Goal: Task Accomplishment & Management: Manage account settings

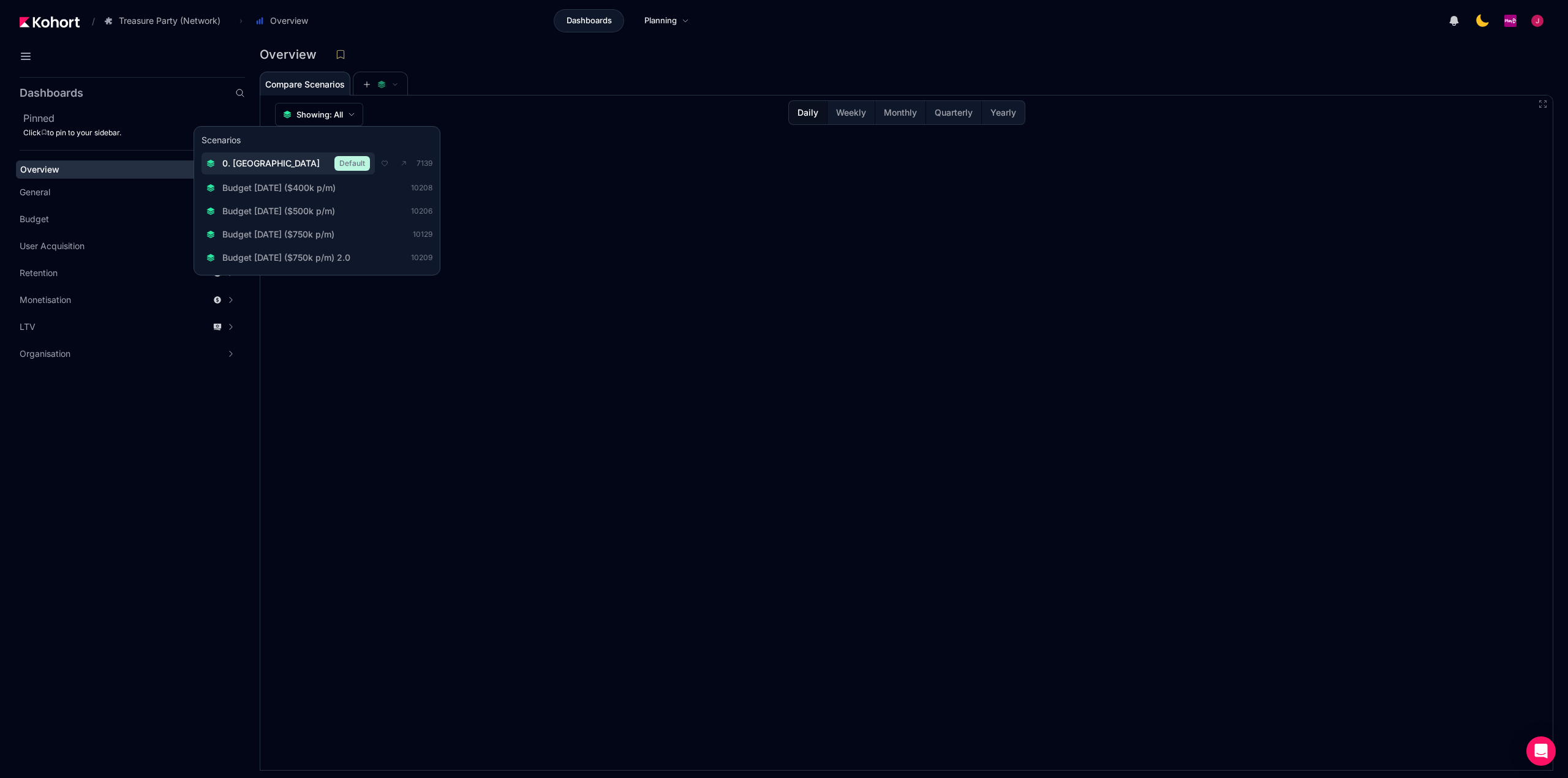
click at [259, 165] on span "0. [GEOGRAPHIC_DATA]" at bounding box center [271, 163] width 97 height 12
click at [416, 164] on icon at bounding box center [419, 164] width 6 height 6
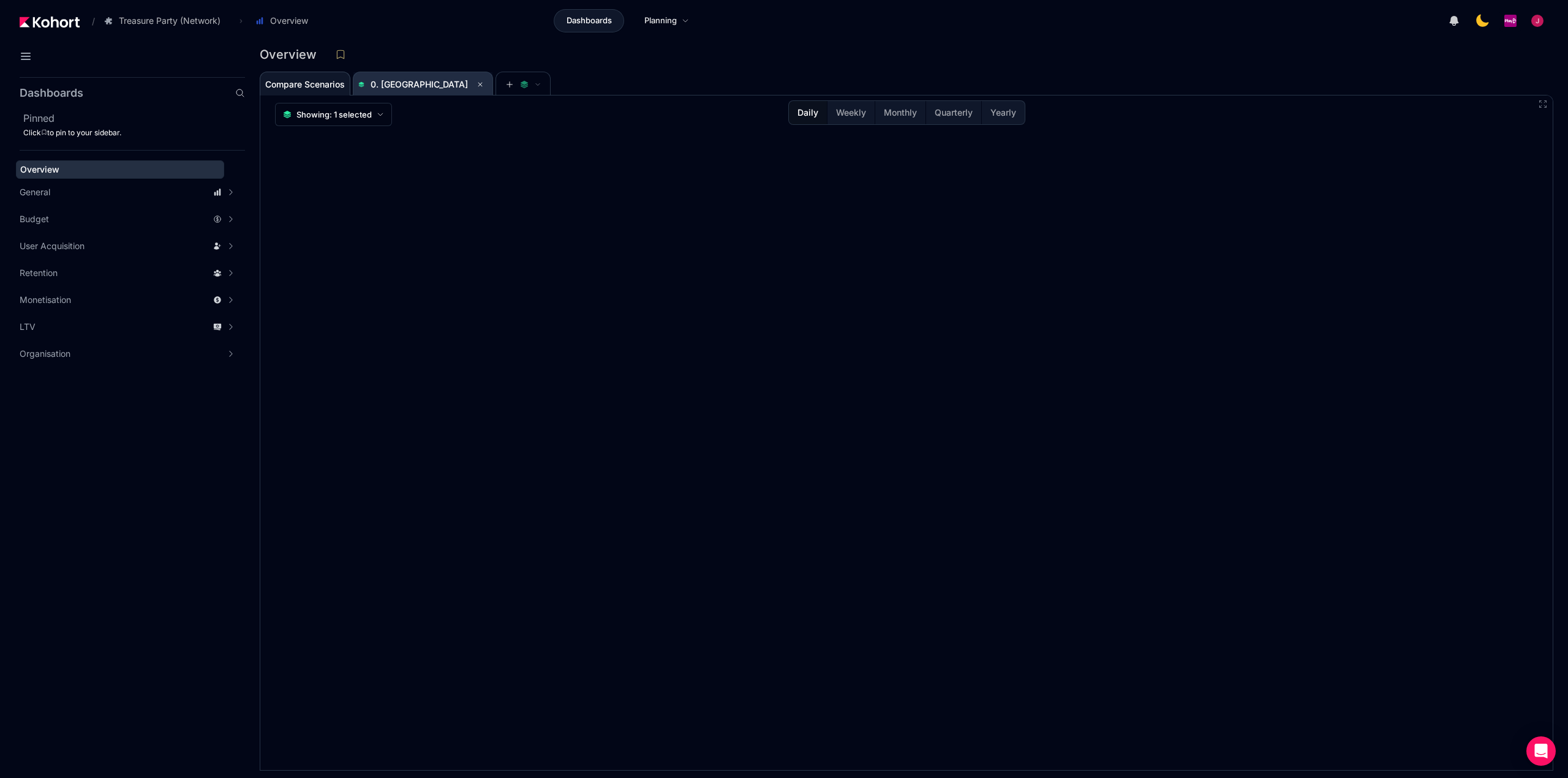
click at [396, 85] on span "0. [GEOGRAPHIC_DATA]" at bounding box center [419, 84] width 97 height 10
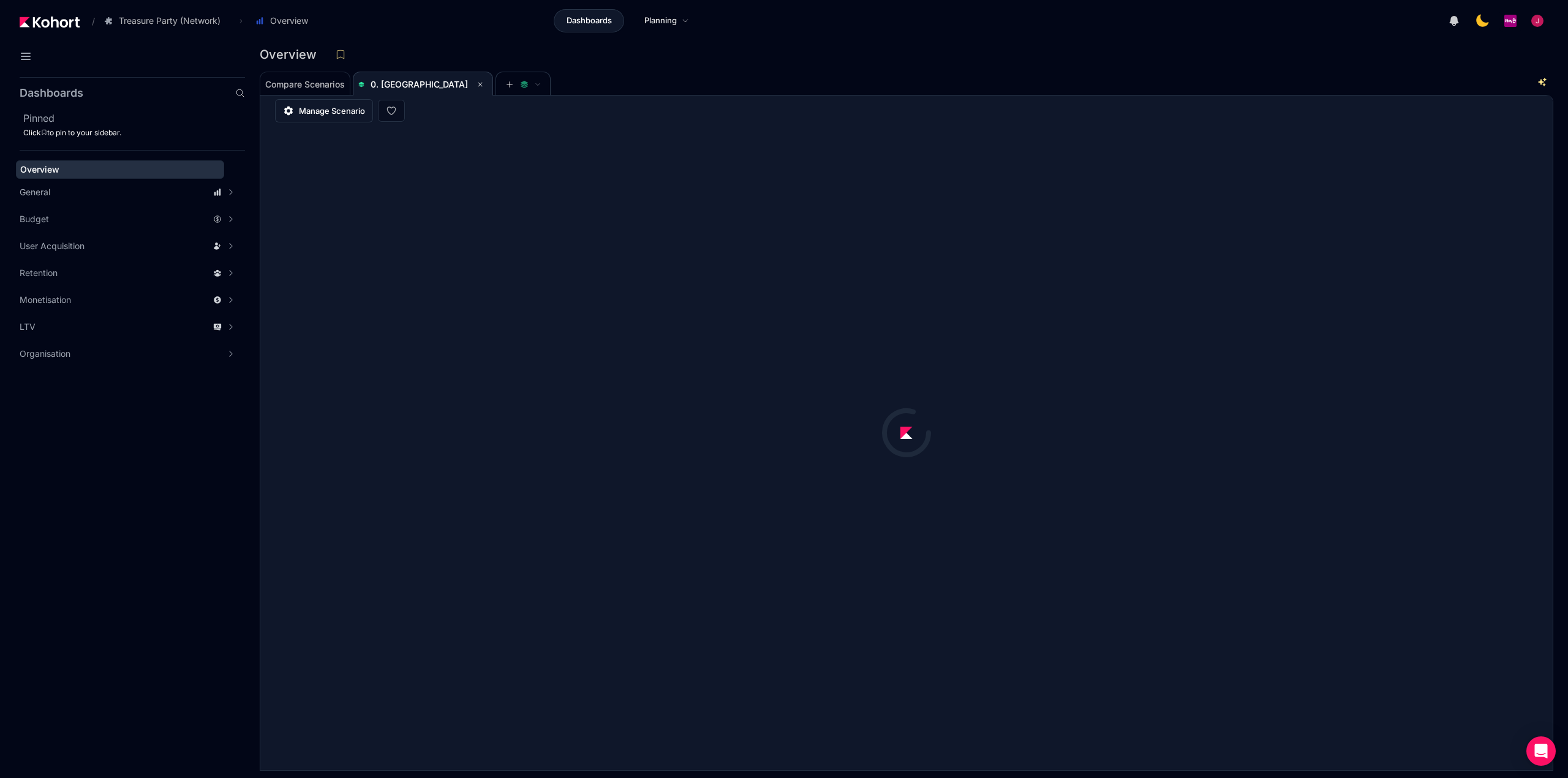
click at [342, 111] on span "Manage Scenario" at bounding box center [332, 110] width 66 height 12
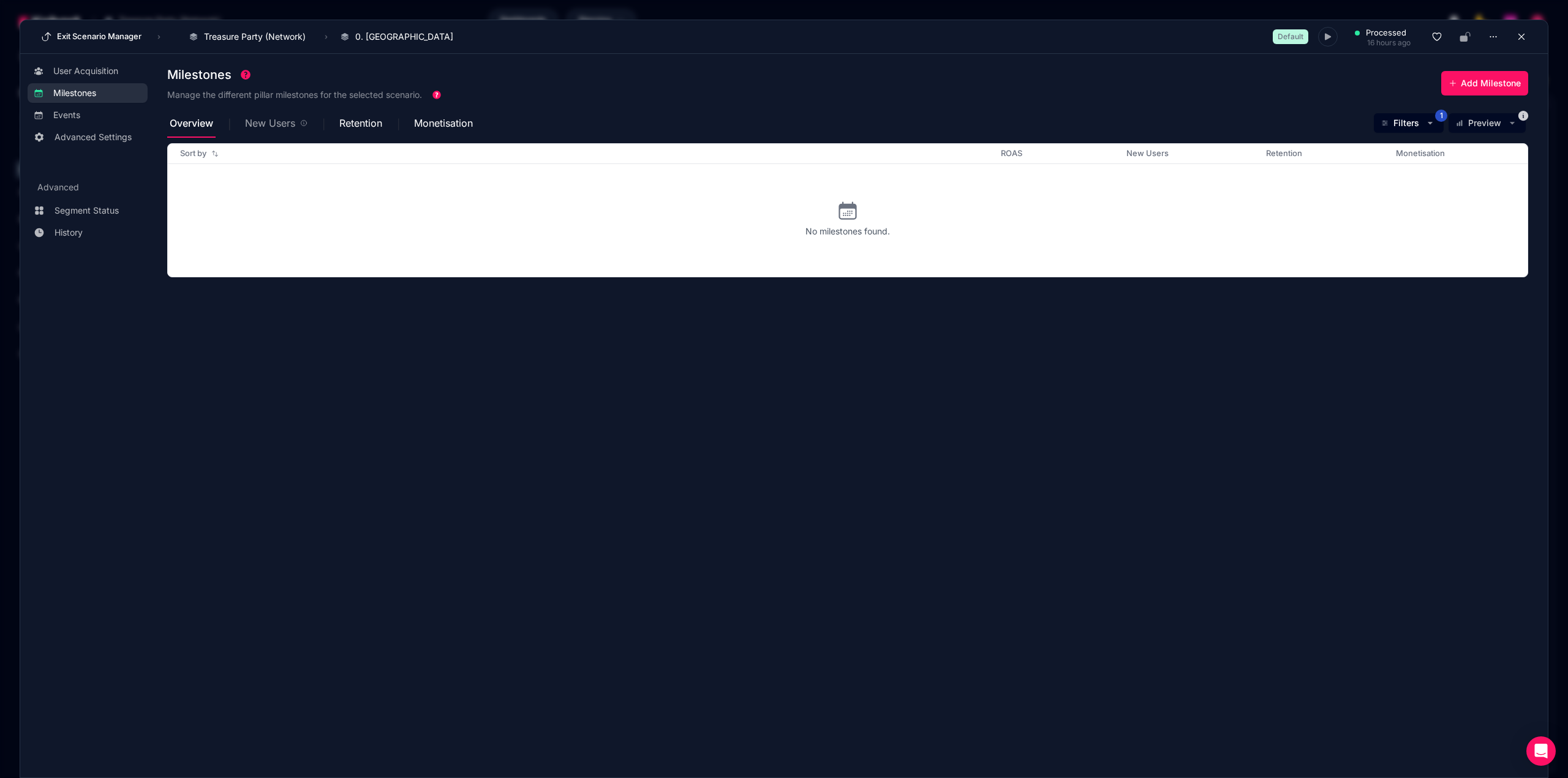
click at [277, 128] on span "New Users" at bounding box center [270, 123] width 50 height 9
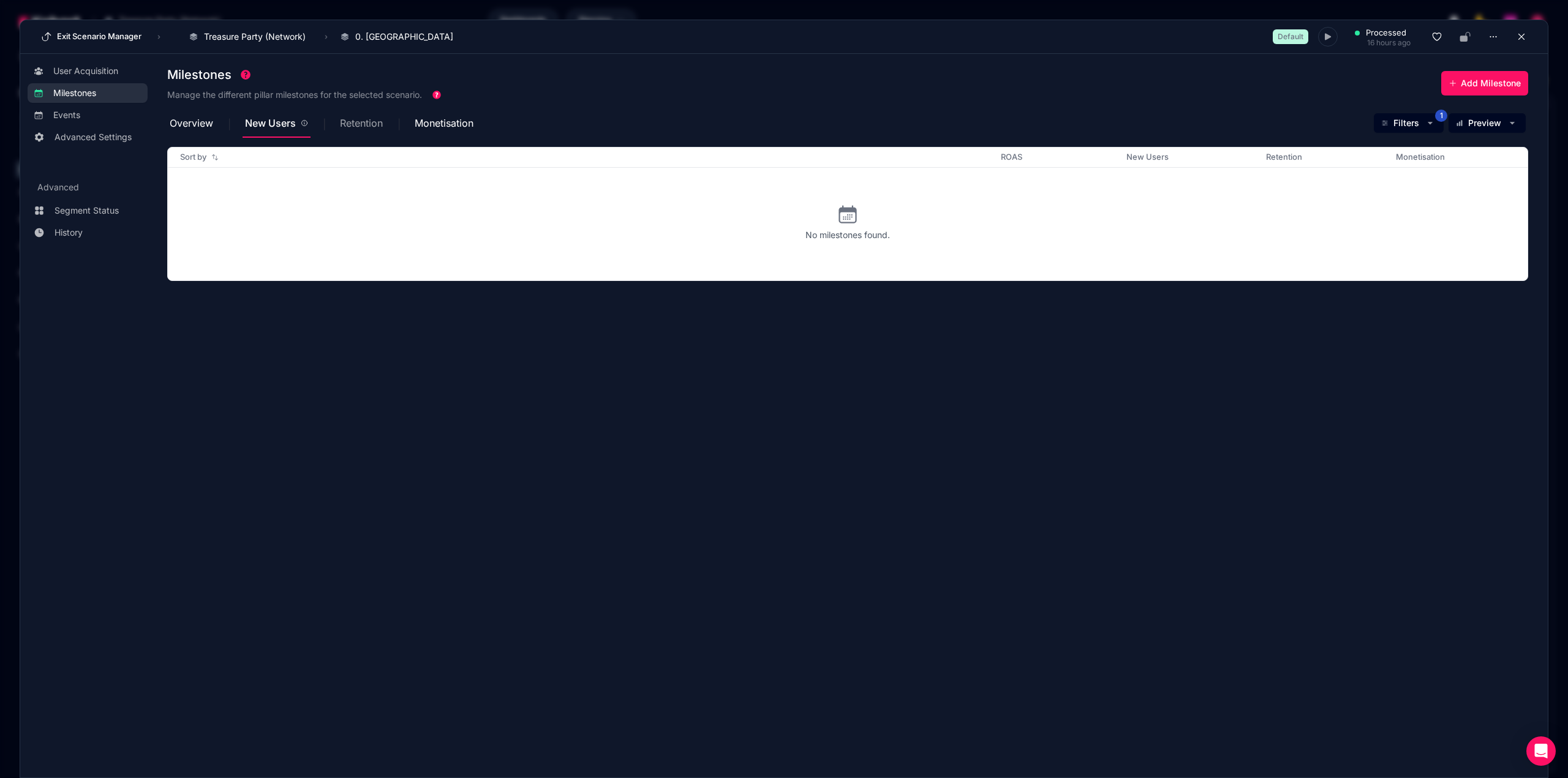
click at [362, 126] on span "Retention" at bounding box center [362, 123] width 43 height 9
click at [432, 125] on span "Monetisation" at bounding box center [445, 123] width 59 height 9
click at [208, 130] on span "Overview" at bounding box center [191, 123] width 44 height 29
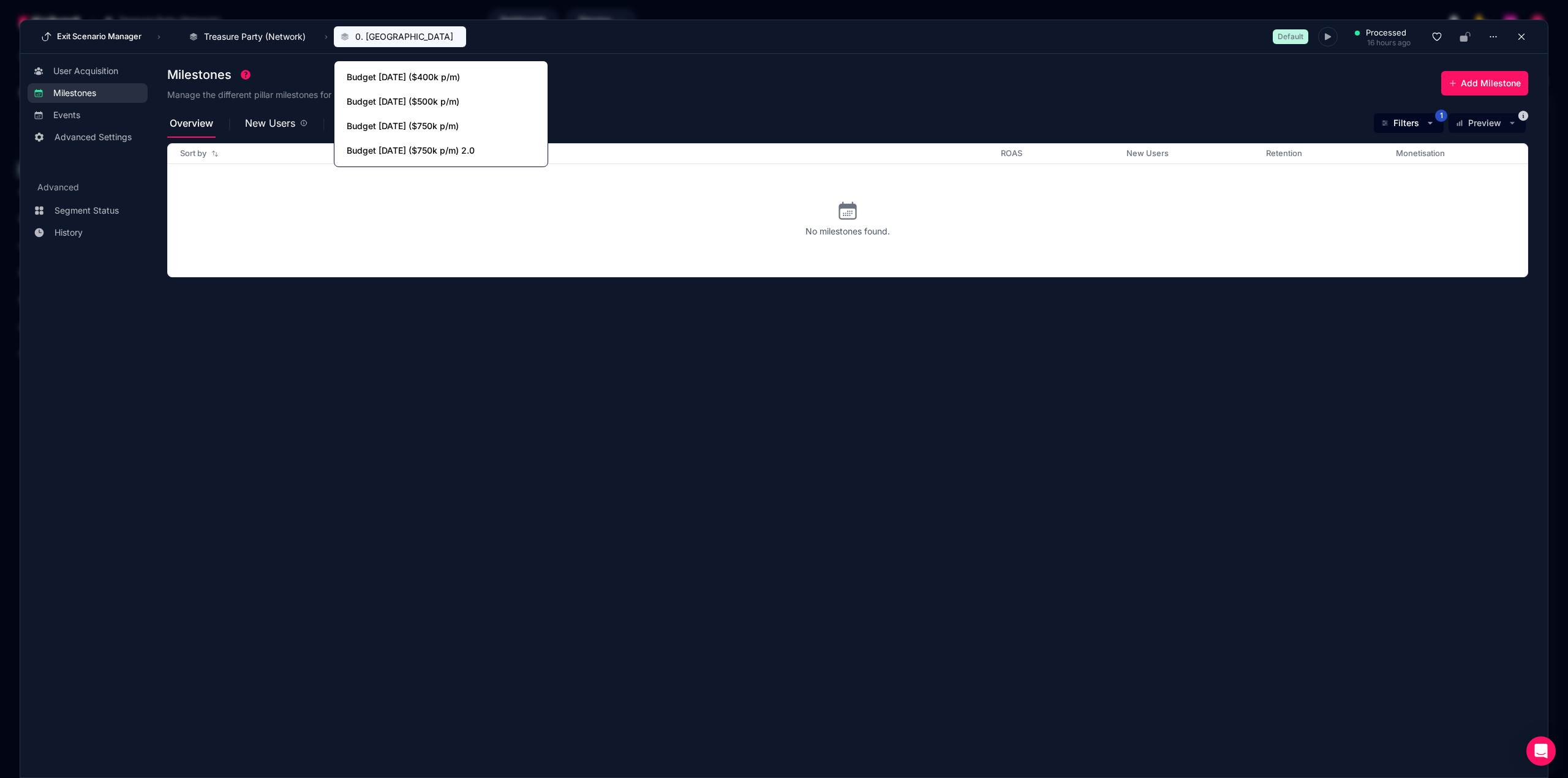
click at [379, 40] on span "0. [GEOGRAPHIC_DATA]" at bounding box center [404, 36] width 98 height 12
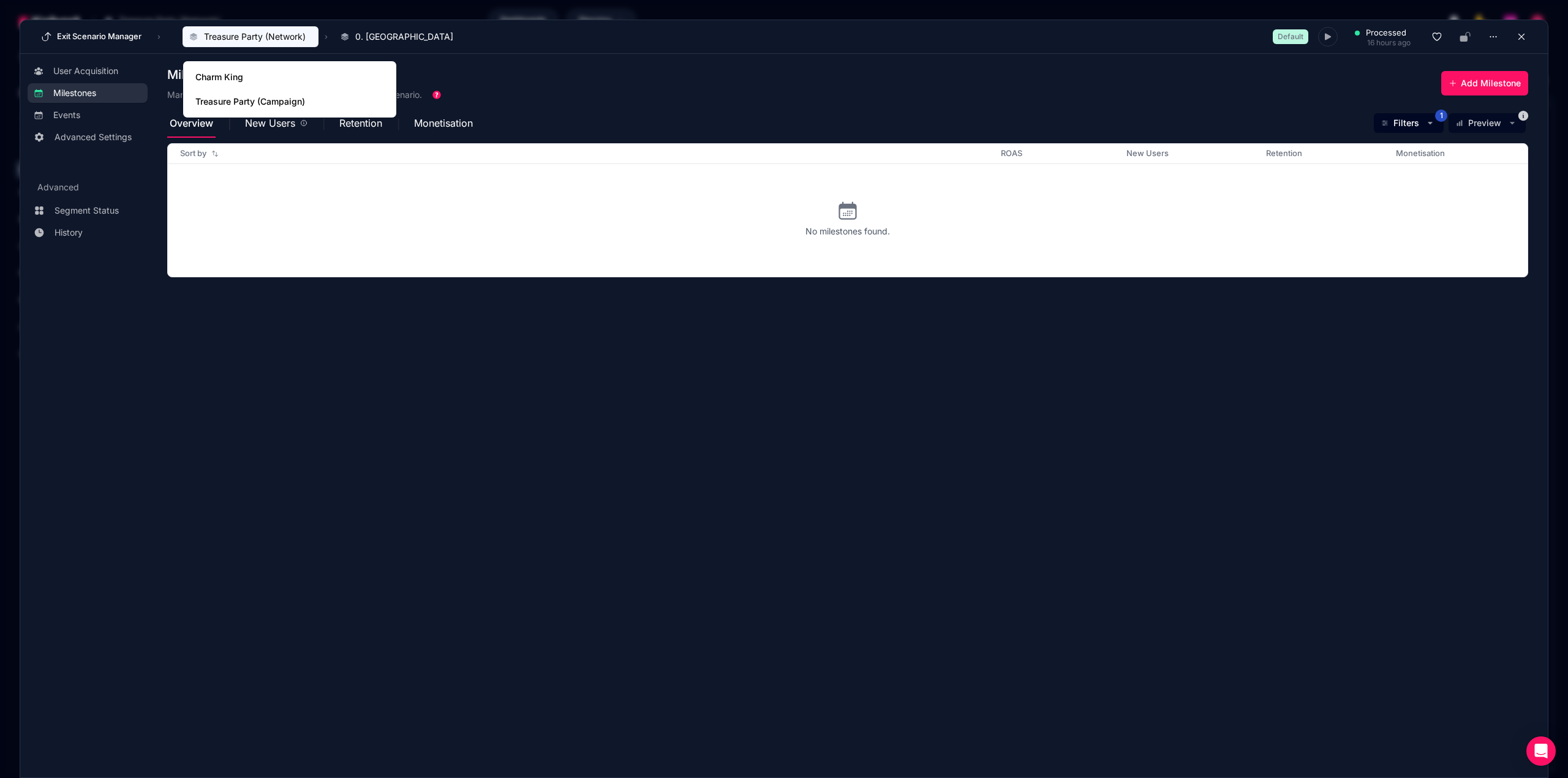
click at [304, 42] on span "Treasure Party (Network)" at bounding box center [255, 36] width 101 height 12
click at [253, 105] on span "Treasure Party (Campaign)" at bounding box center [276, 101] width 161 height 12
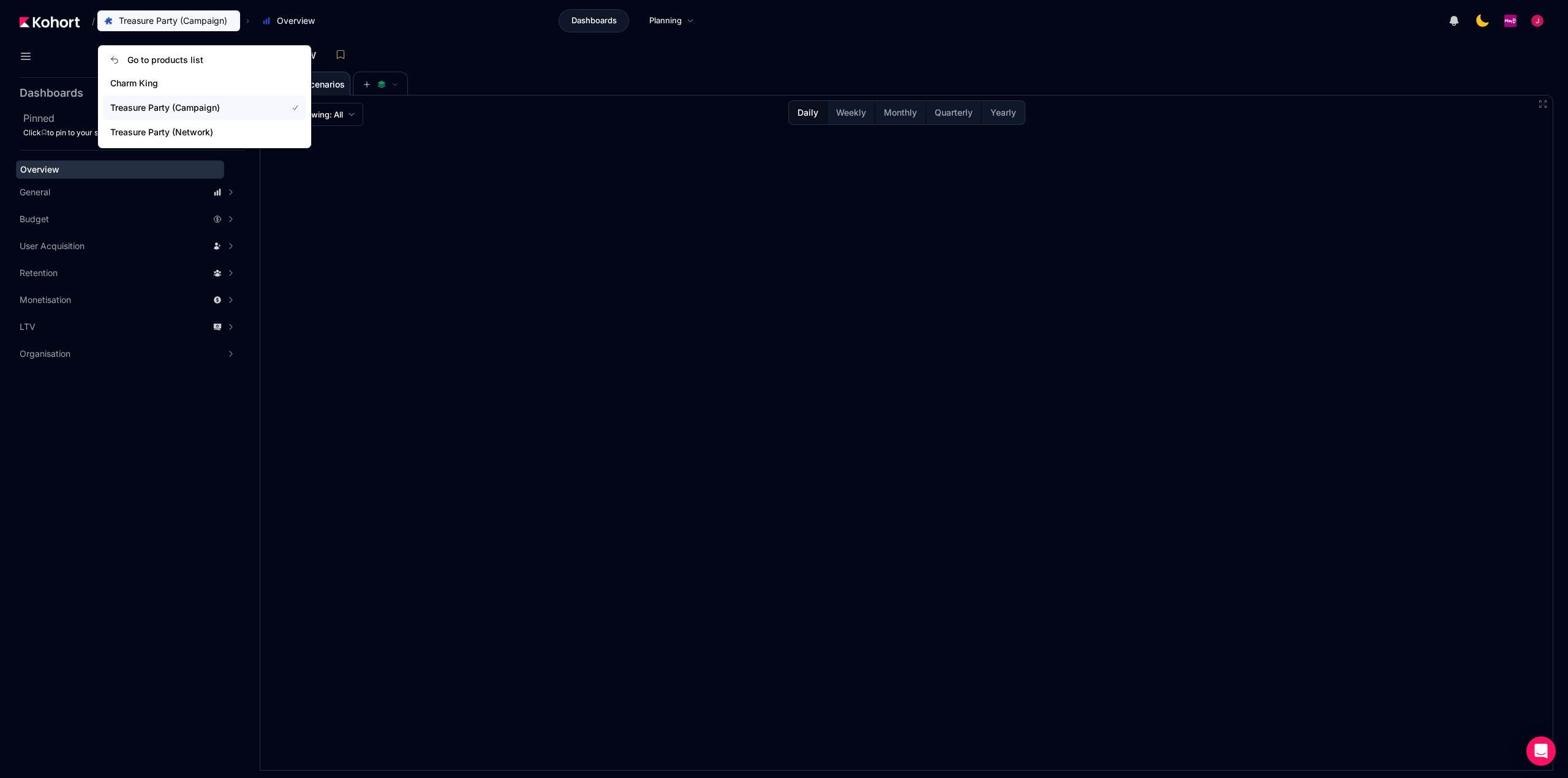
click at [218, 26] on span "Treasure Party (Campaign)" at bounding box center [172, 21] width 108 height 12
click at [200, 141] on span "Treasure Party (Network)" at bounding box center [204, 132] width 203 height 25
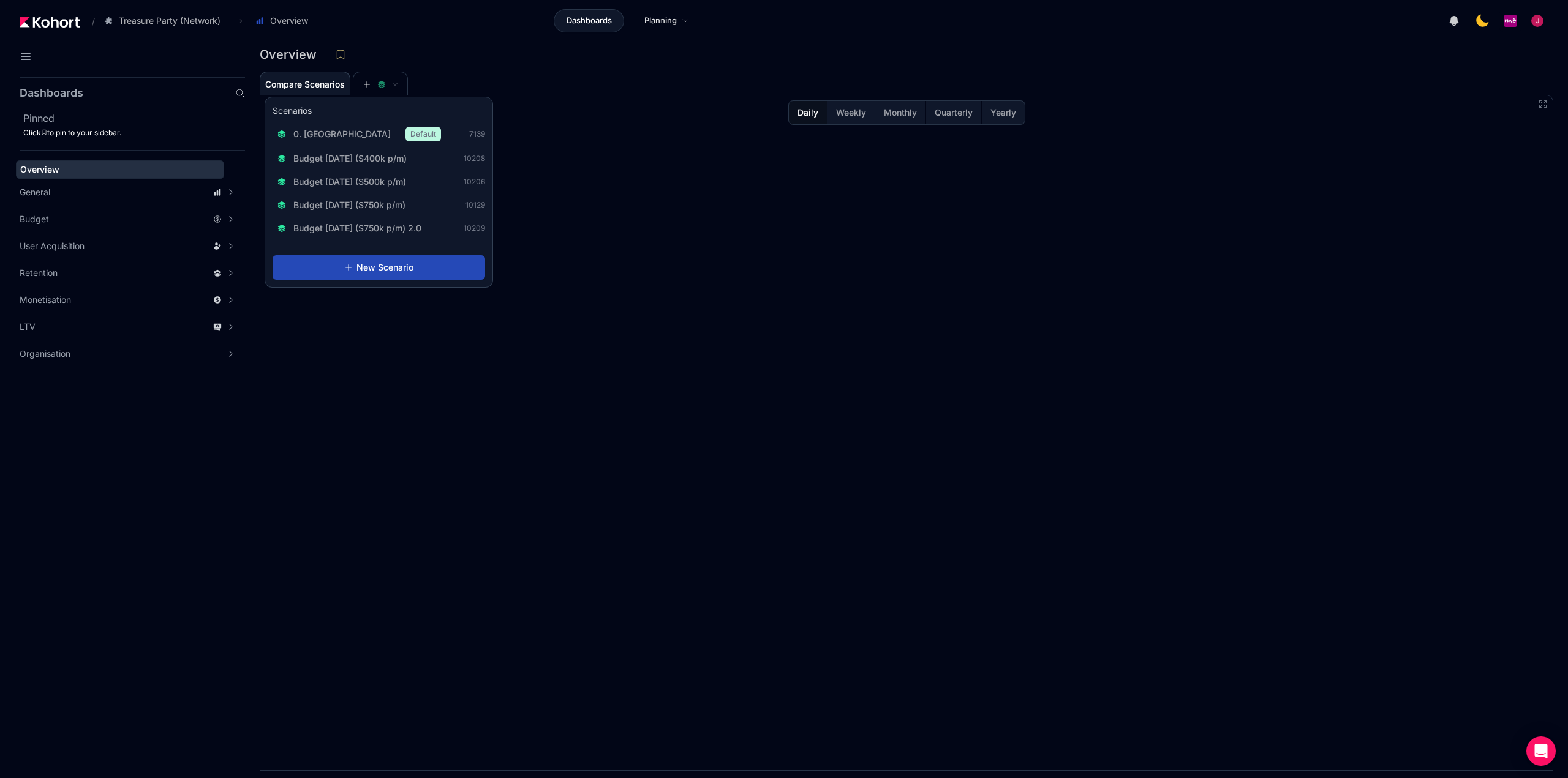
click at [376, 275] on button "New Scenario" at bounding box center [378, 267] width 213 height 25
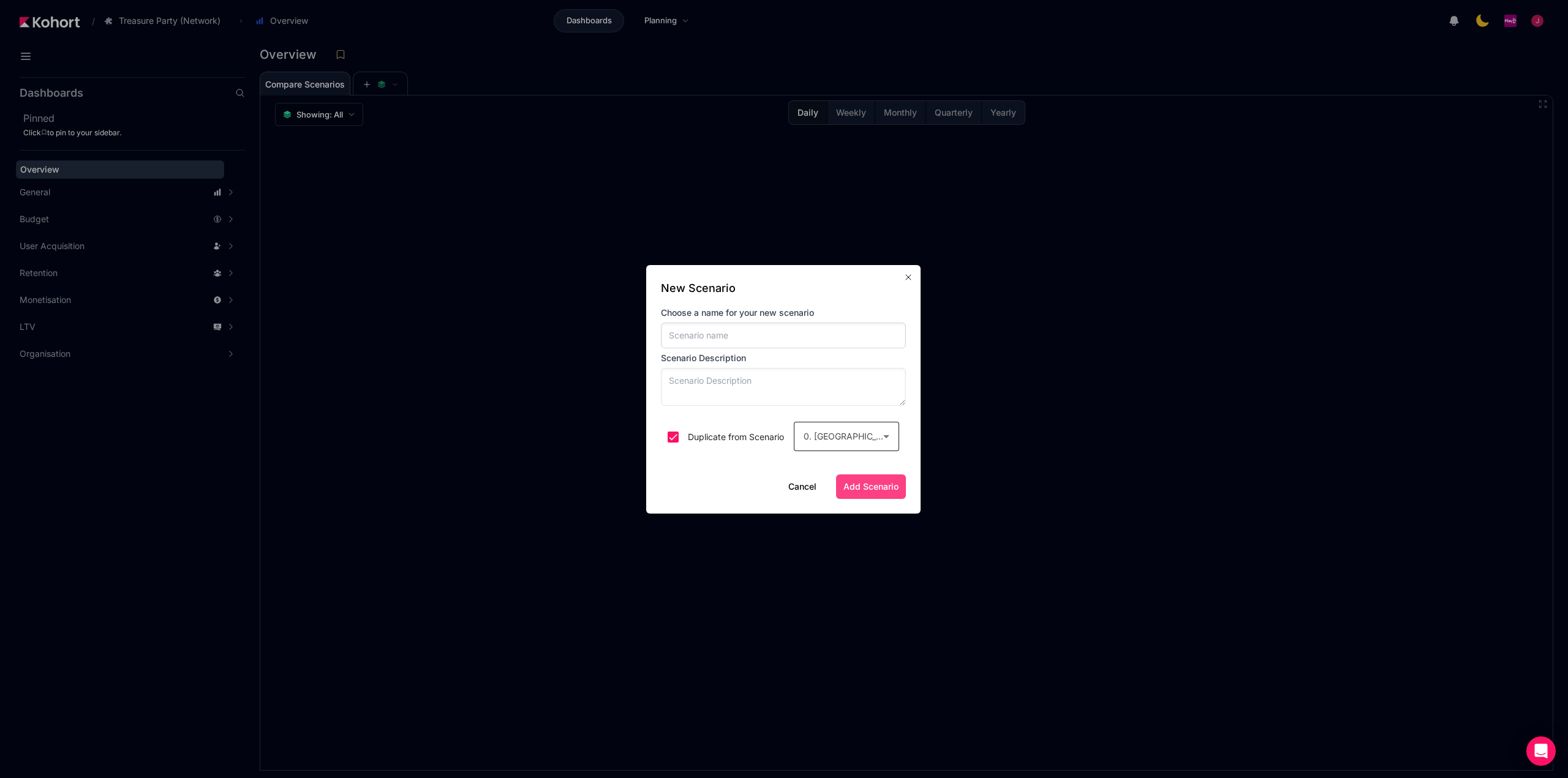
click at [837, 444] on div "0. [GEOGRAPHIC_DATA]" at bounding box center [846, 436] width 85 height 29
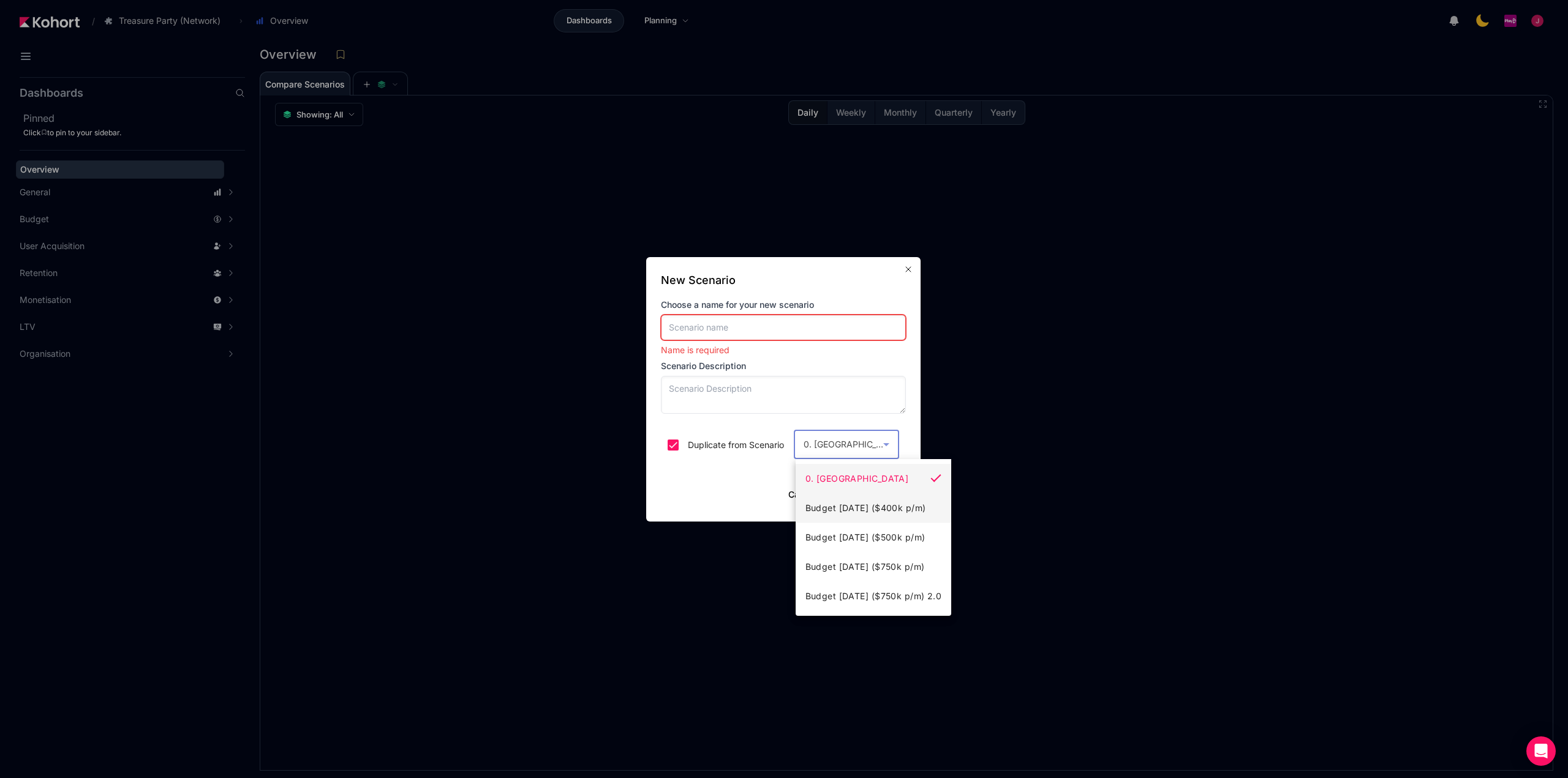
click at [888, 511] on span "Budget [DATE] ($400k p/m)" at bounding box center [865, 508] width 120 height 15
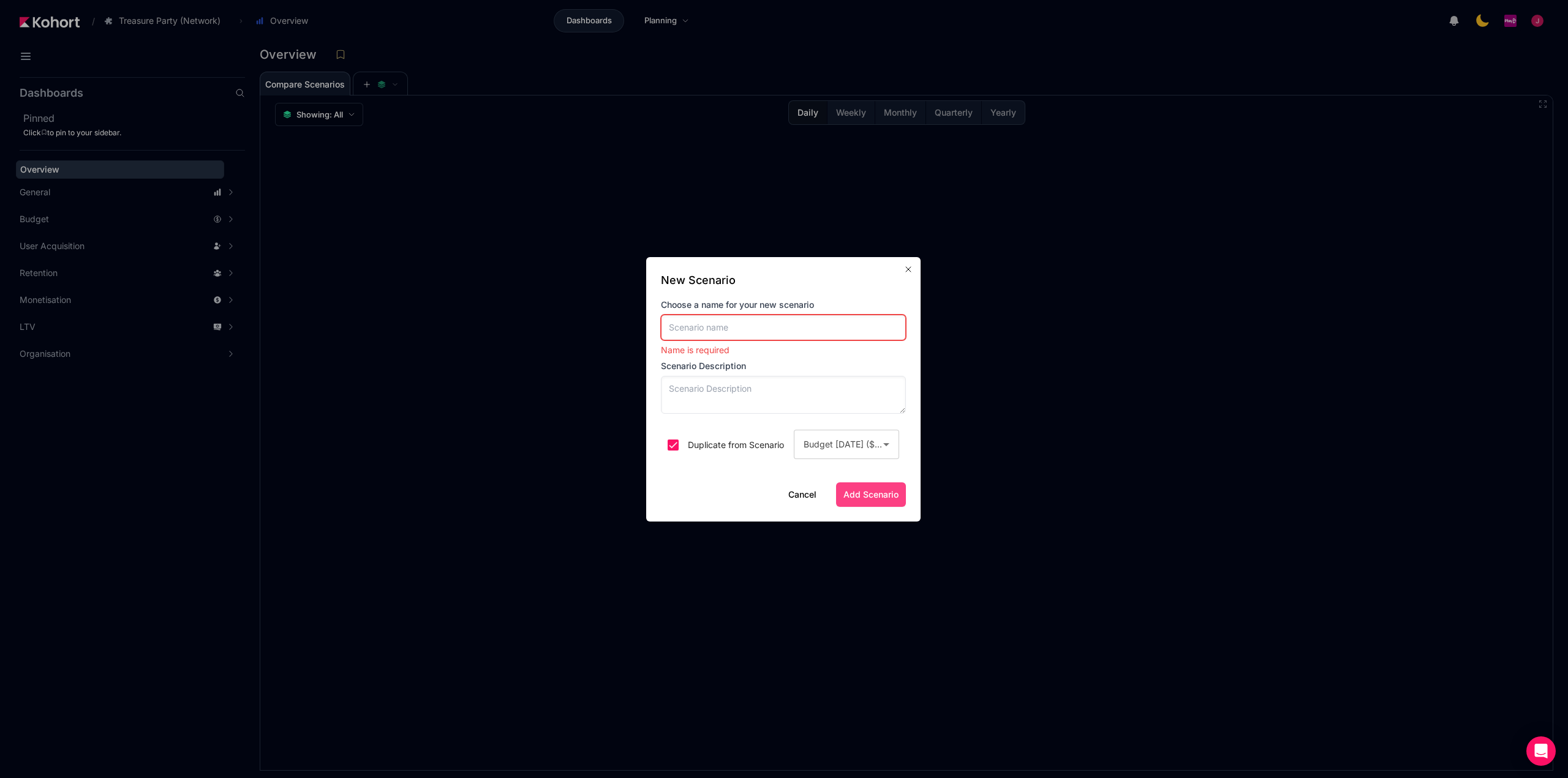
click at [698, 334] on input at bounding box center [783, 327] width 245 height 26
click at [870, 444] on span "Budget [DATE] ($400k p/m)" at bounding box center [861, 444] width 114 height 10
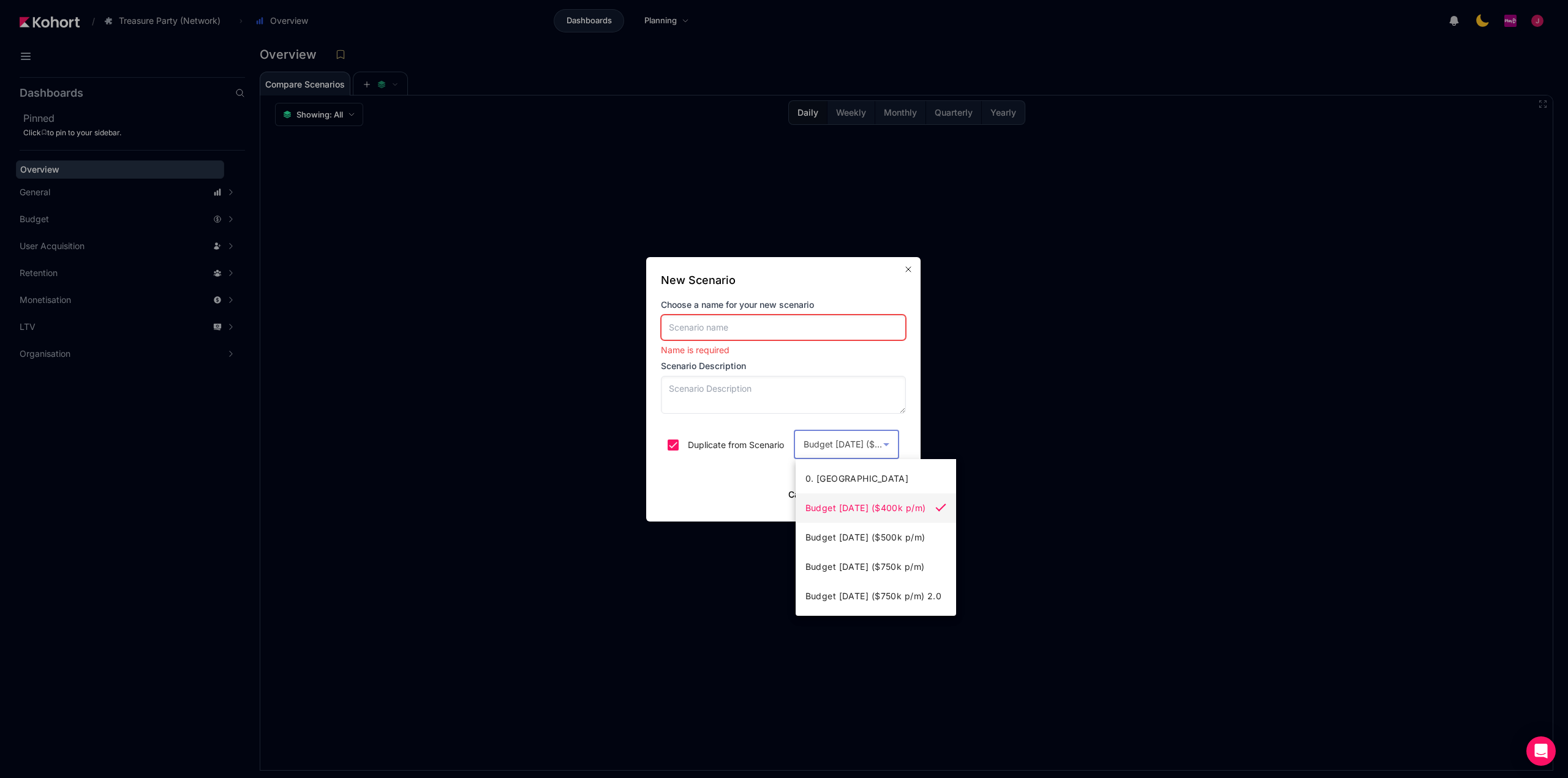
click at [695, 324] on div at bounding box center [784, 389] width 1568 height 778
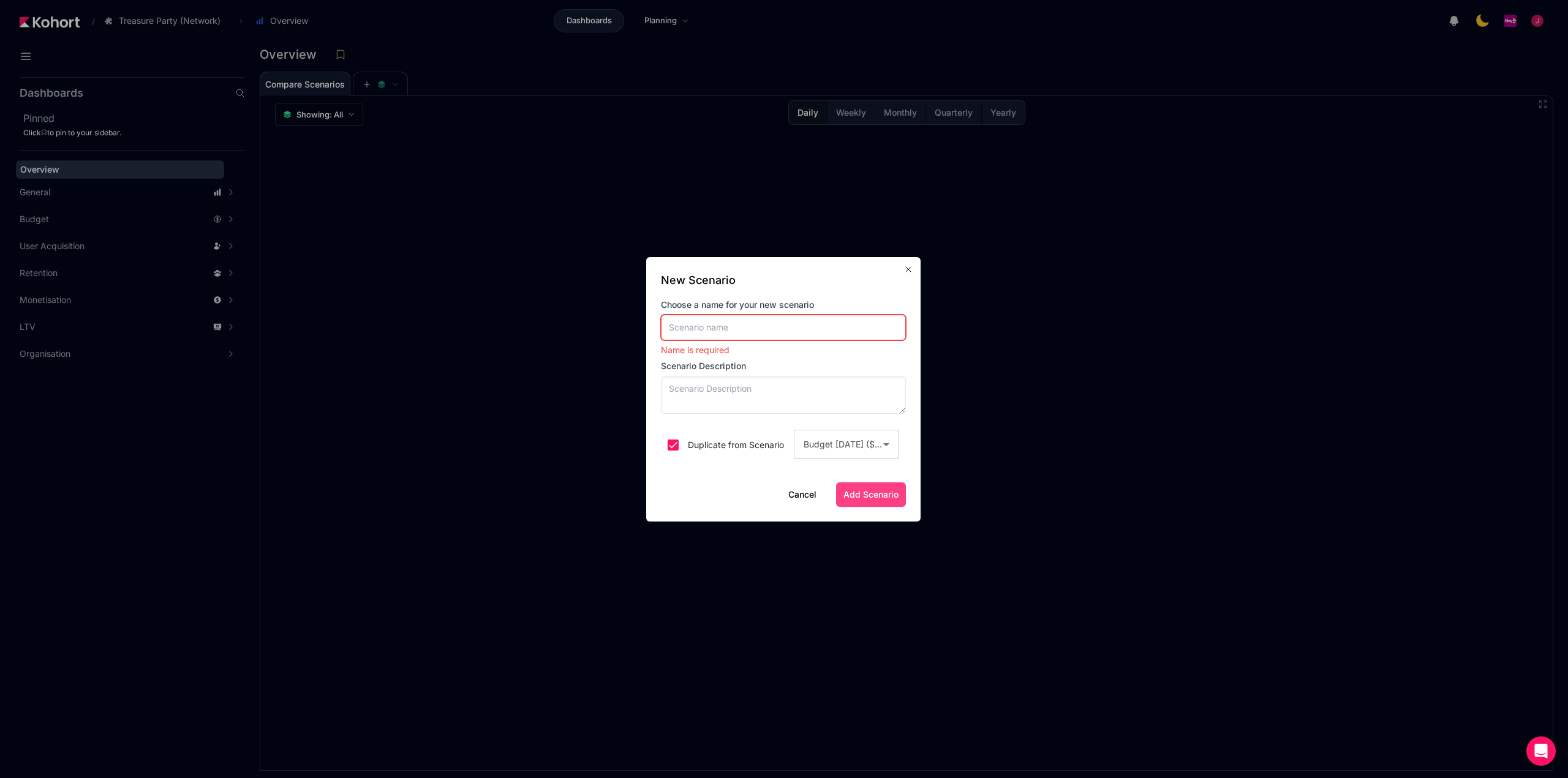
click at [695, 324] on input at bounding box center [783, 327] width 245 height 26
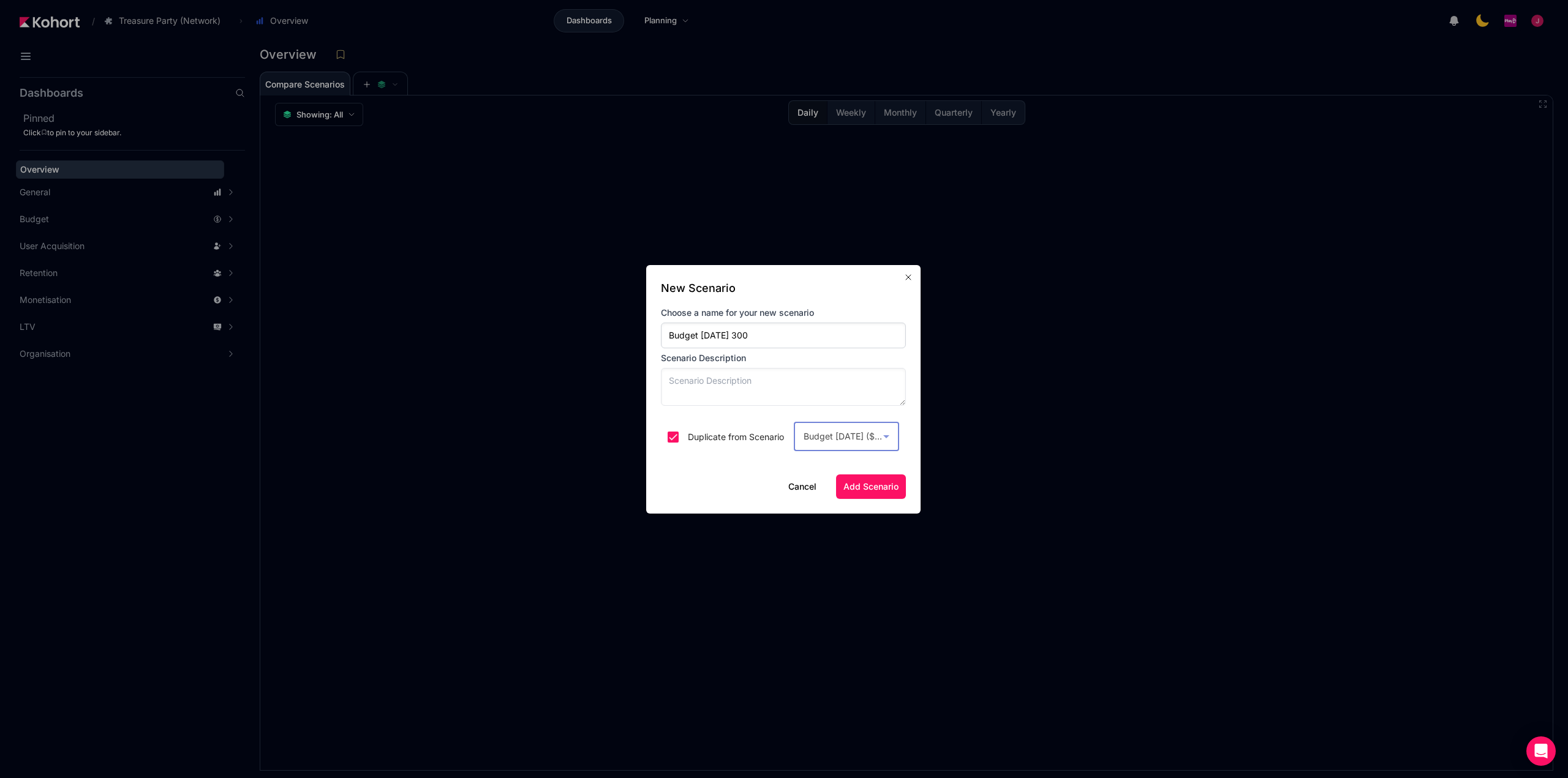
click at [868, 442] on div "Budget [DATE] ($400k p/m)" at bounding box center [843, 436] width 80 height 15
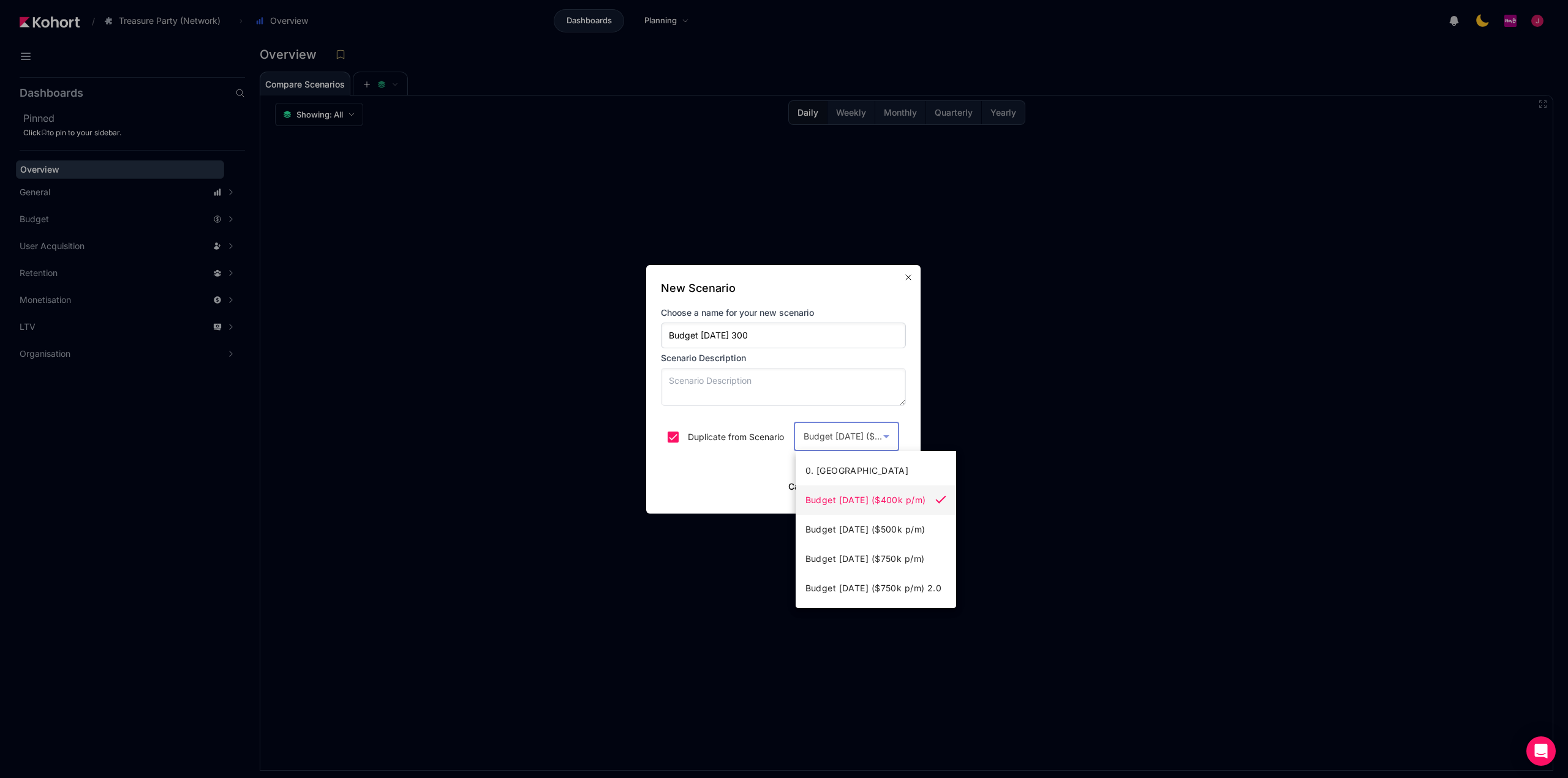
click at [868, 442] on div at bounding box center [784, 389] width 1568 height 778
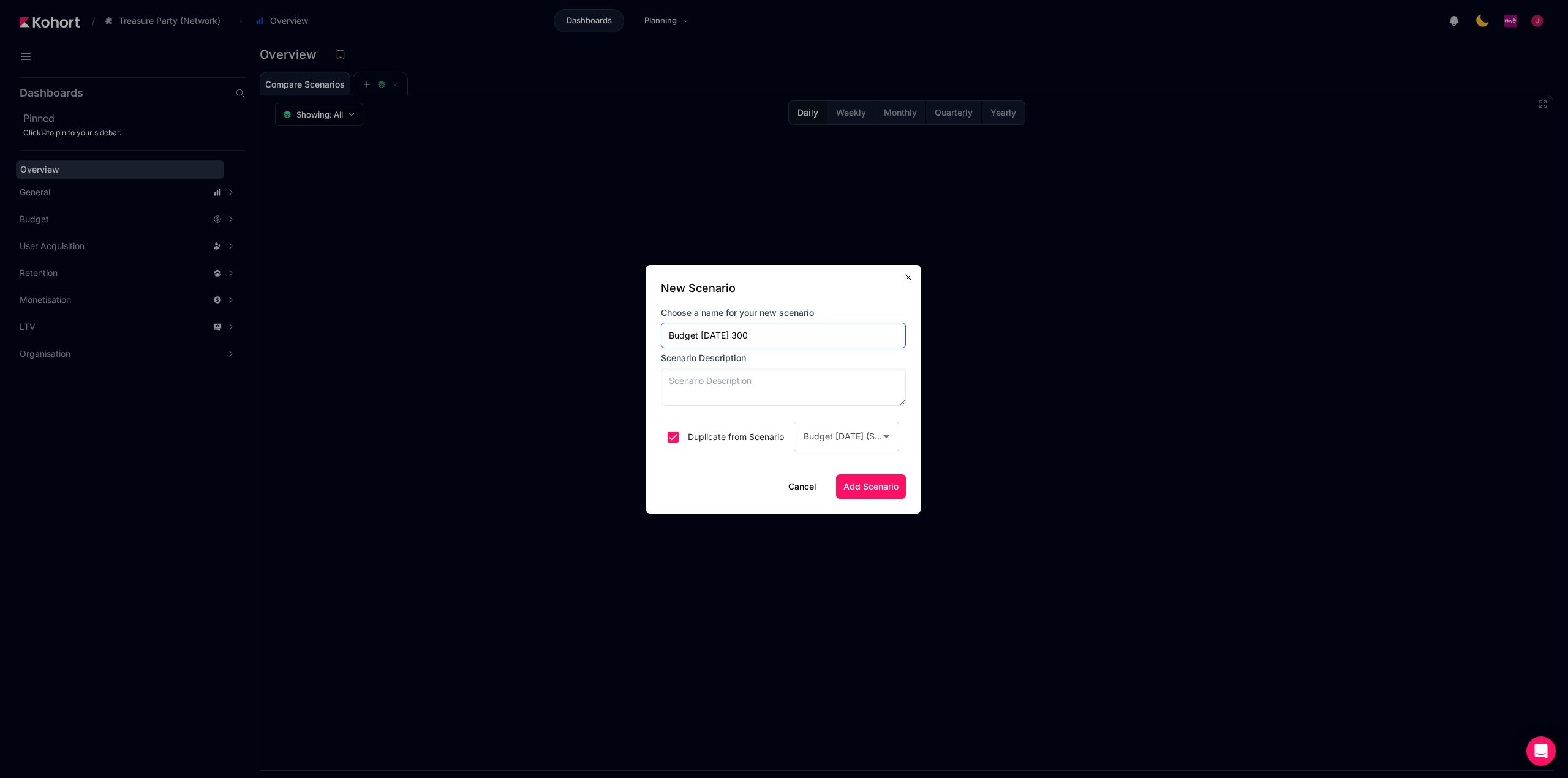
click at [801, 329] on input "Budget [DATE] 300" at bounding box center [783, 335] width 245 height 26
click at [869, 429] on div "Budget [DATE] ($400k p/m)" at bounding box center [843, 436] width 80 height 15
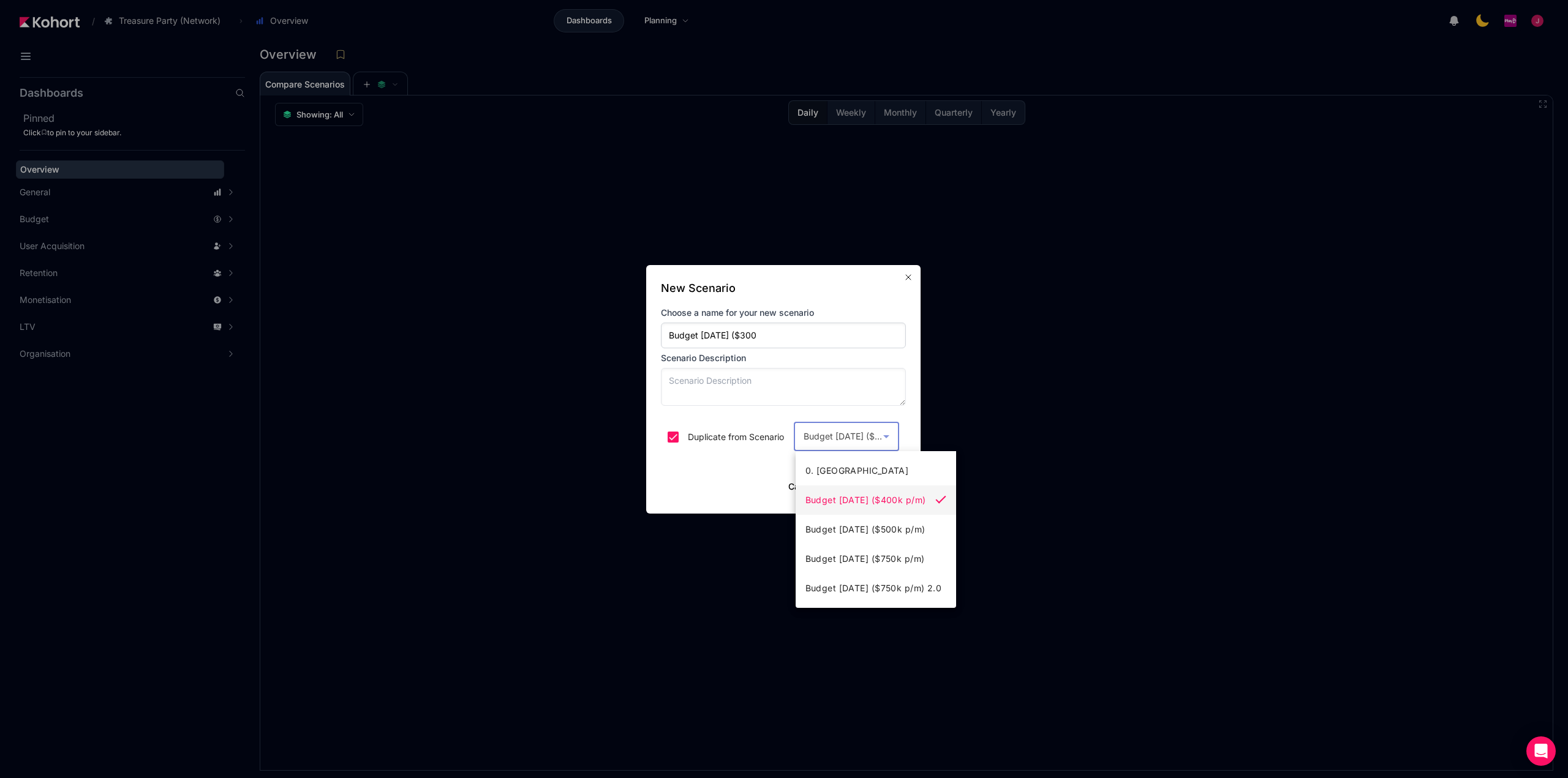
click at [869, 432] on div at bounding box center [784, 389] width 1568 height 778
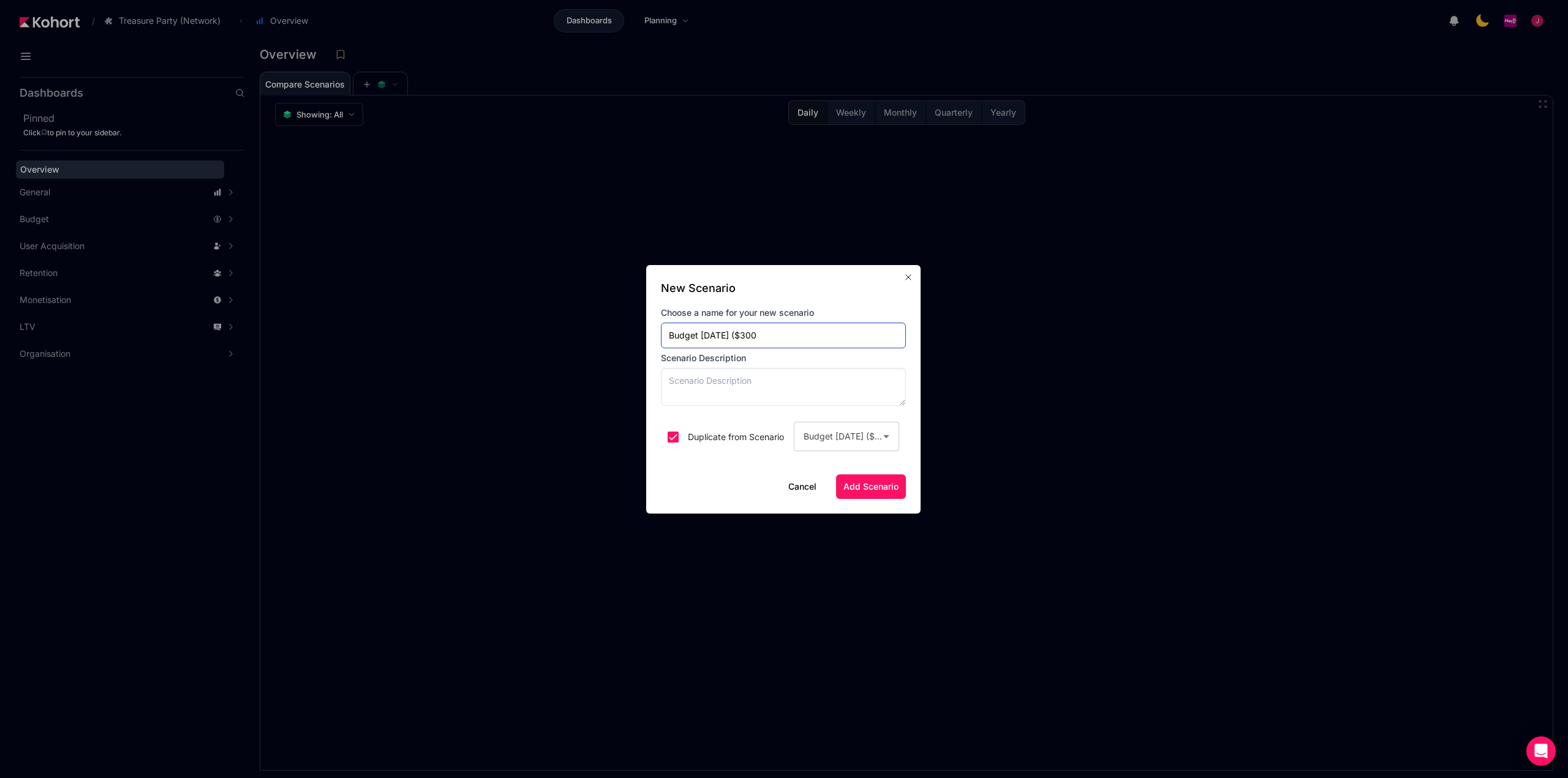
click at [812, 327] on input "Budget [DATE] ($300" at bounding box center [783, 335] width 245 height 26
type input "Budget [DATE] ($300 p/m)"
click at [881, 429] on icon at bounding box center [886, 436] width 15 height 15
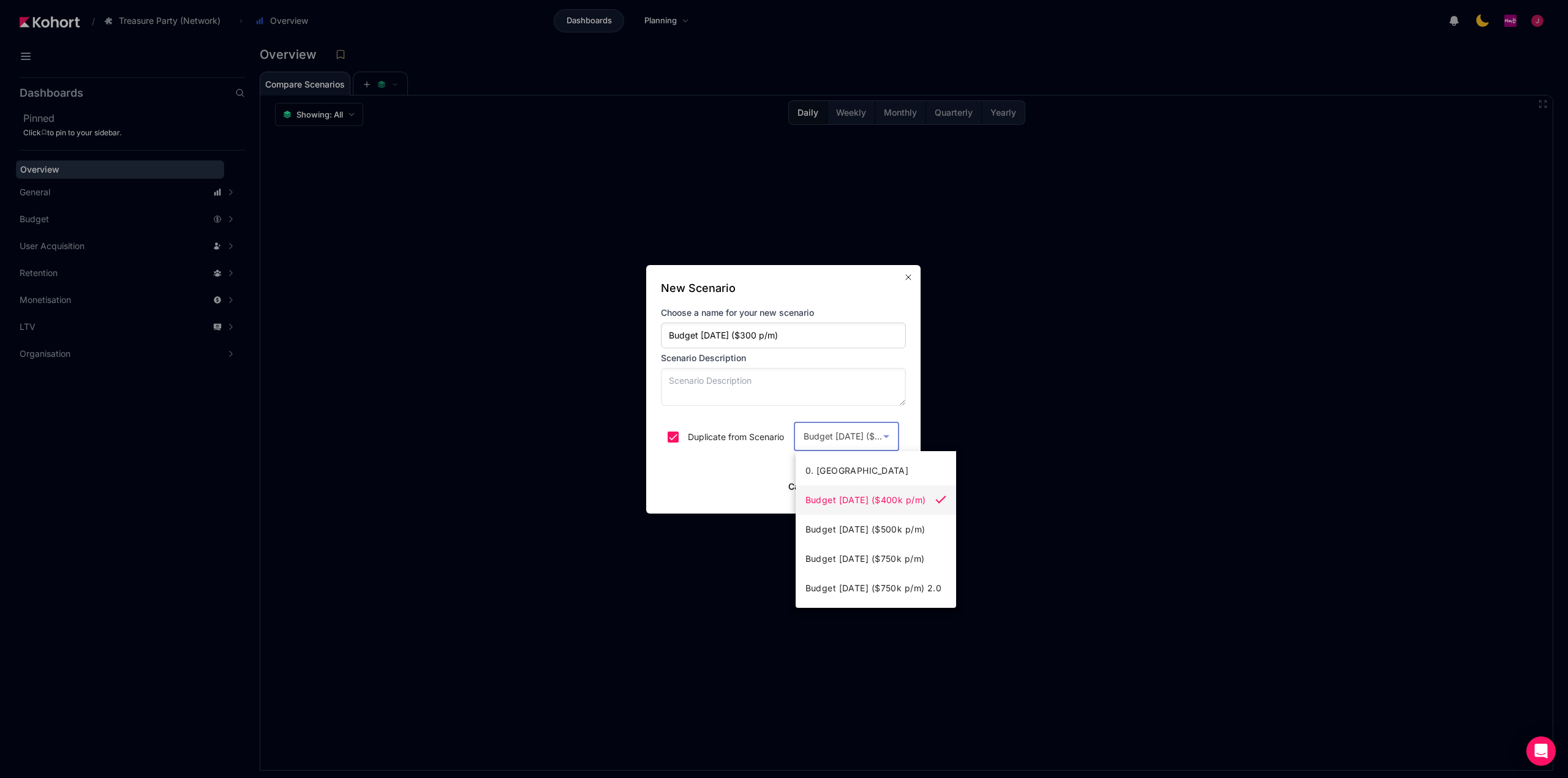
click at [881, 429] on div at bounding box center [784, 389] width 1568 height 778
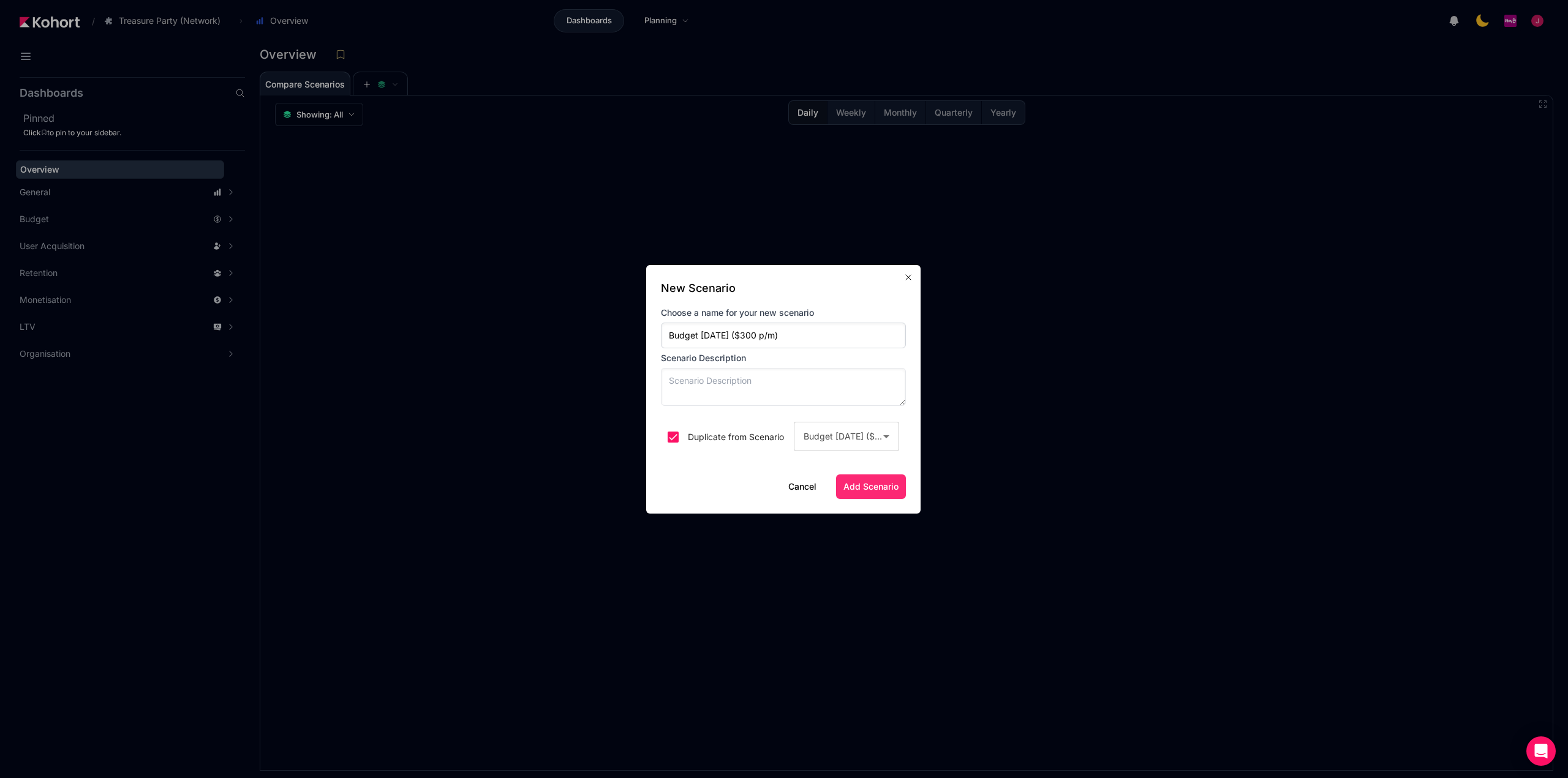
click at [862, 489] on span "Add Scenario" at bounding box center [871, 486] width 55 height 12
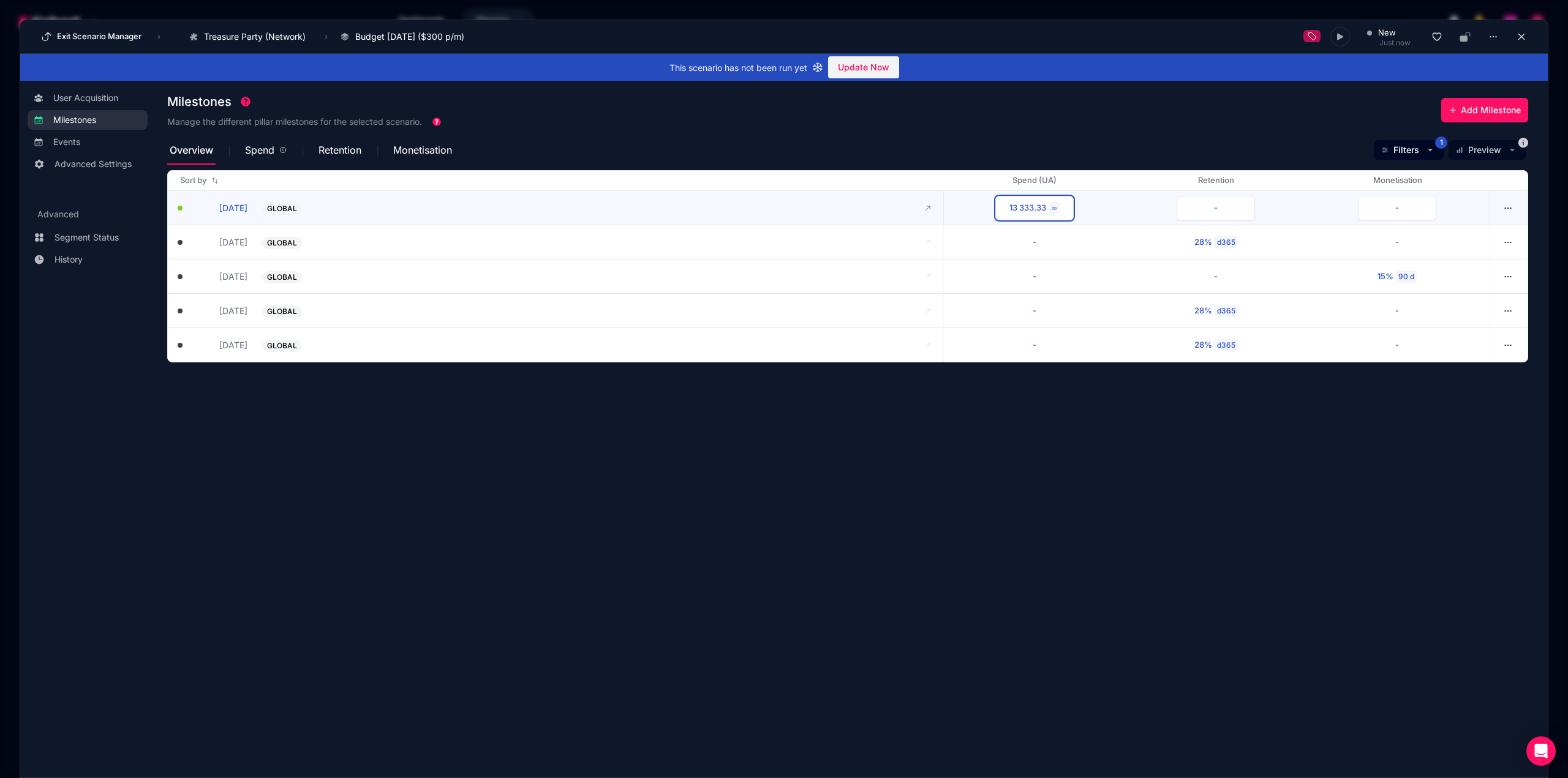
click at [1018, 210] on div "13 333.33" at bounding box center [1028, 207] width 36 height 12
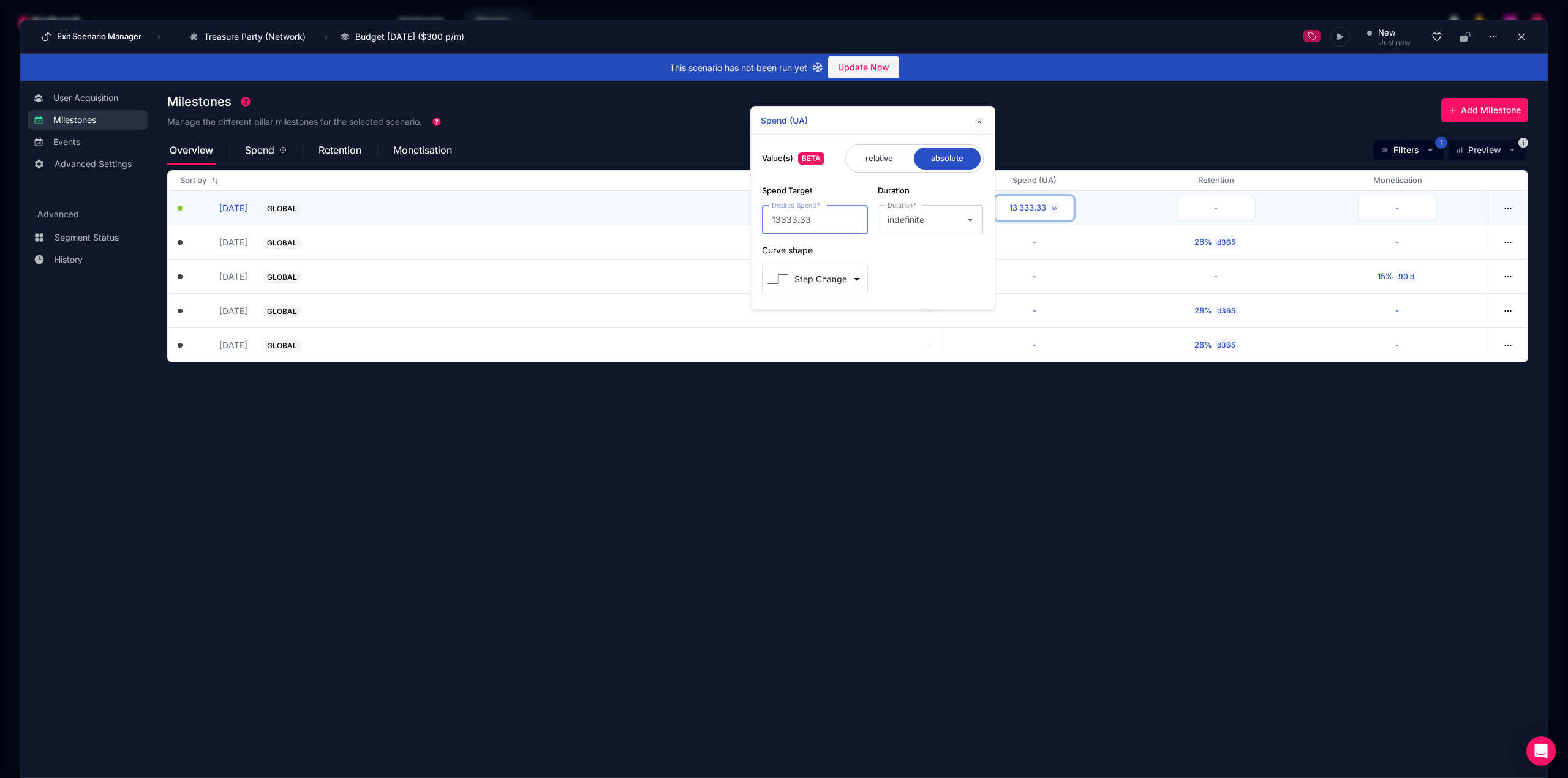
drag, startPoint x: 815, startPoint y: 222, endPoint x: 725, endPoint y: 222, distance: 90.0
click at [725, 222] on body "/ Dashboards Planning Exit Scenario Manager › Treasure Party (Network) Go to pr…" at bounding box center [784, 389] width 1568 height 778
type input "10000"
click at [945, 124] on div "Spend (UA)" at bounding box center [869, 120] width 219 height 13
click at [983, 118] on button "button" at bounding box center [979, 122] width 17 height 17
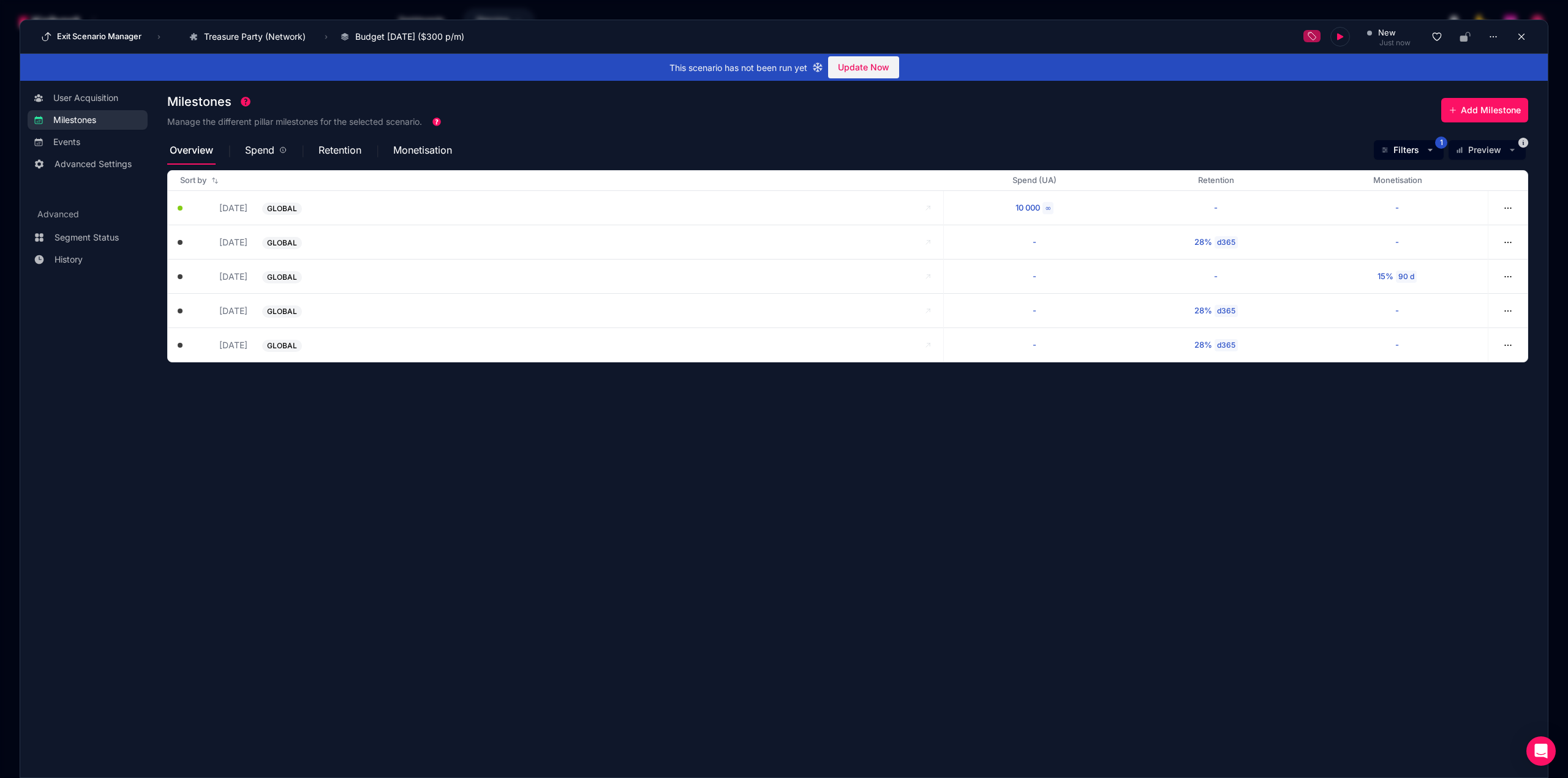
click at [964, 417] on section "Milestones Manage the different pillar milestones for the selected scenario. Ad…" at bounding box center [857, 422] width 1381 height 670
click at [256, 148] on span "Spend" at bounding box center [259, 149] width 29 height 9
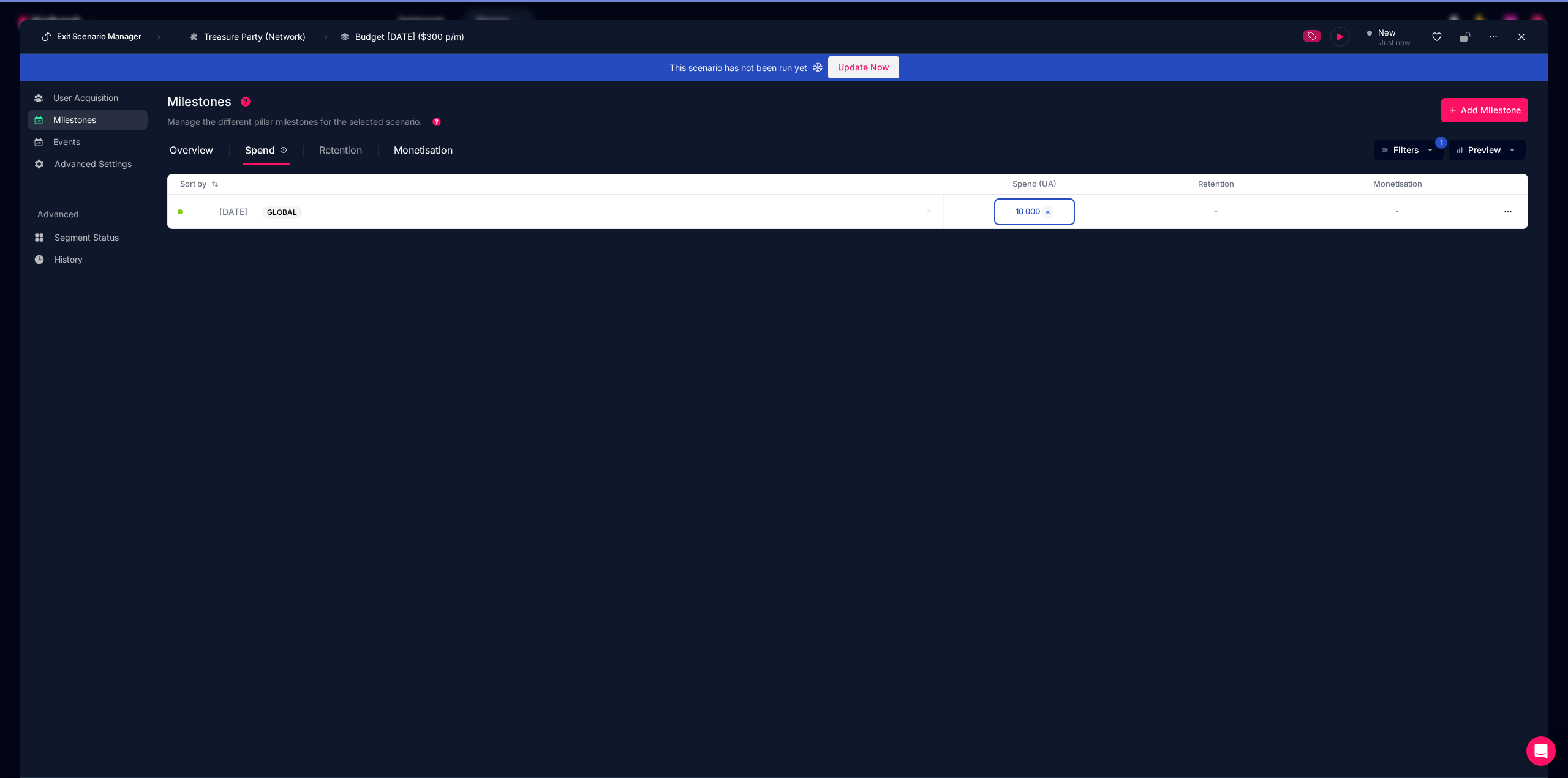
click at [329, 147] on span "Retention" at bounding box center [340, 149] width 43 height 9
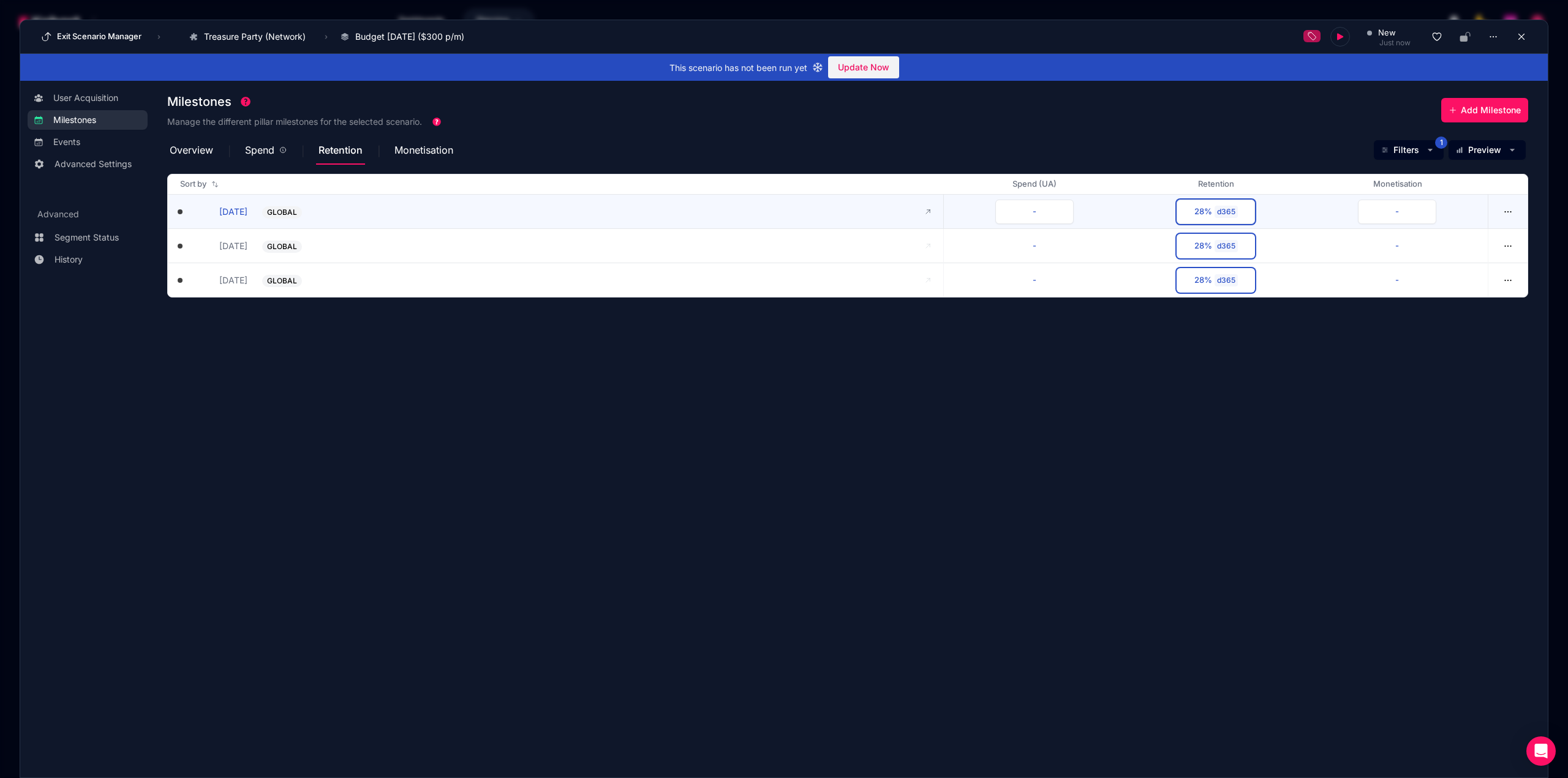
click at [237, 214] on button "[DATE]" at bounding box center [220, 211] width 55 height 13
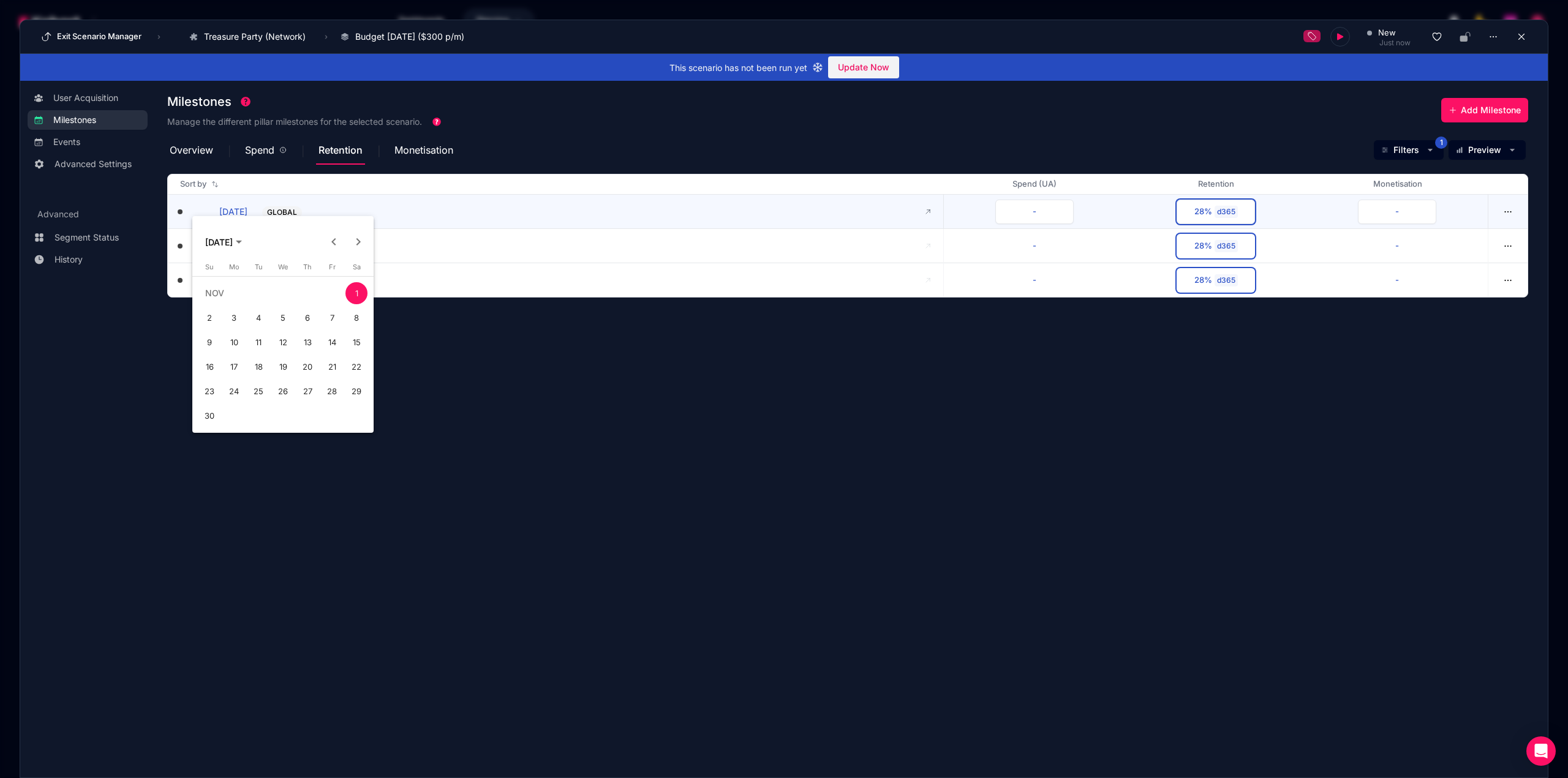
click at [237, 214] on div at bounding box center [784, 389] width 1568 height 778
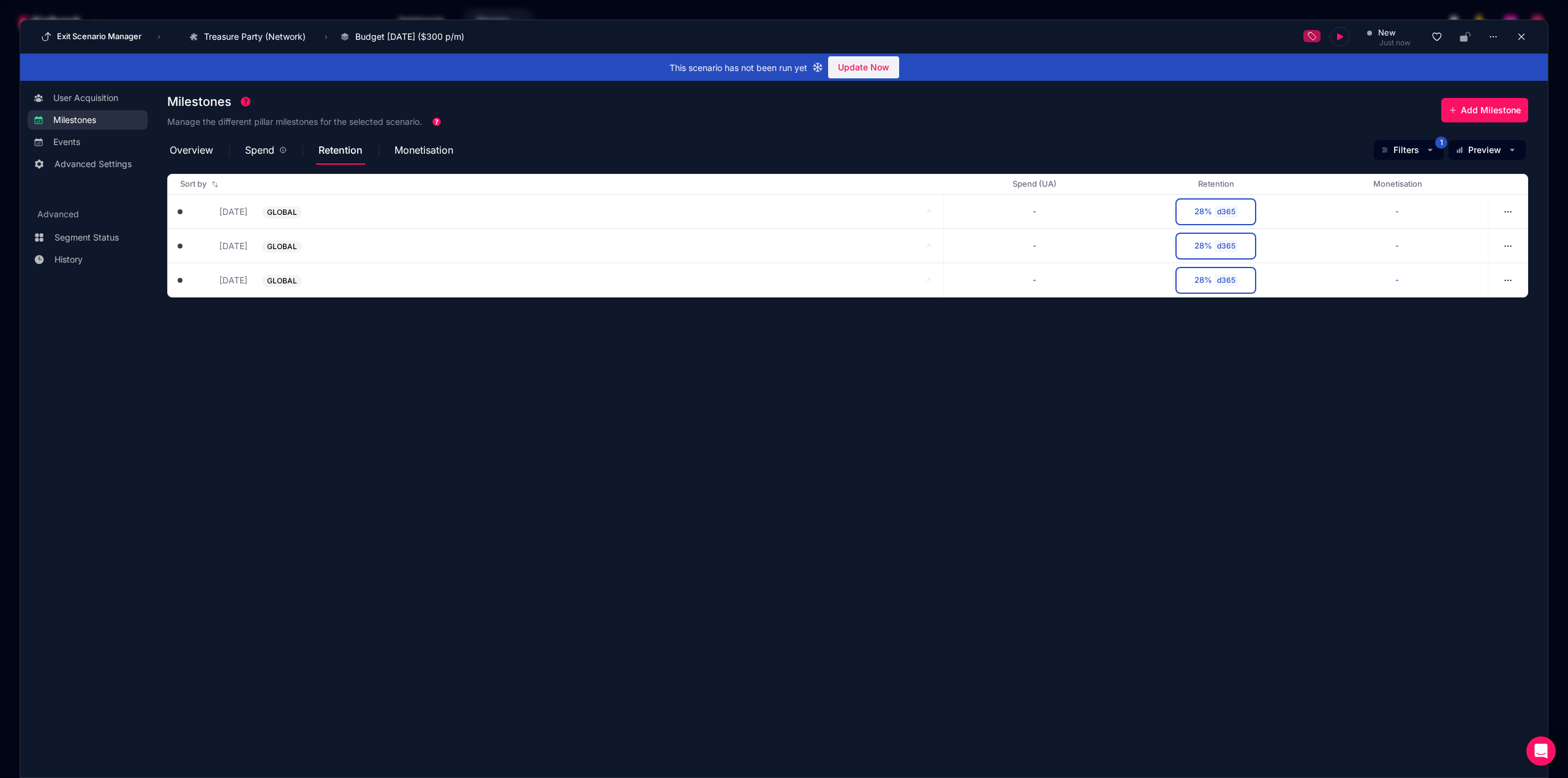
click at [300, 327] on section "Milestones Manage the different pillar milestones for the selected scenario. Ad…" at bounding box center [857, 422] width 1381 height 670
click at [426, 151] on span "Monetisation" at bounding box center [424, 149] width 59 height 9
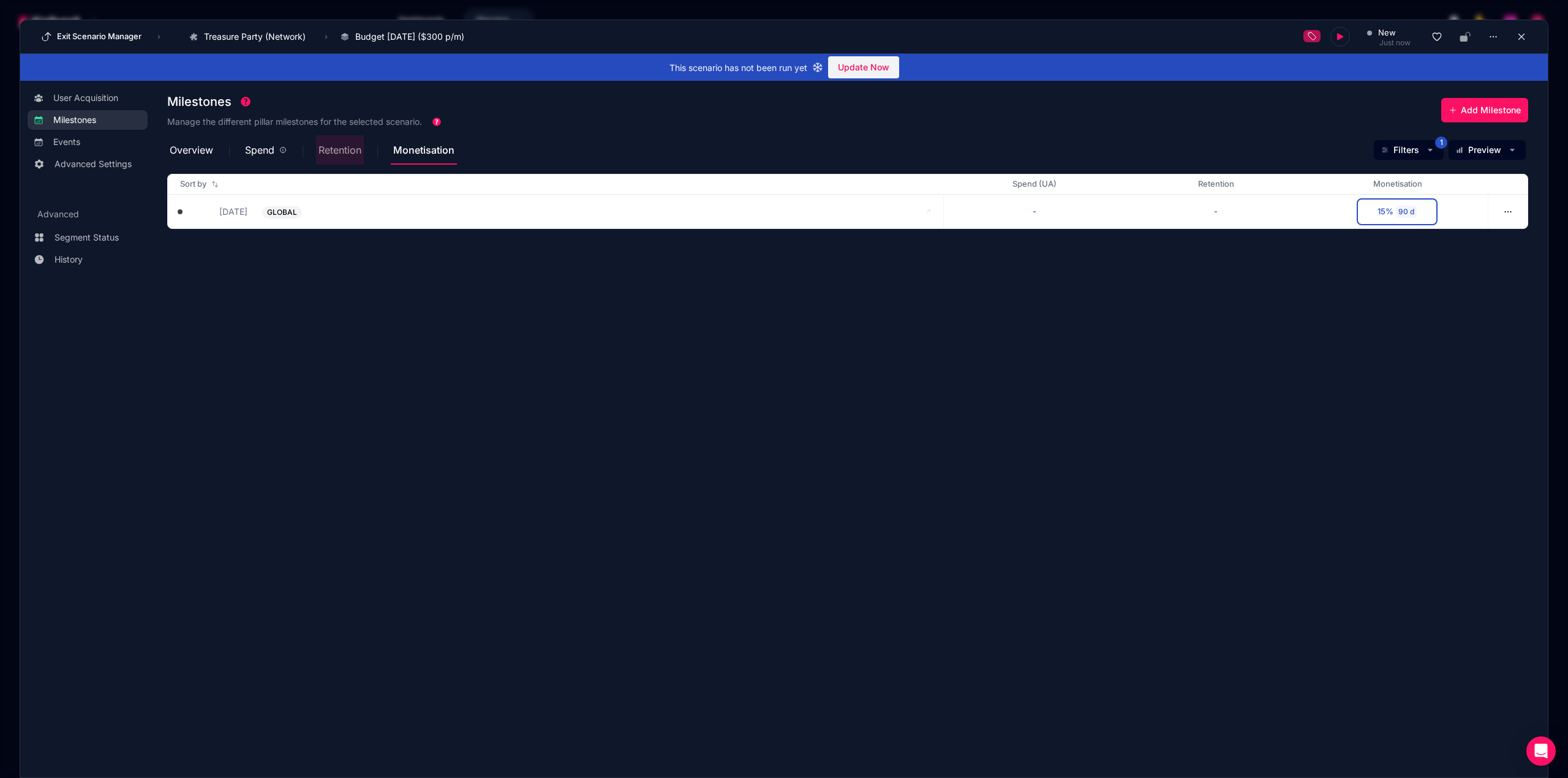
click at [334, 155] on span "Retention" at bounding box center [340, 149] width 43 height 9
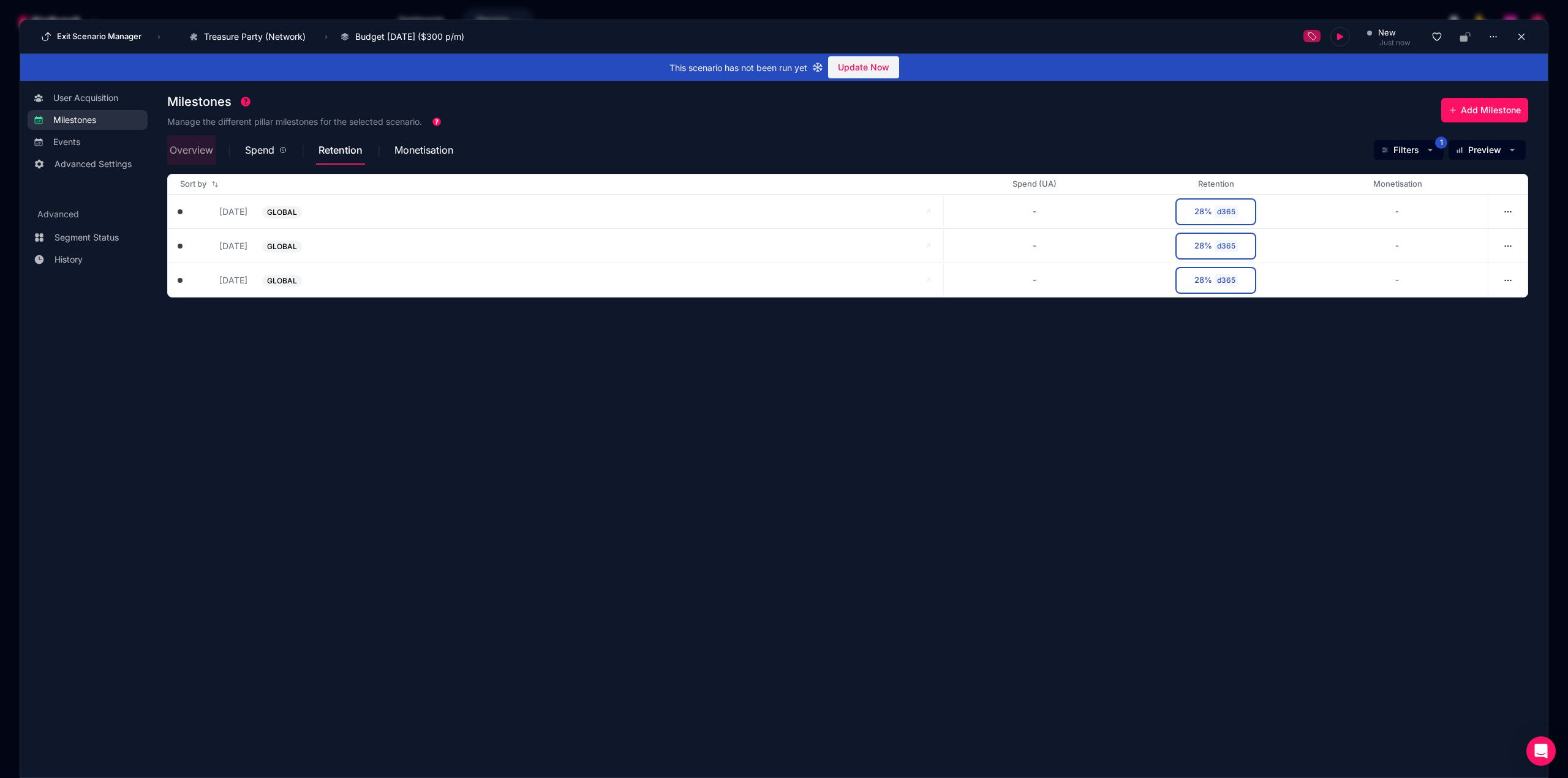
click at [205, 153] on span "Overview" at bounding box center [191, 149] width 44 height 9
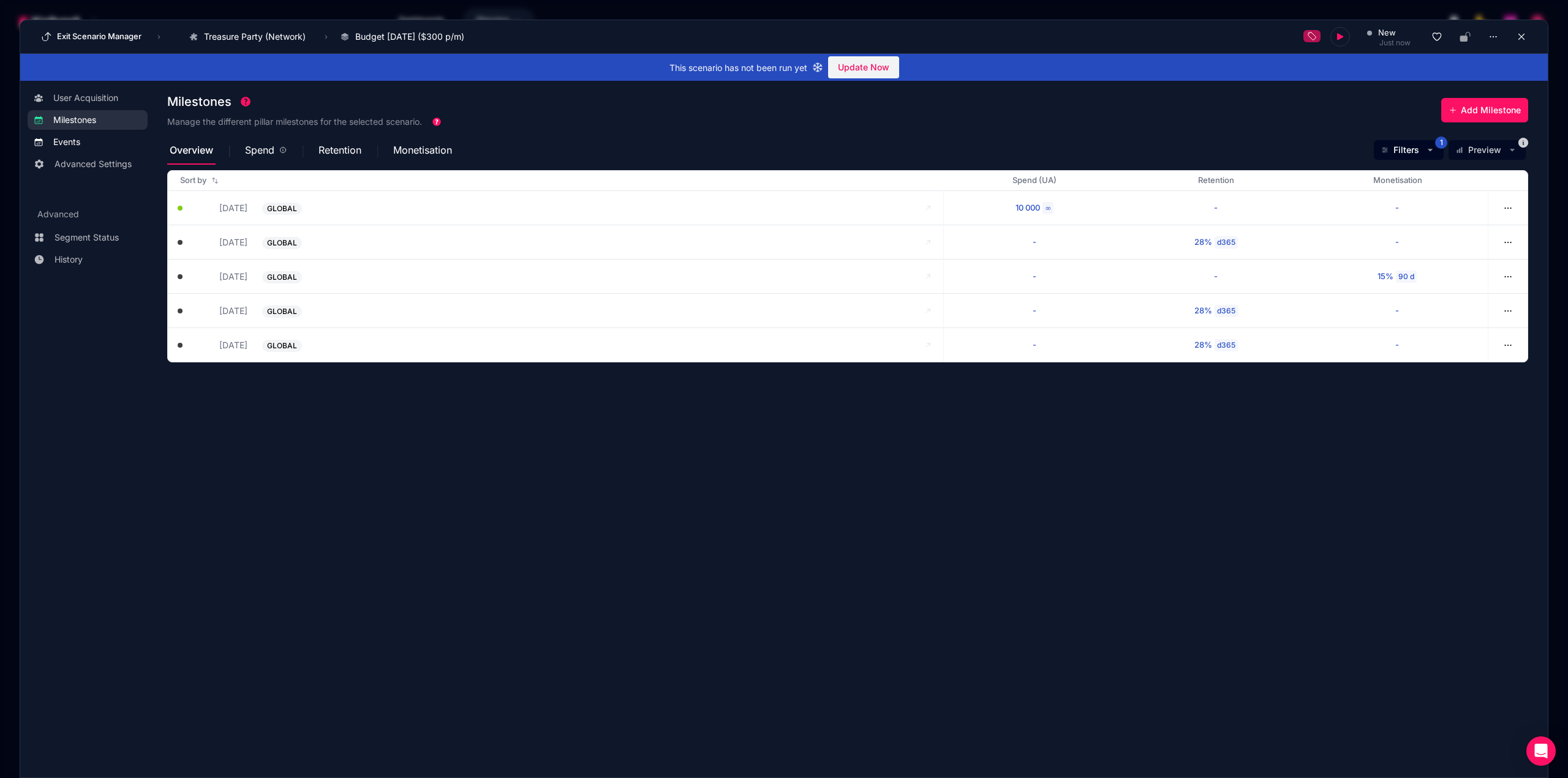
click at [74, 142] on span "Events" at bounding box center [66, 142] width 27 height 12
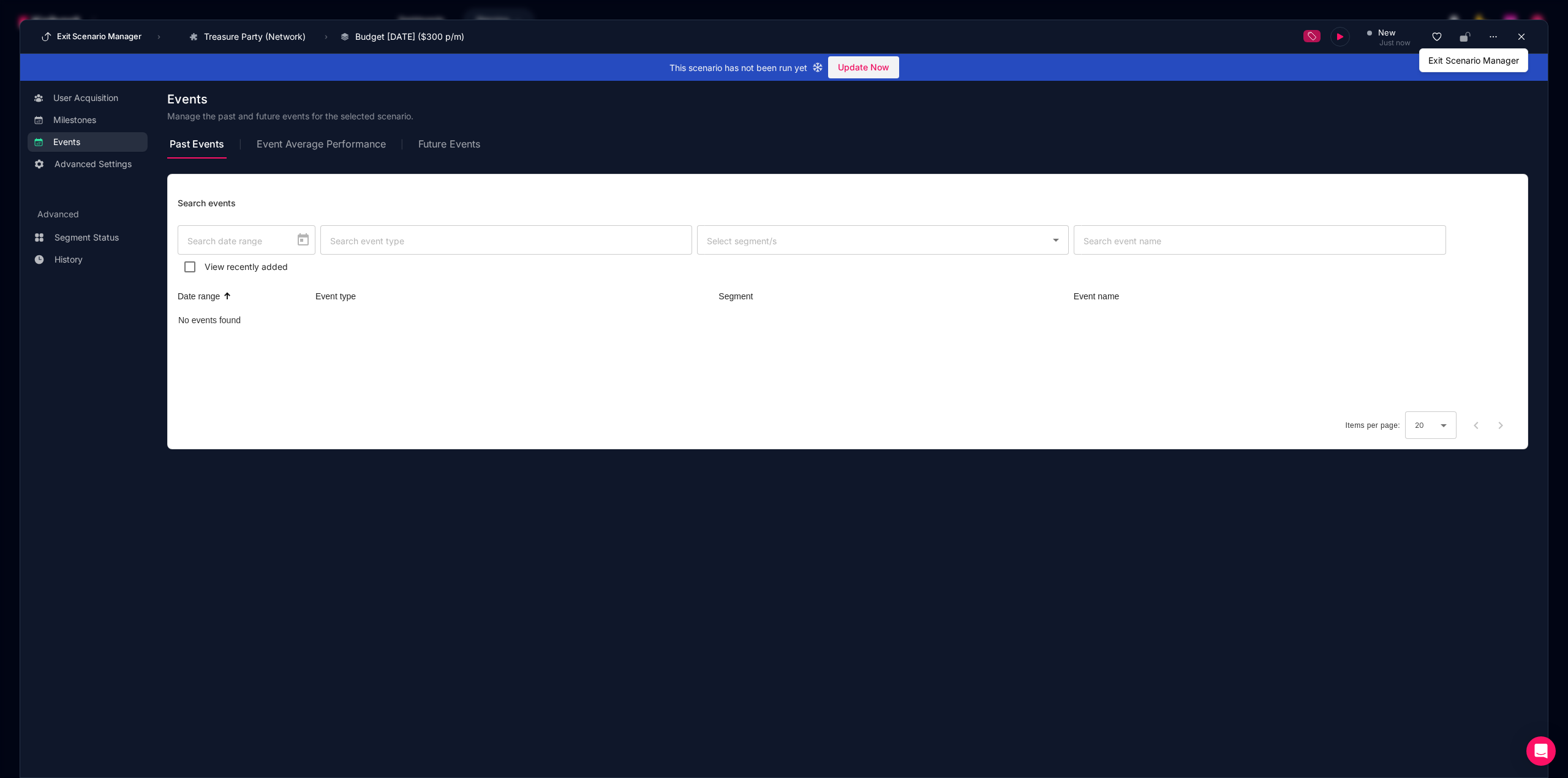
click at [1517, 42] on button at bounding box center [1521, 36] width 18 height 18
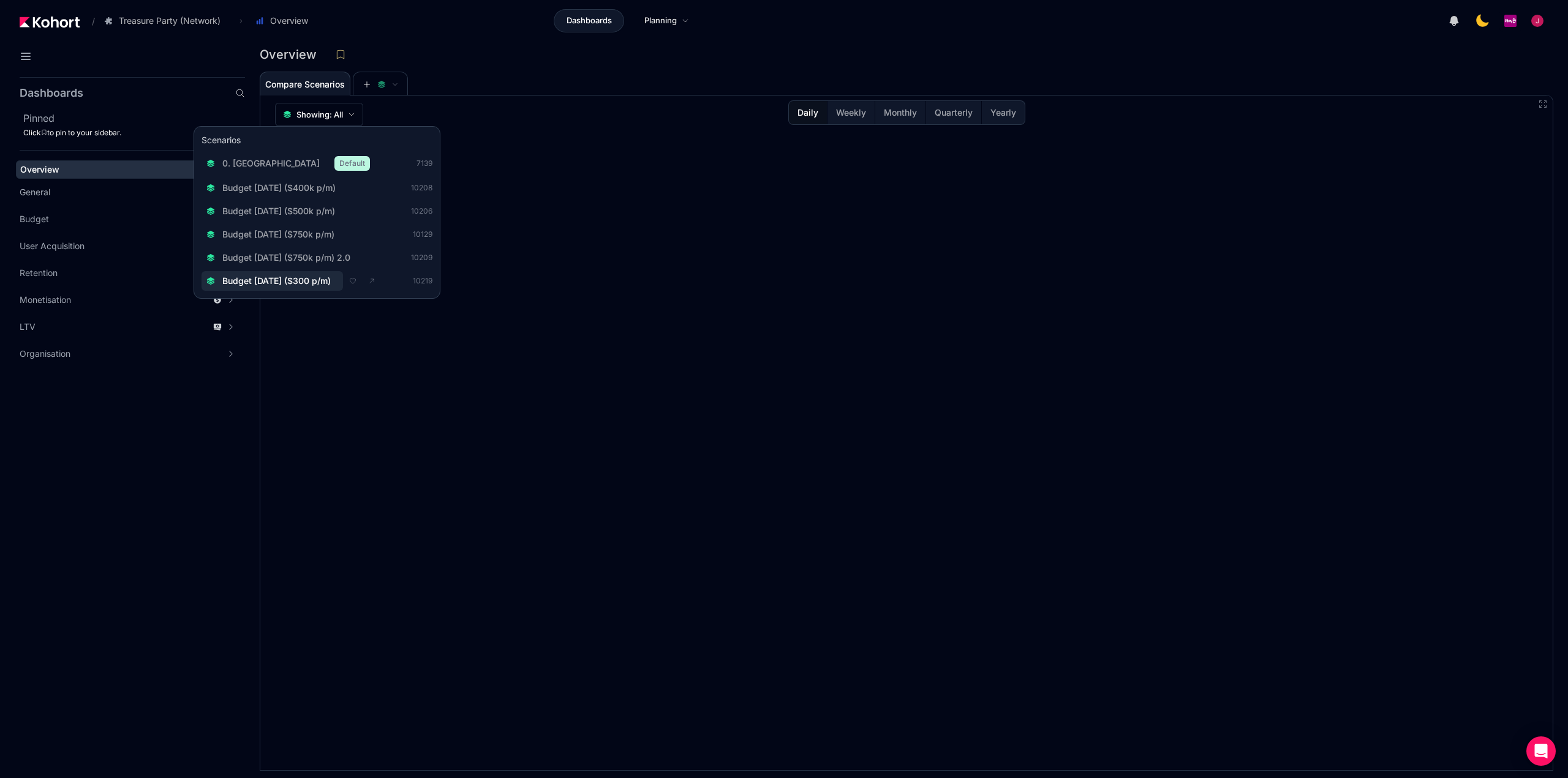
click at [331, 285] on span "Budget [DATE] ($300 p/m)" at bounding box center [276, 281] width 108 height 12
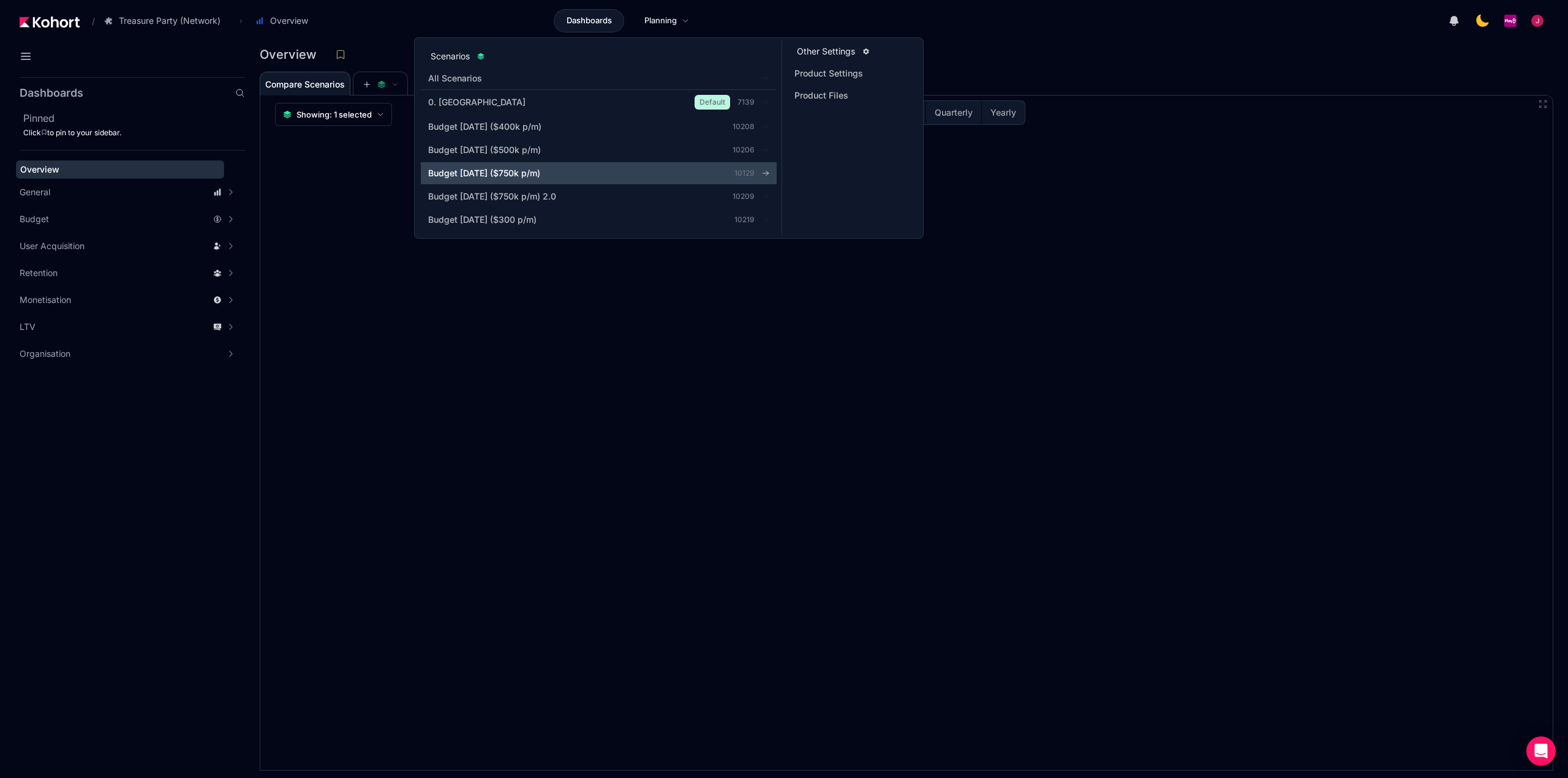
click at [540, 178] on span "Budget [DATE] ($750k p/m)" at bounding box center [484, 172] width 112 height 12
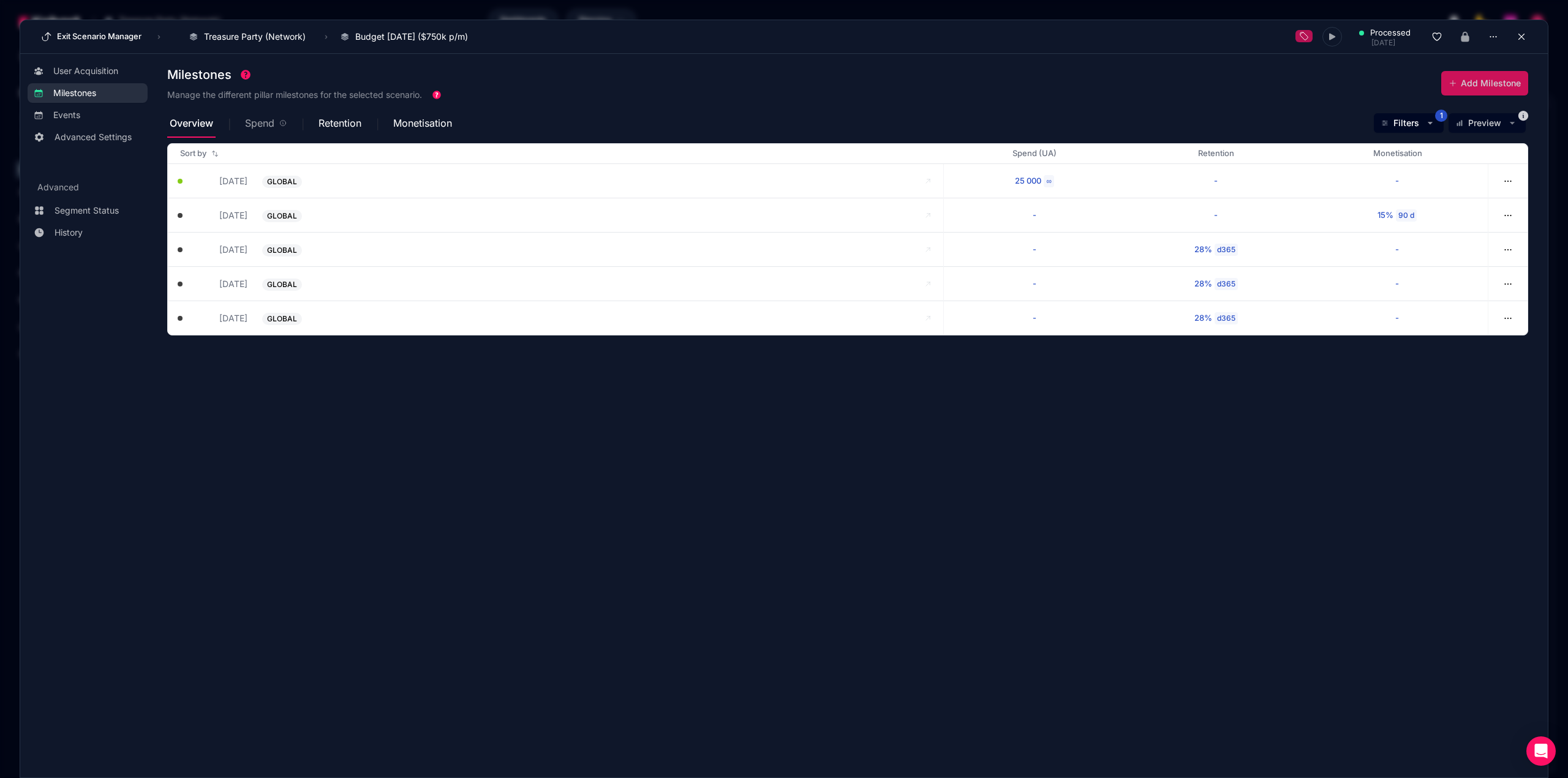
click at [258, 123] on span "Spend" at bounding box center [259, 123] width 29 height 9
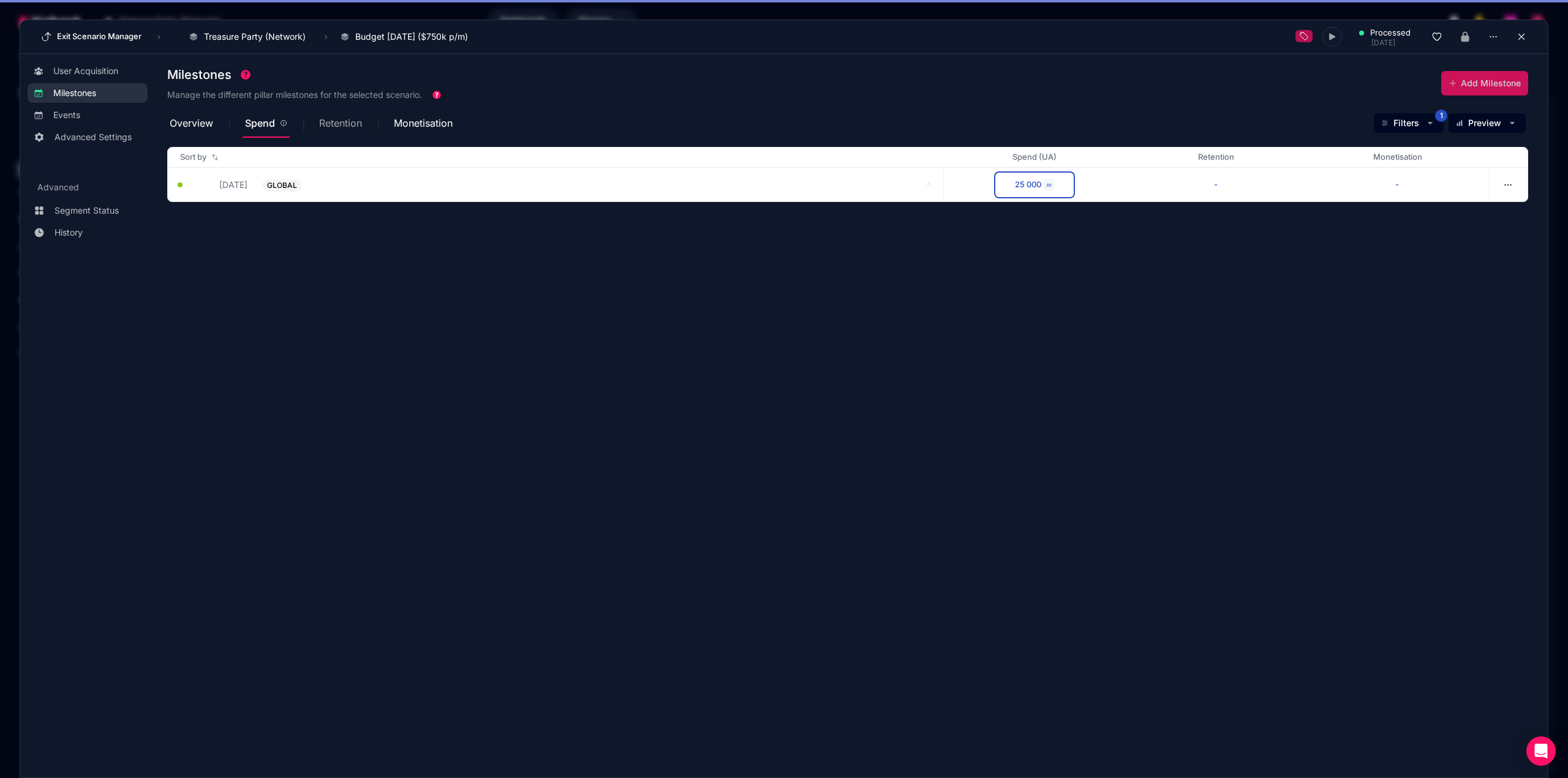
click at [337, 127] on span "Retention" at bounding box center [340, 123] width 43 height 9
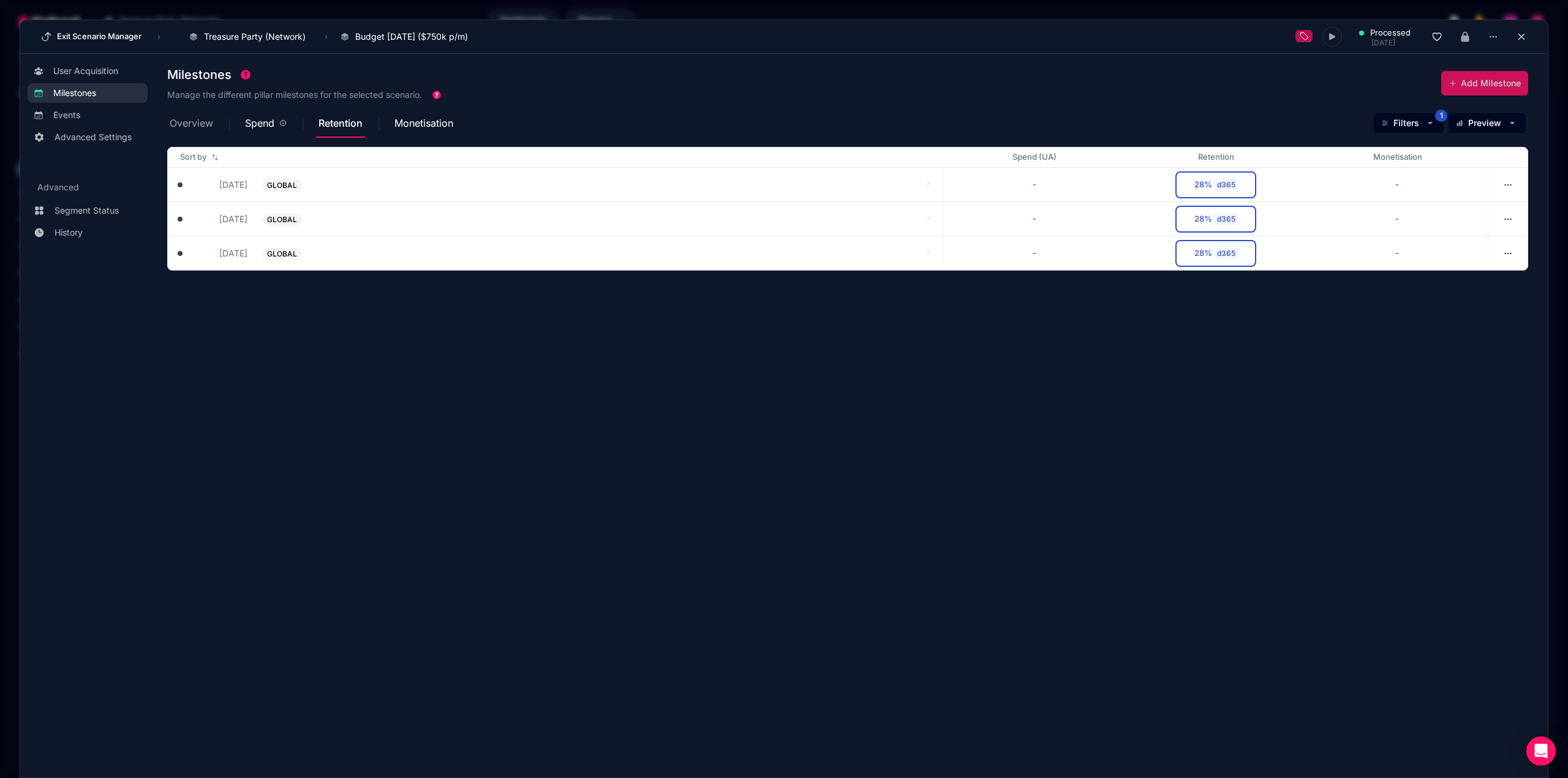
click at [202, 127] on span "Overview" at bounding box center [191, 123] width 44 height 9
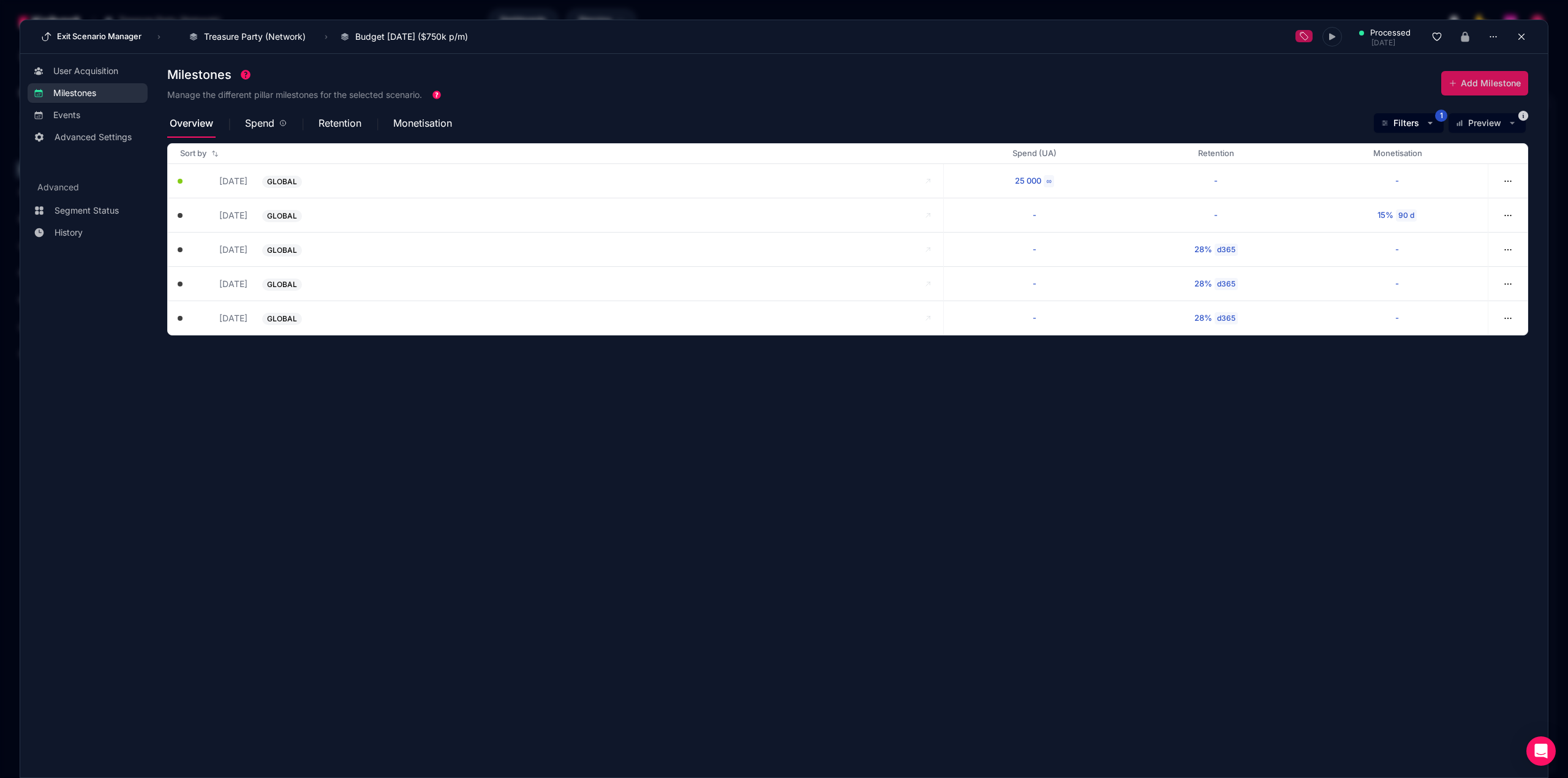
click at [1027, 100] on div "Milestones Manage the different pillar milestones for the selected scenario. Ad…" at bounding box center [847, 85] width 1361 height 47
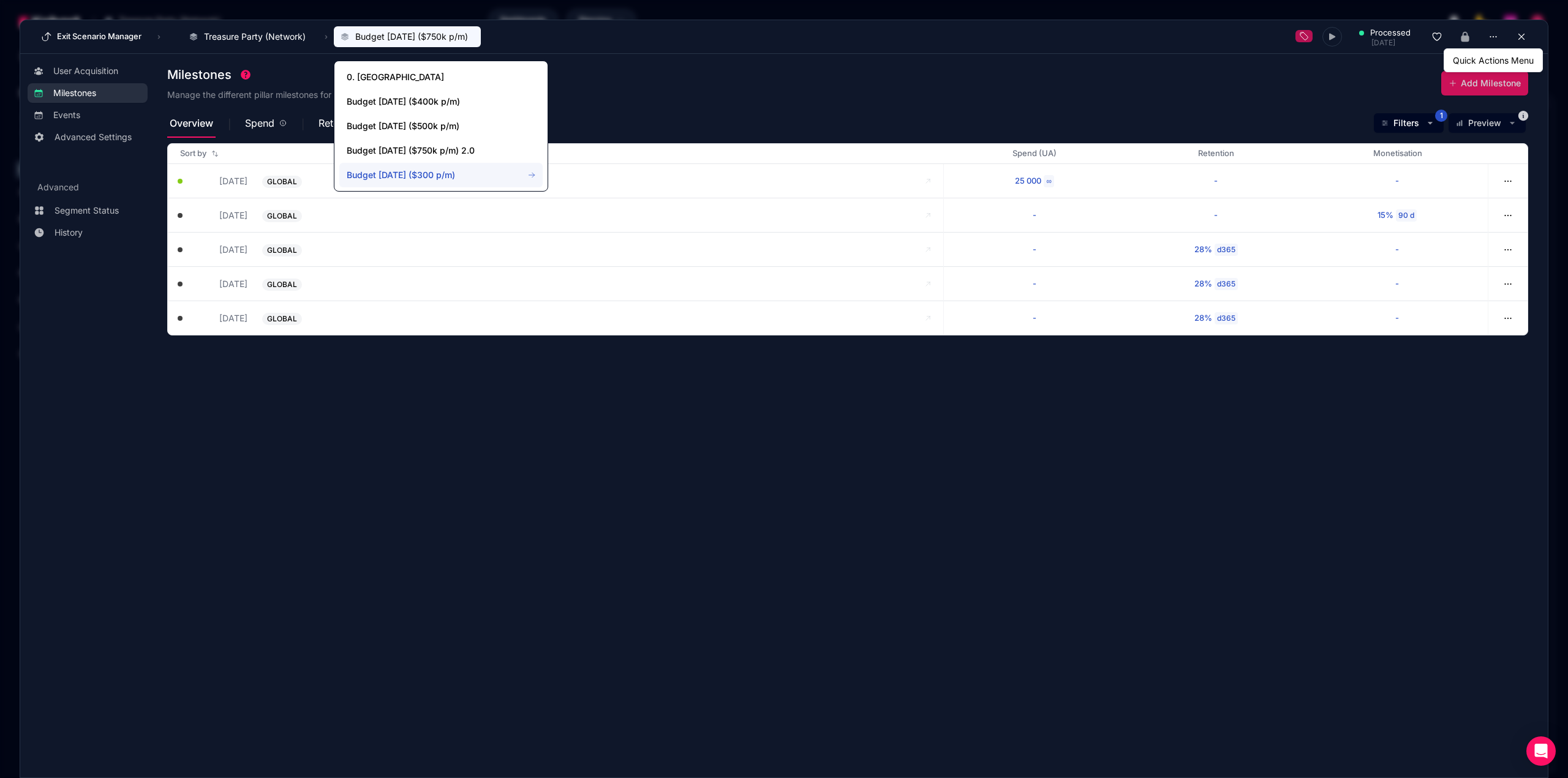
click at [538, 176] on span "Budget [DATE] ($300 p/m)" at bounding box center [441, 175] width 203 height 25
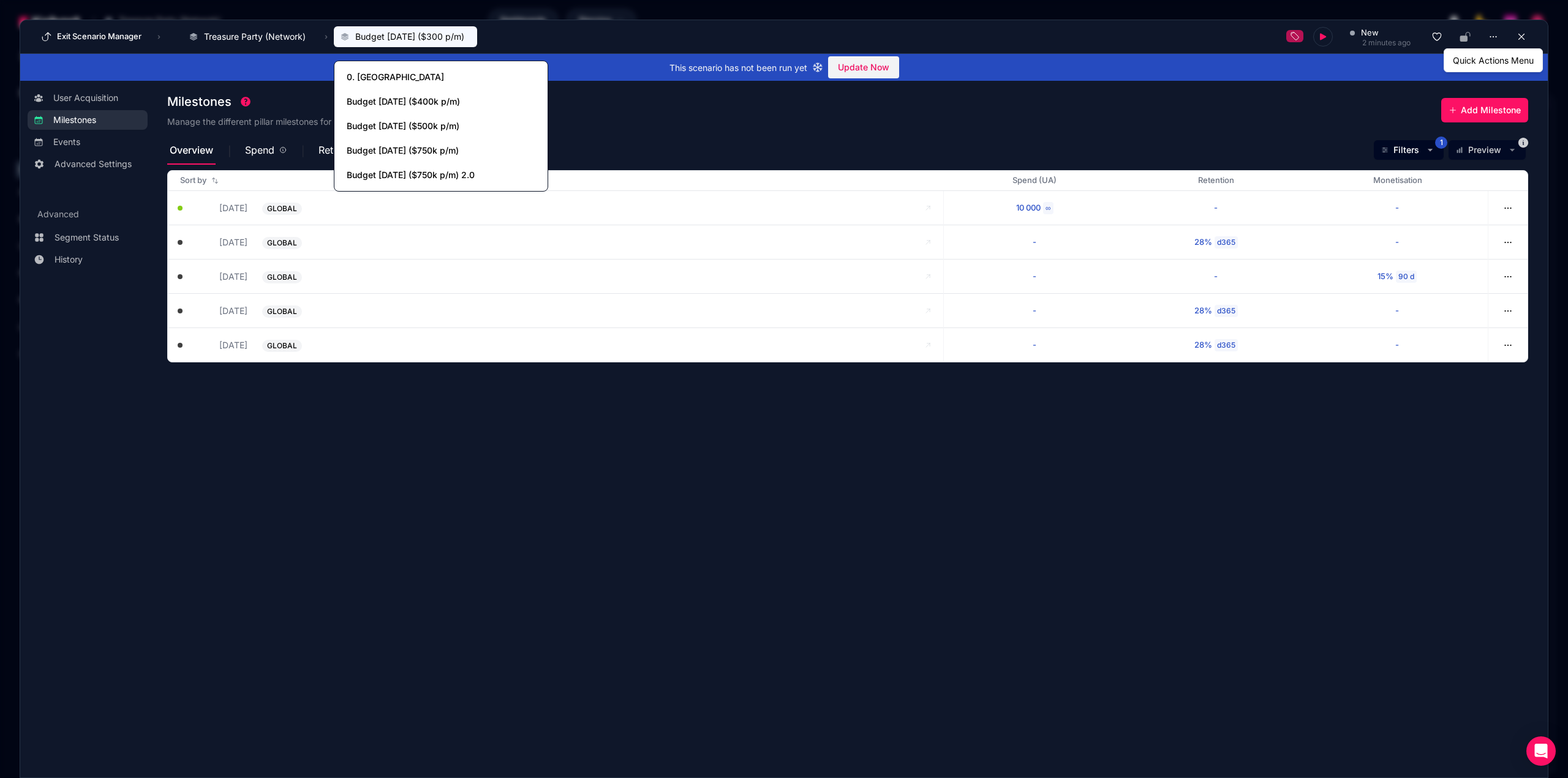
click at [762, 137] on div "Overview Spend Retention Monetisation Filters 1 Preview" at bounding box center [847, 149] width 1361 height 29
drag, startPoint x: 417, startPoint y: 34, endPoint x: 653, endPoint y: 139, distance: 258.3
click at [661, 150] on div "Overview Spend Retention Monetisation Filters 1 Preview" at bounding box center [847, 149] width 1361 height 29
click at [418, 33] on span "Budget [DATE] ($300 p/m)" at bounding box center [410, 36] width 109 height 12
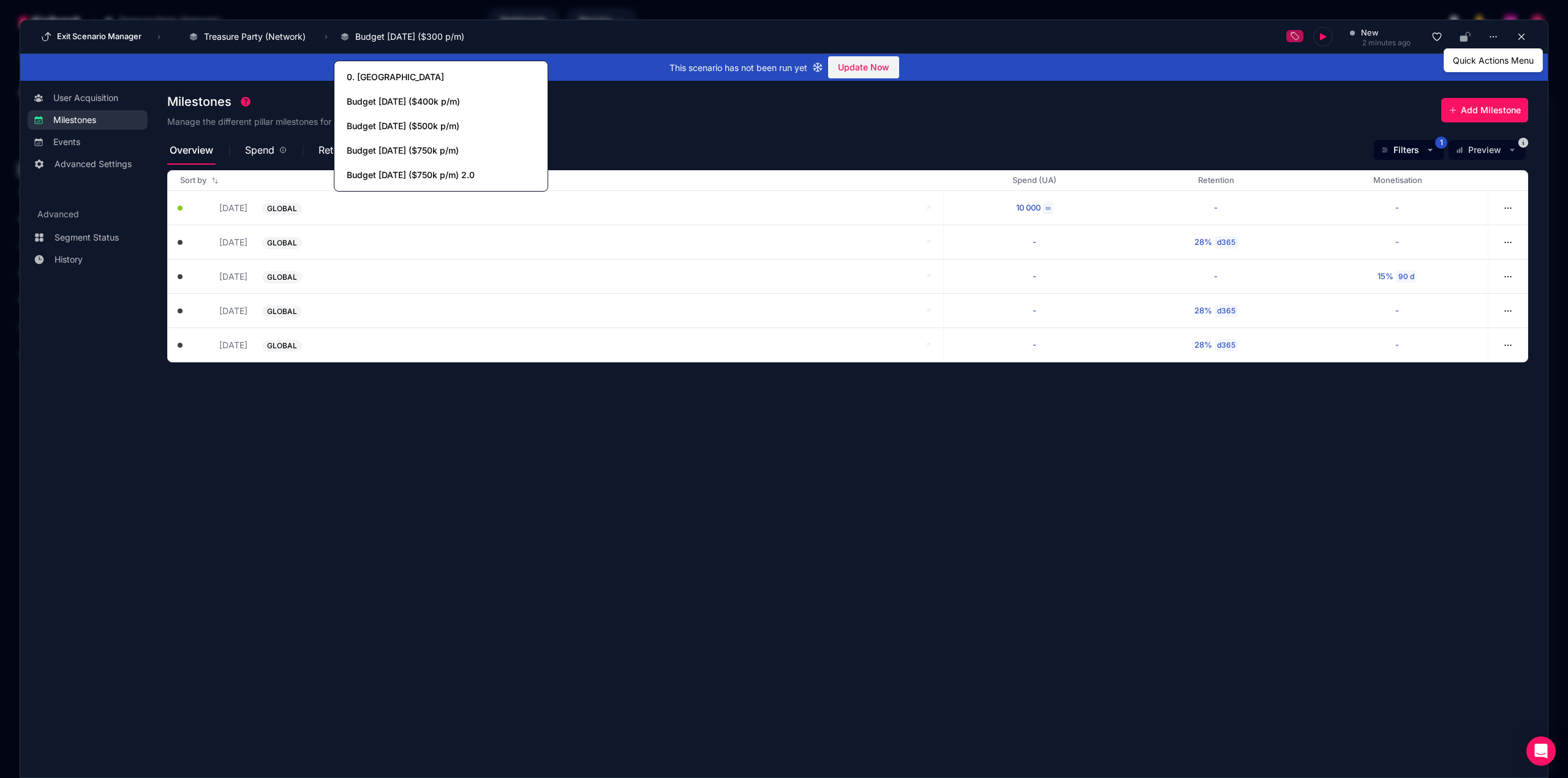
click at [665, 157] on div "Overview Spend Retention Monetisation Filters 1 Preview" at bounding box center [847, 149] width 1361 height 29
click at [98, 160] on span "Advanced Settings" at bounding box center [93, 164] width 78 height 12
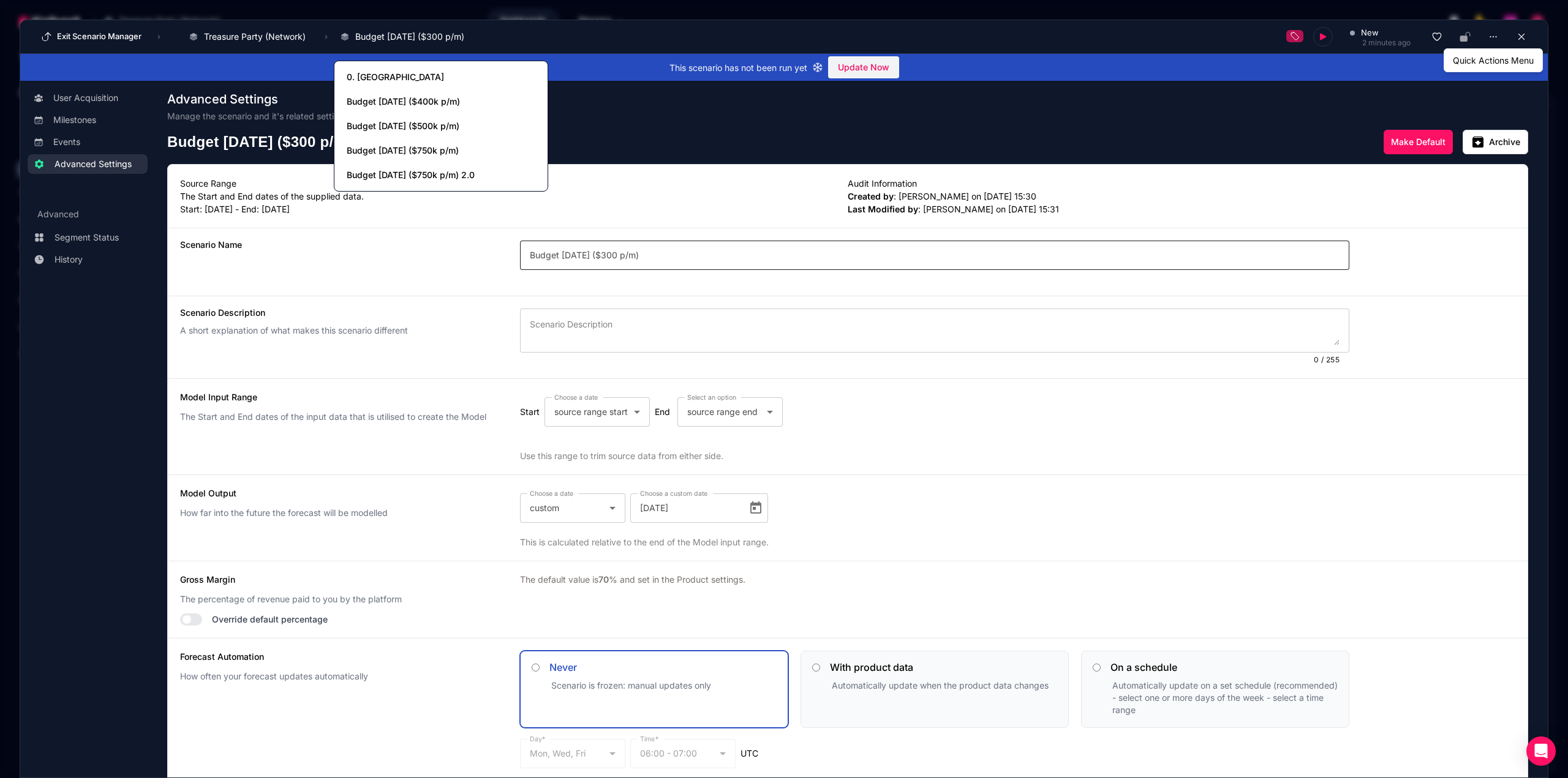
click at [589, 256] on input "Budget [DATE] ($300 p/m)" at bounding box center [934, 255] width 809 height 15
type input "Budget [DATE] ($300K p/m)"
click at [1104, 147] on div "Budget [DATE] ($300 p/m) Make Default archive Archive" at bounding box center [847, 142] width 1361 height 25
click at [71, 126] on link "Milestones" at bounding box center [88, 119] width 120 height 20
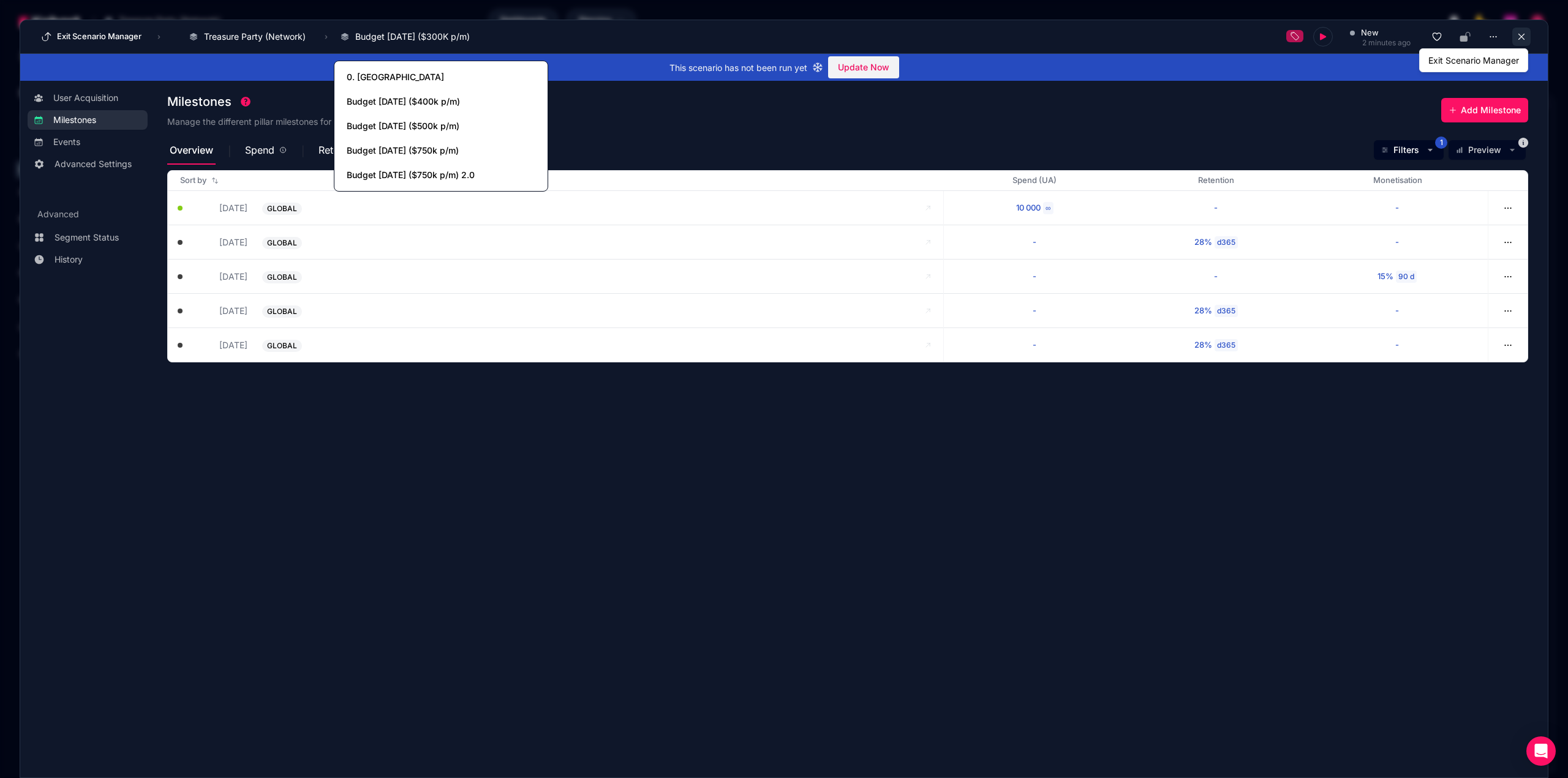
click at [1524, 36] on icon at bounding box center [1521, 36] width 11 height 11
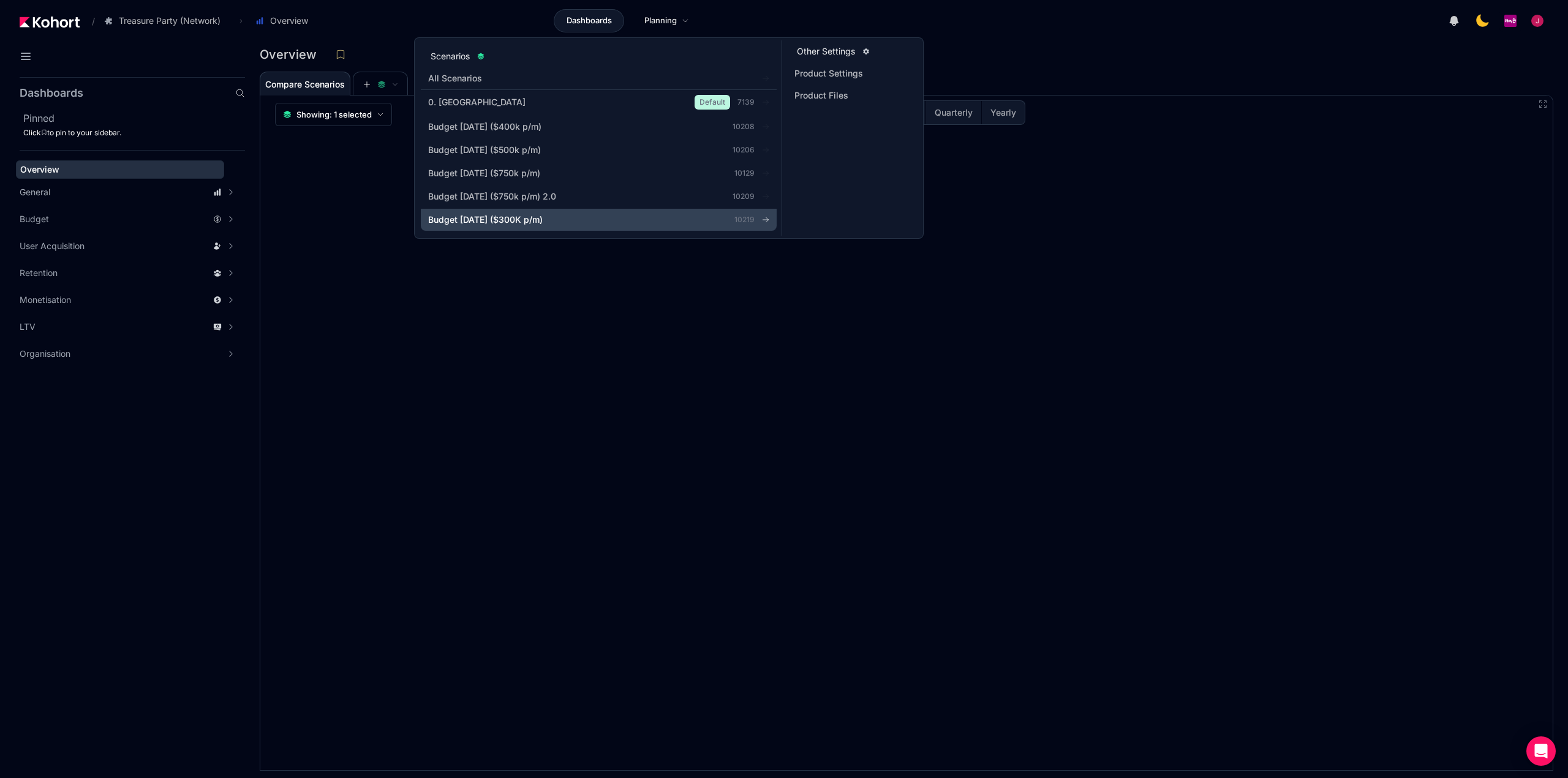
click at [509, 217] on span "Budget [DATE] ($300K p/m)" at bounding box center [485, 219] width 115 height 12
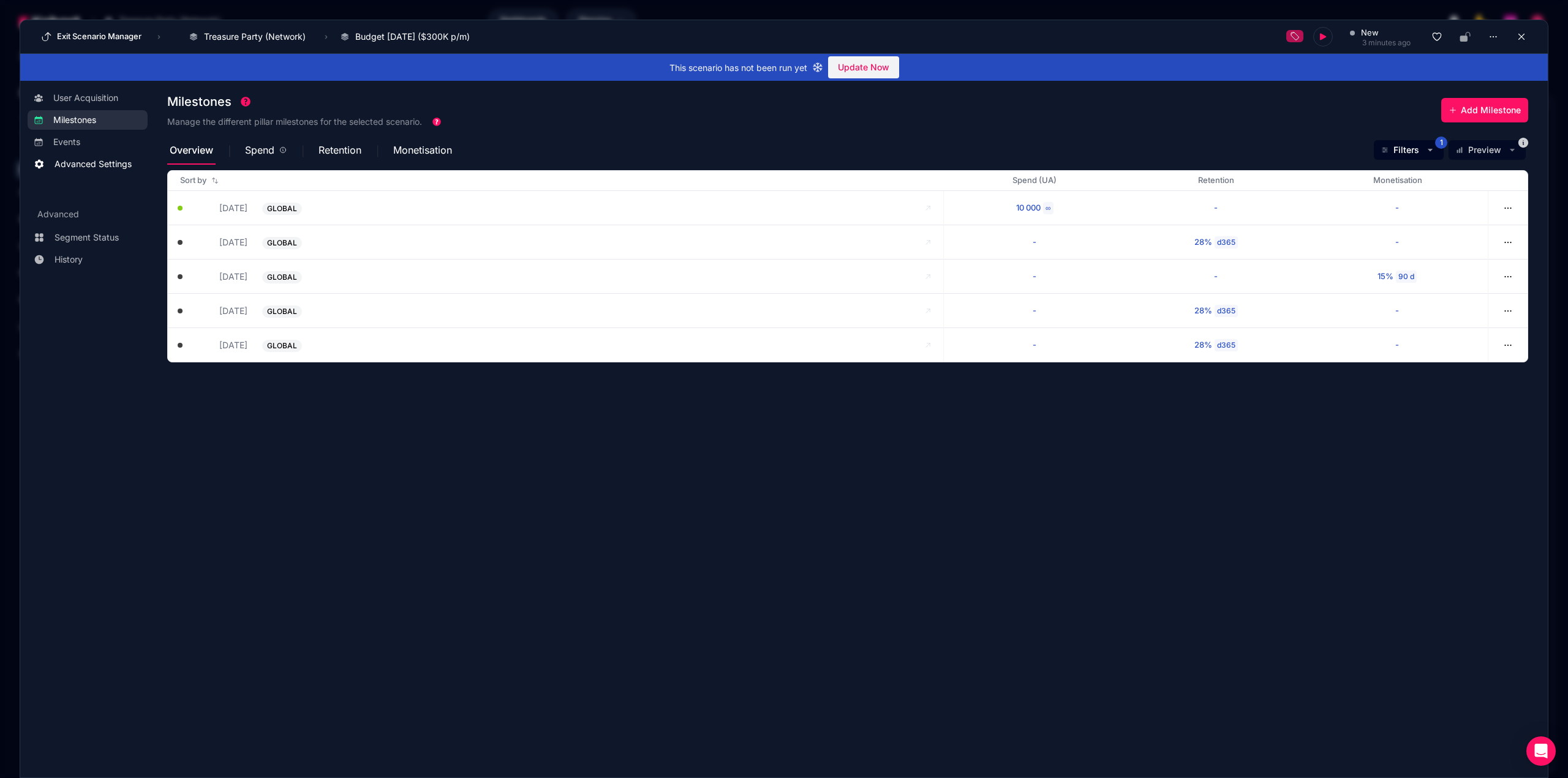
click at [97, 163] on span "Advanced Settings" at bounding box center [93, 164] width 78 height 12
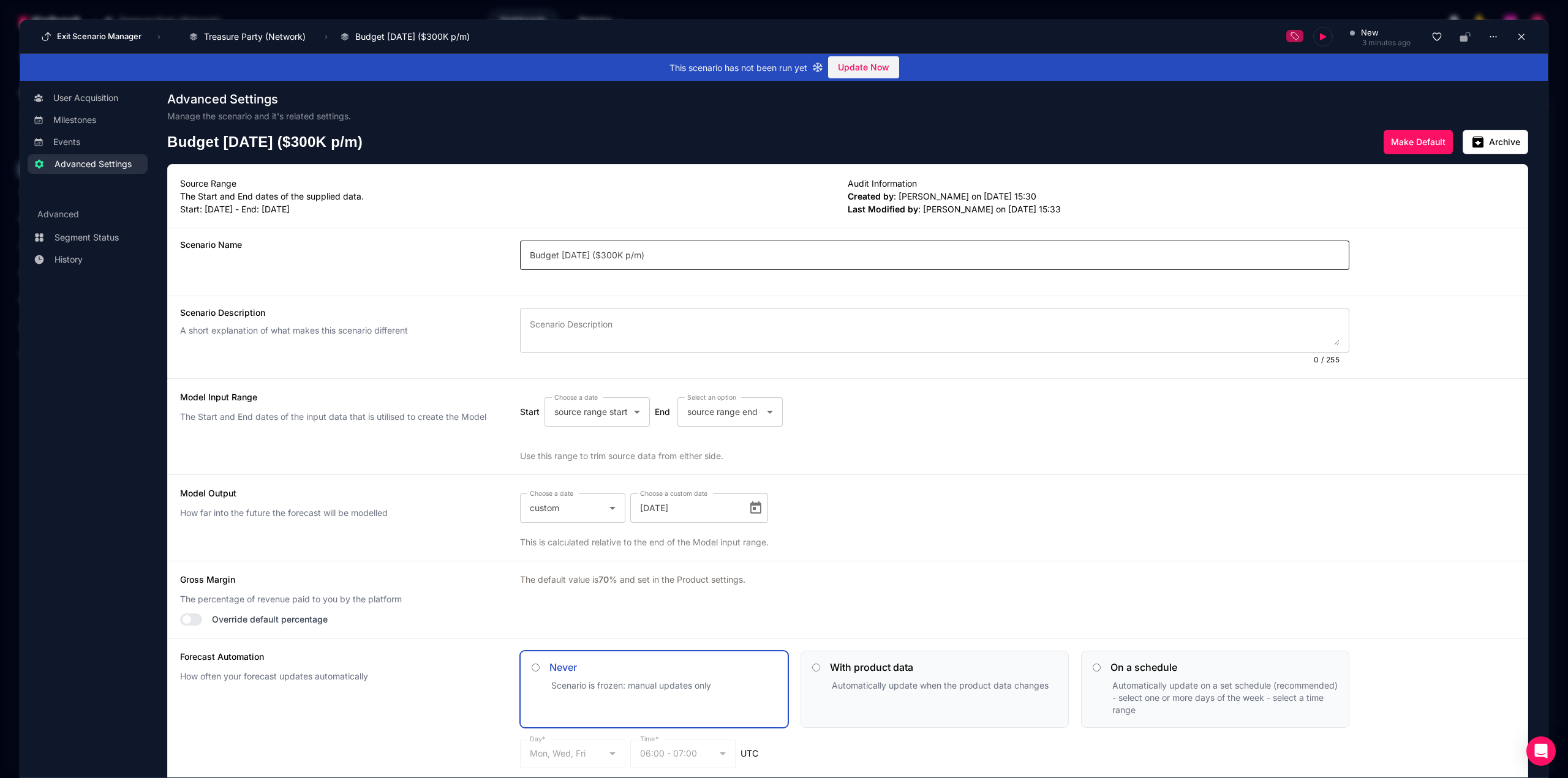
click at [631, 253] on input "Budget [DATE] ($300K p/m)" at bounding box center [934, 255] width 809 height 15
type input "Budget [DATE] ($300k p/m)"
drag, startPoint x: 1228, startPoint y: 110, endPoint x: 1302, endPoint y: 86, distance: 77.8
click at [1226, 109] on div "Advanced Settings Manage the scenario and it's related settings." at bounding box center [847, 108] width 1361 height 29
click at [1512, 43] on button at bounding box center [1521, 36] width 18 height 18
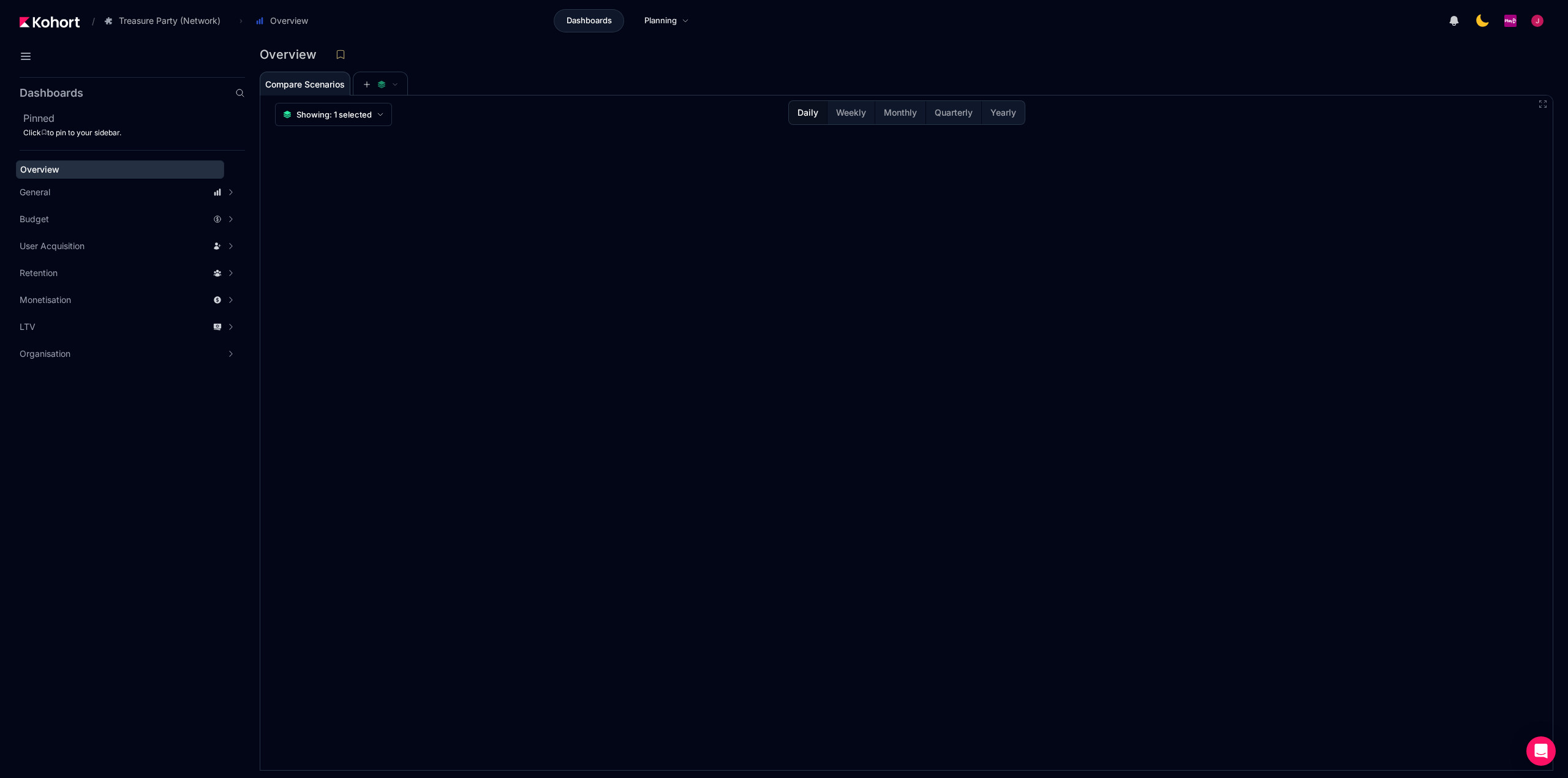
drag, startPoint x: 1117, startPoint y: 78, endPoint x: 999, endPoint y: 94, distance: 119.1
click at [1117, 79] on div "Compare Scenarios" at bounding box center [893, 83] width 1267 height 25
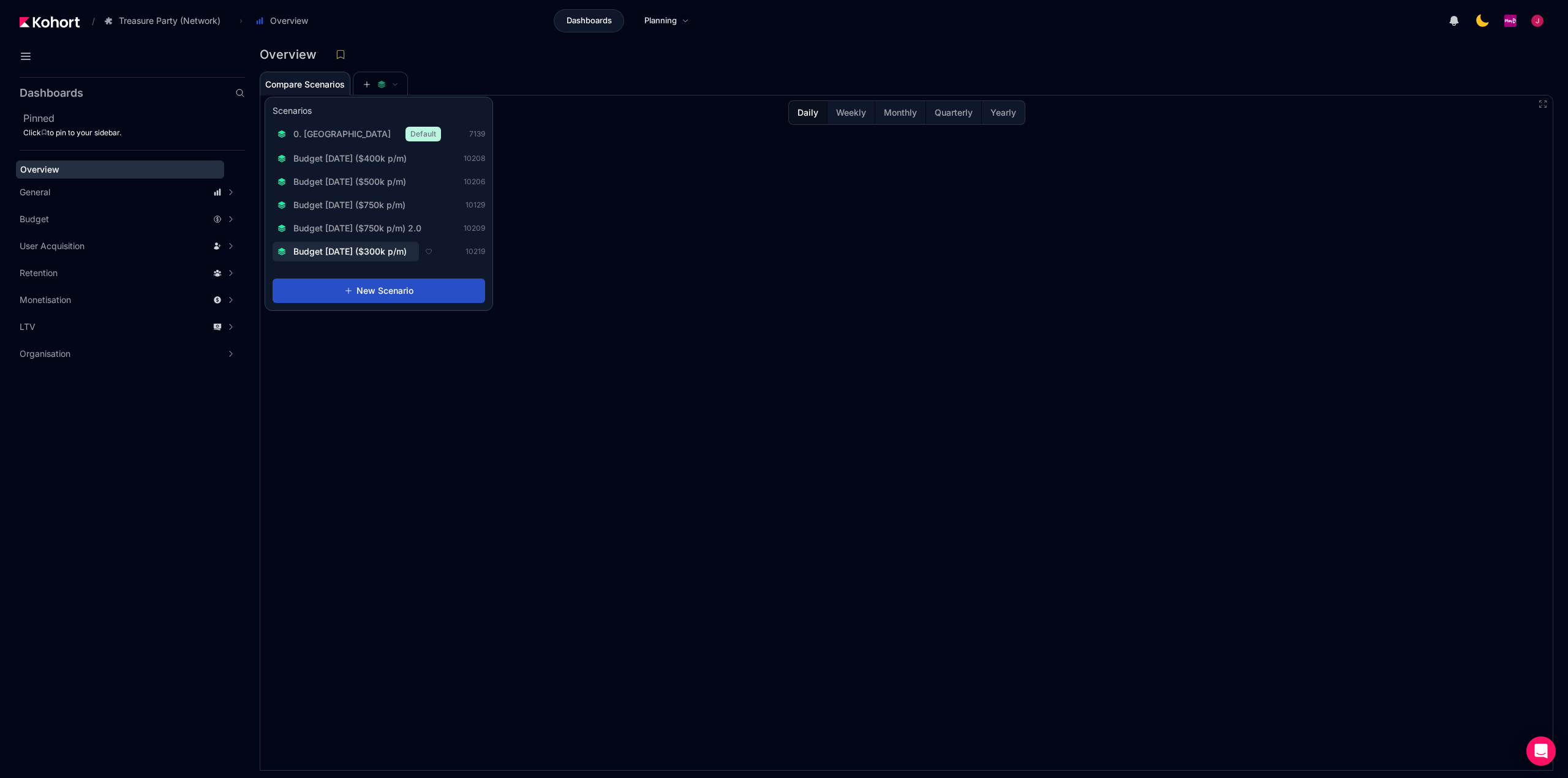
click at [378, 253] on span "Budget [DATE] ($300k p/m)" at bounding box center [350, 251] width 113 height 12
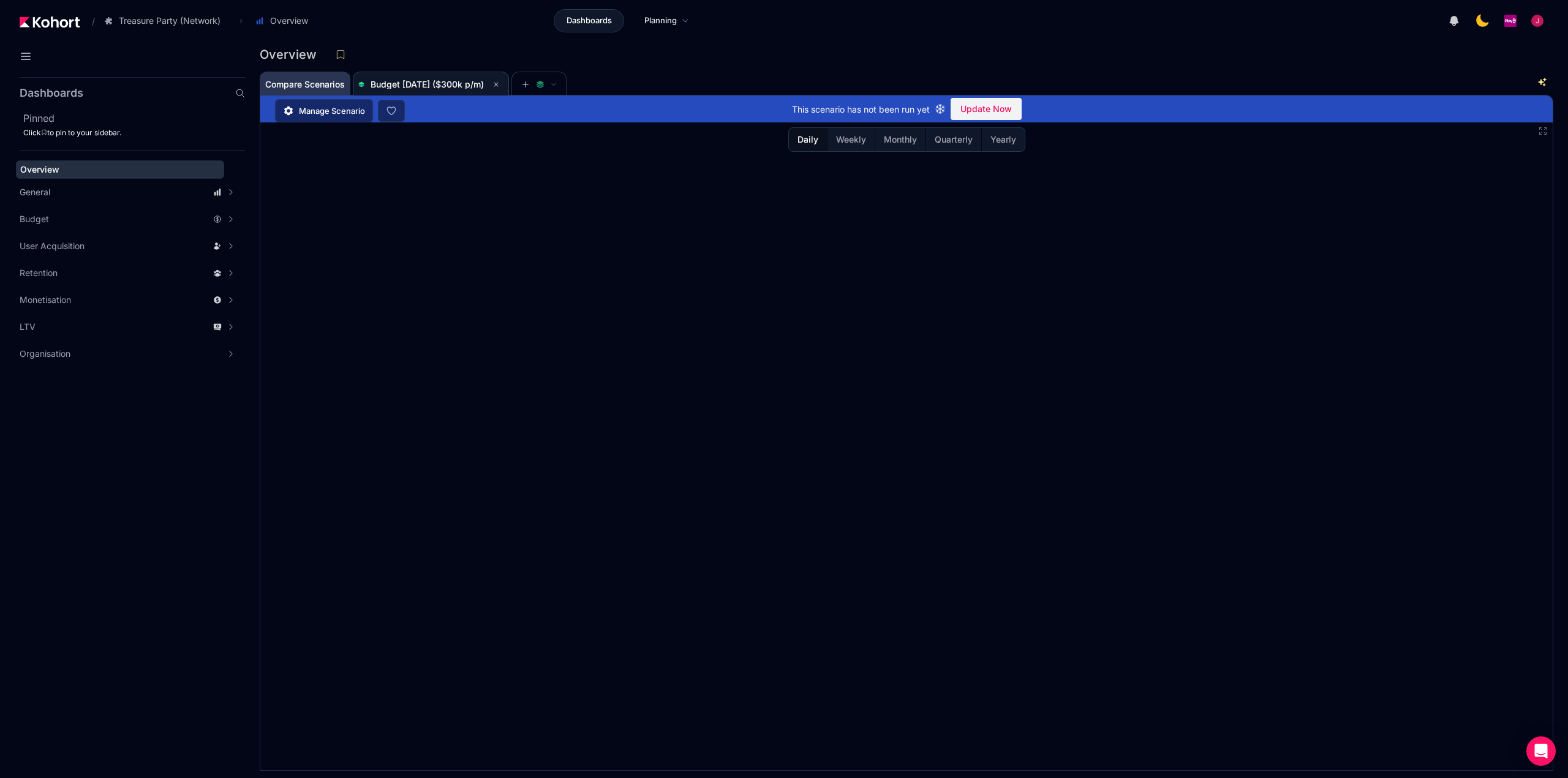
click at [336, 86] on span "Compare Scenarios" at bounding box center [305, 84] width 80 height 9
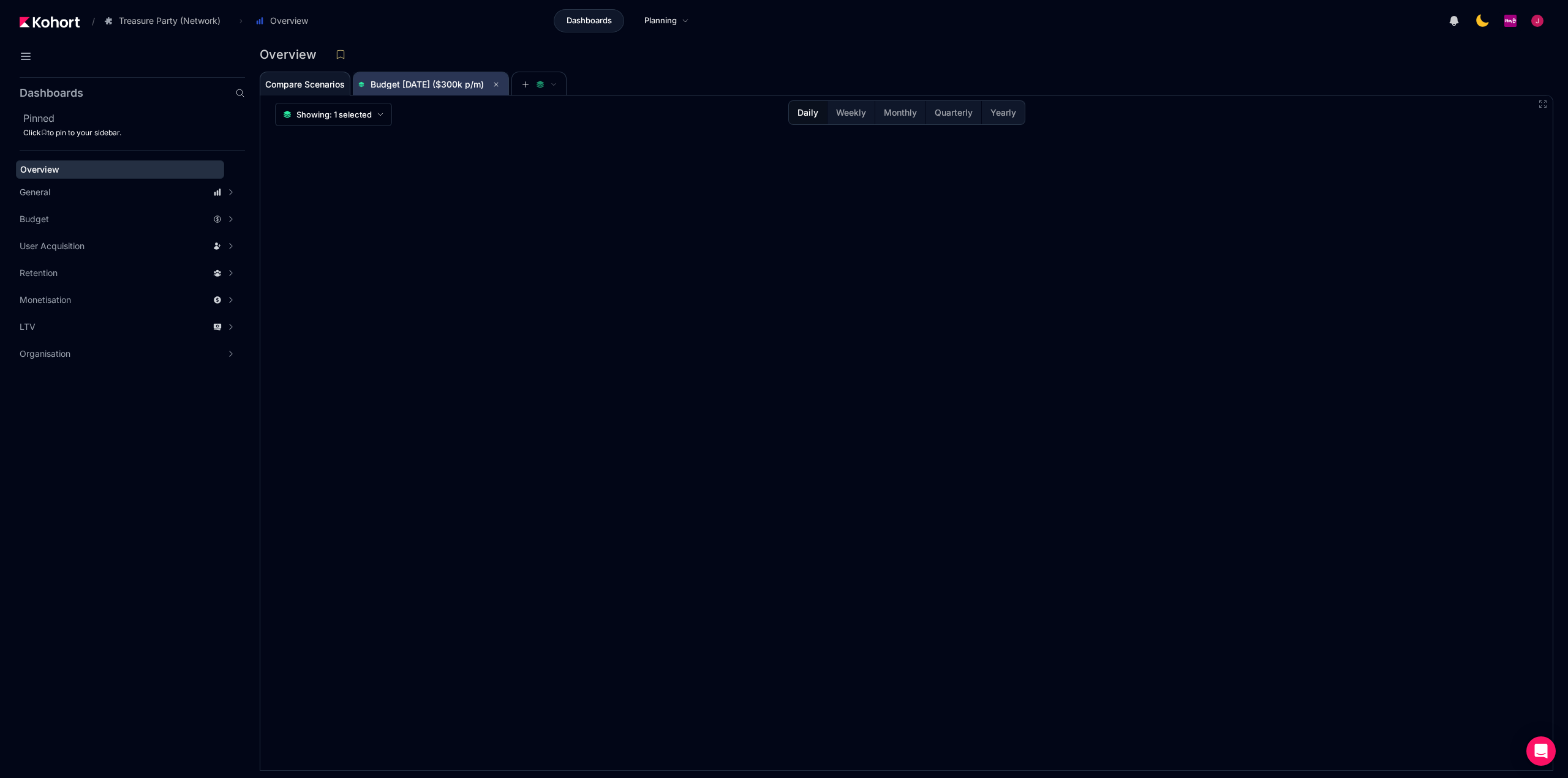
click at [443, 82] on span "Budget [DATE] ($300k p/m)" at bounding box center [426, 84] width 113 height 10
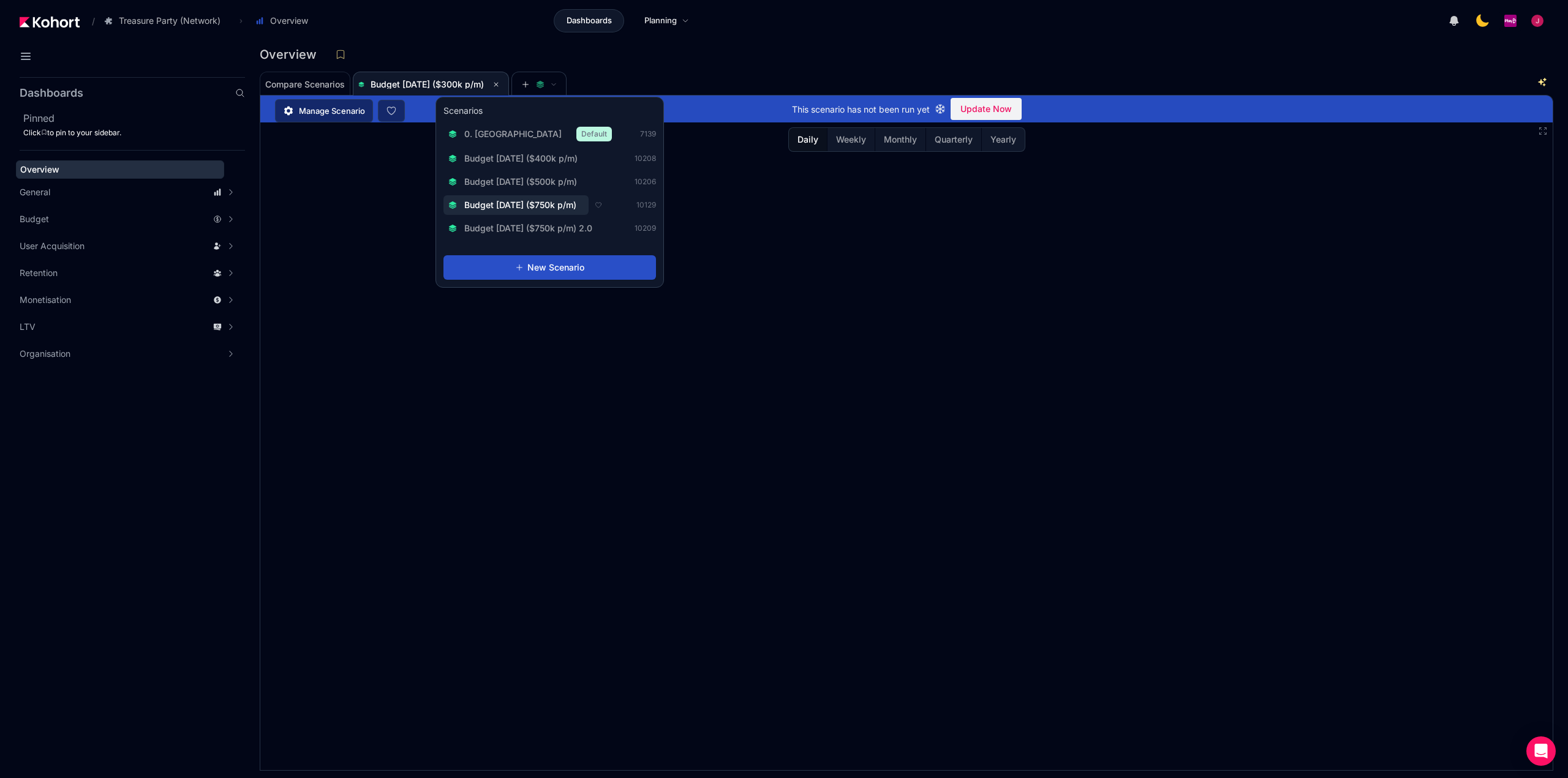
click at [530, 208] on span "Budget [DATE] ($750k p/m)" at bounding box center [521, 205] width 112 height 12
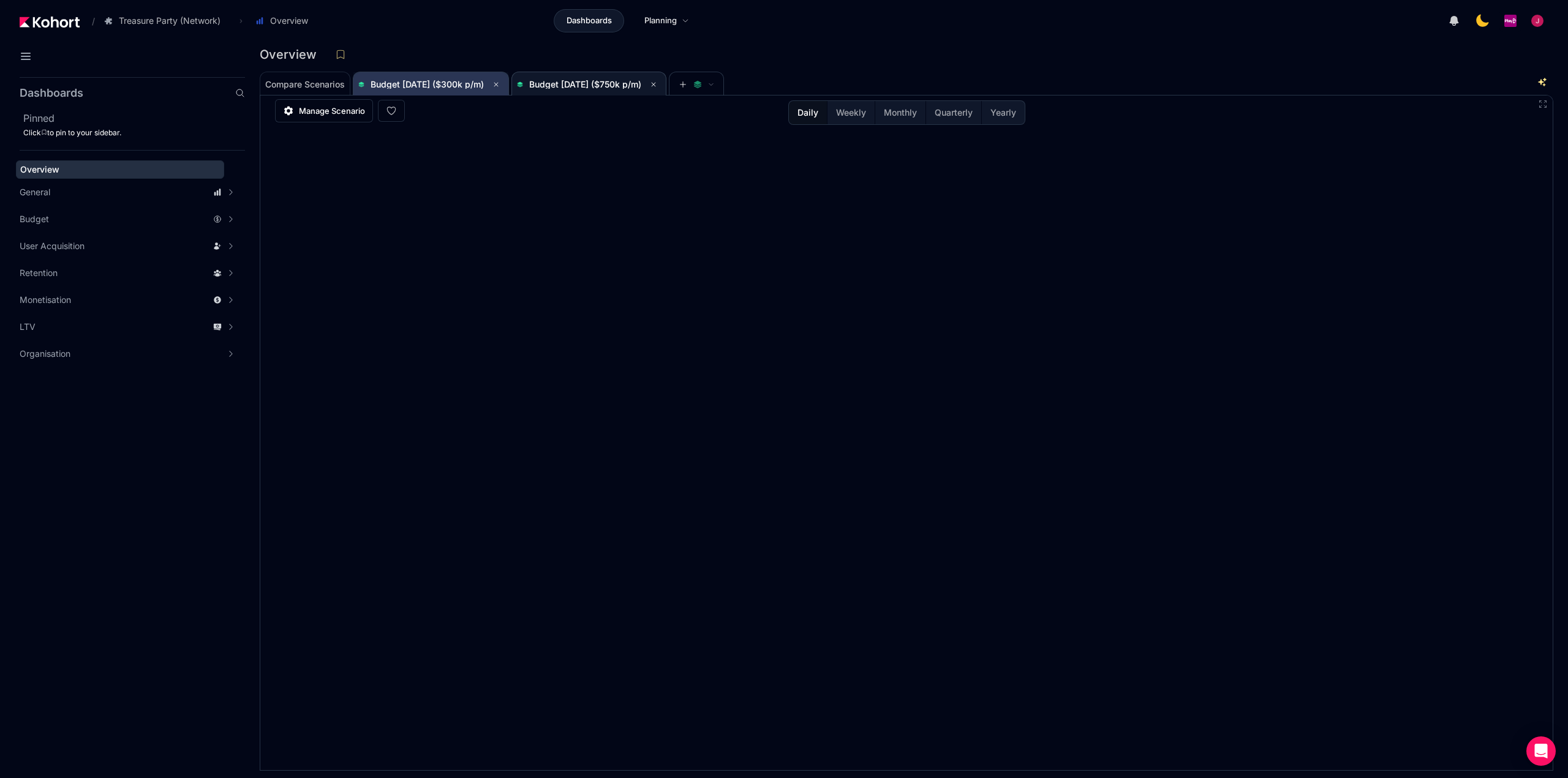
click at [457, 85] on span "Budget [DATE] ($300k p/m)" at bounding box center [426, 84] width 113 height 10
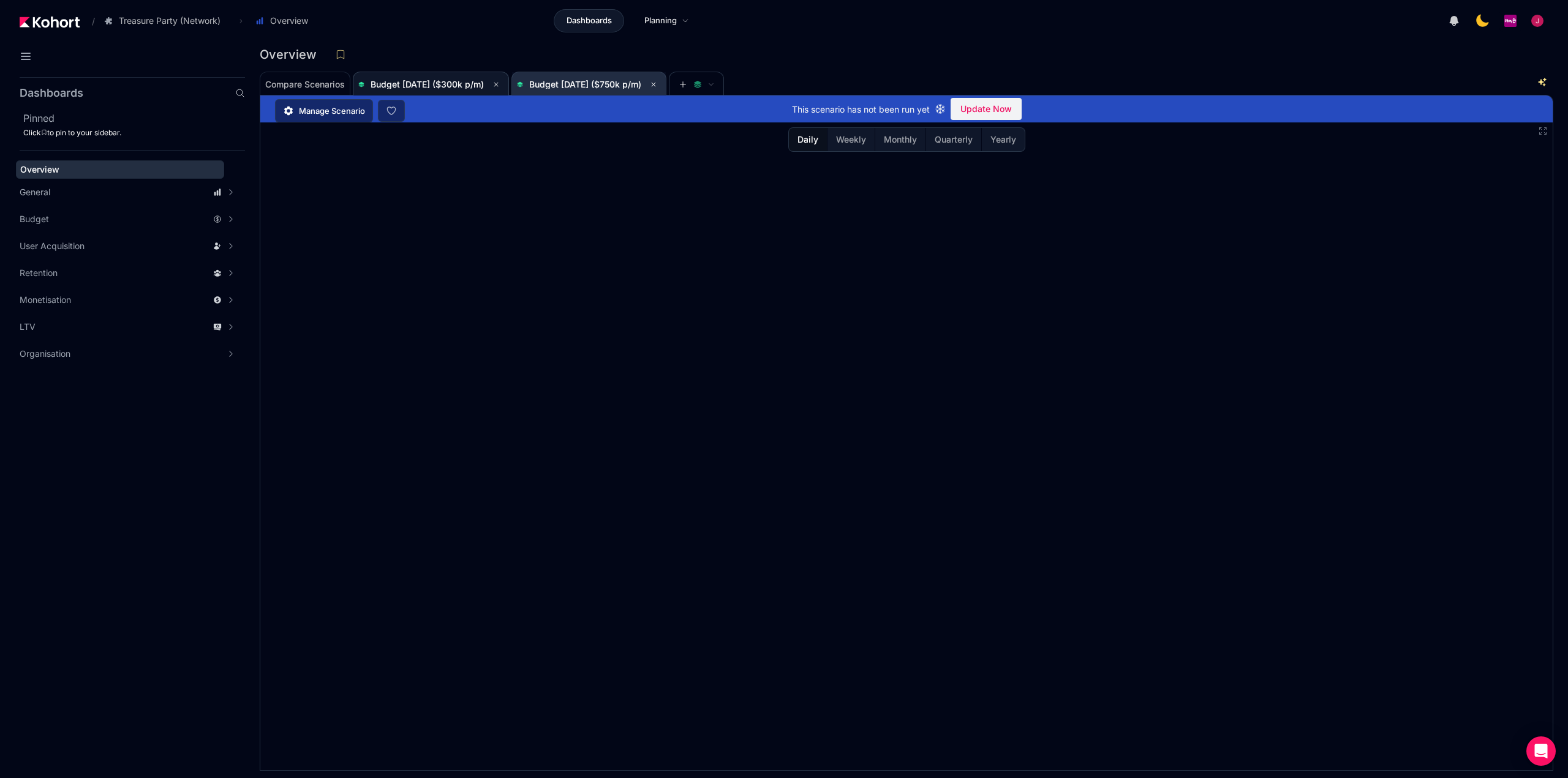
click at [600, 77] on span "Budget [DATE] ($750k p/m)" at bounding box center [589, 85] width 144 height 15
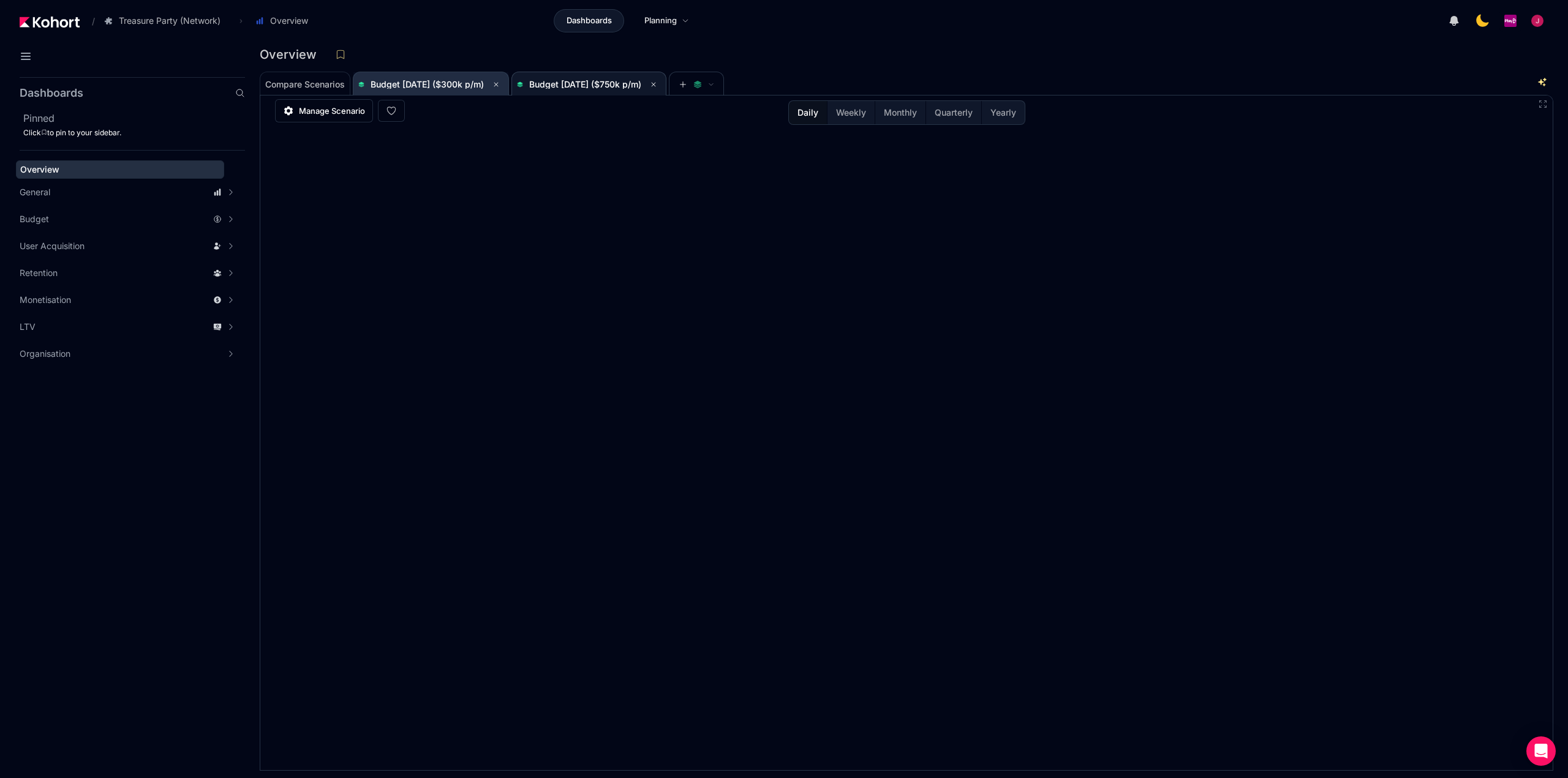
click at [439, 81] on span "Budget [DATE] ($300k p/m)" at bounding box center [426, 84] width 113 height 10
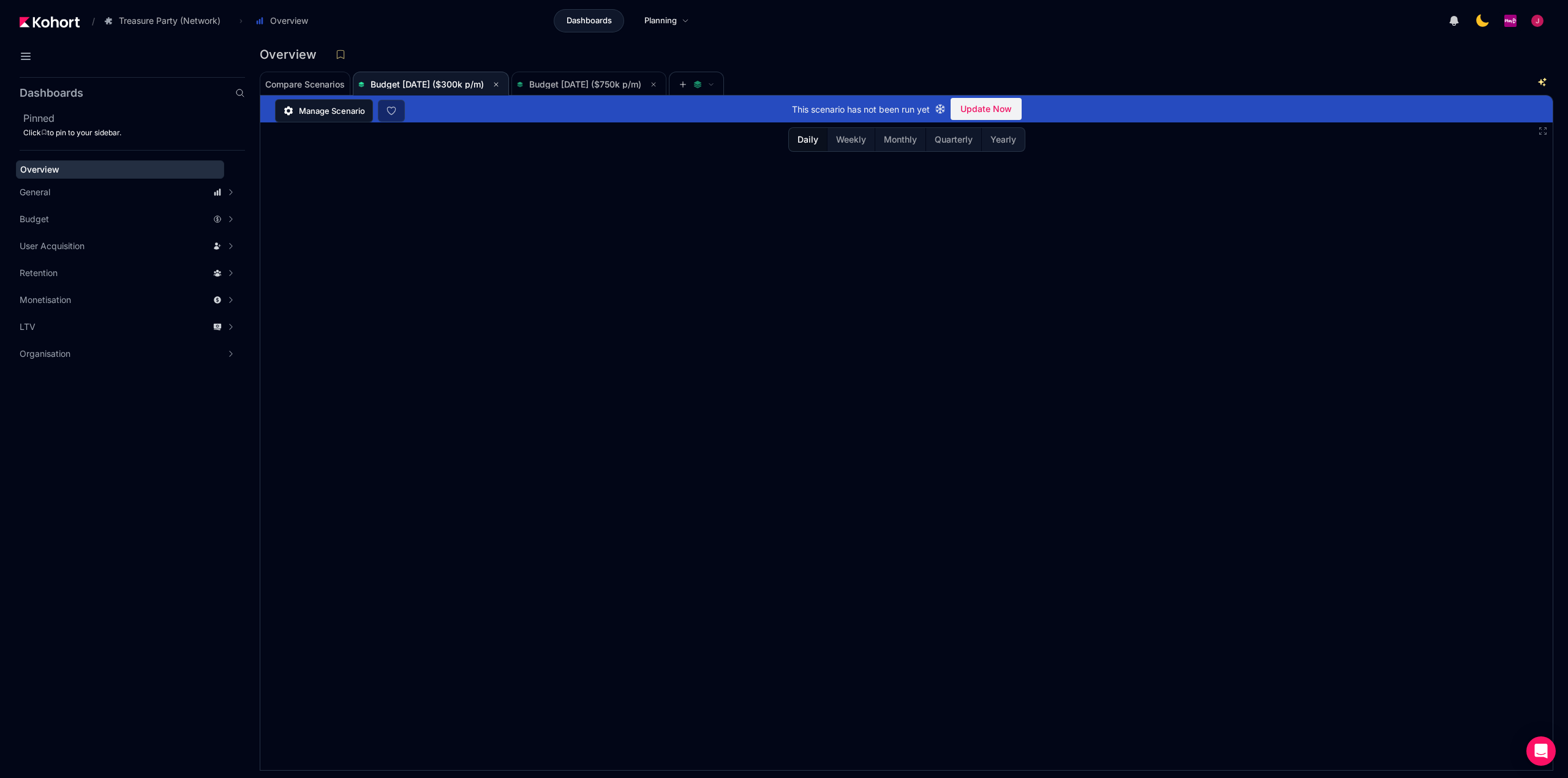
click at [337, 112] on span "Manage Scenario" at bounding box center [332, 110] width 66 height 12
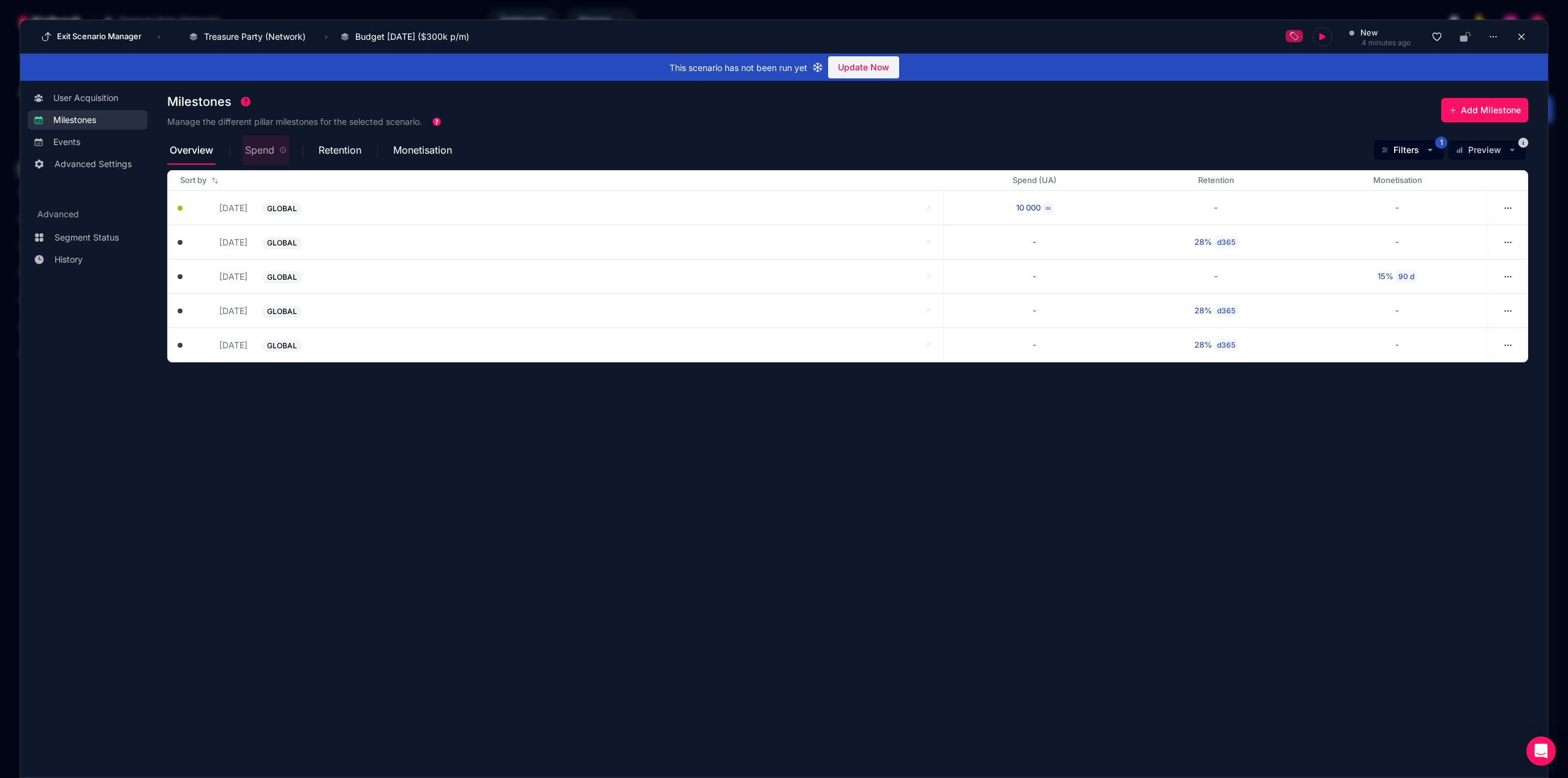
click at [275, 155] on span "Spend" at bounding box center [259, 149] width 29 height 9
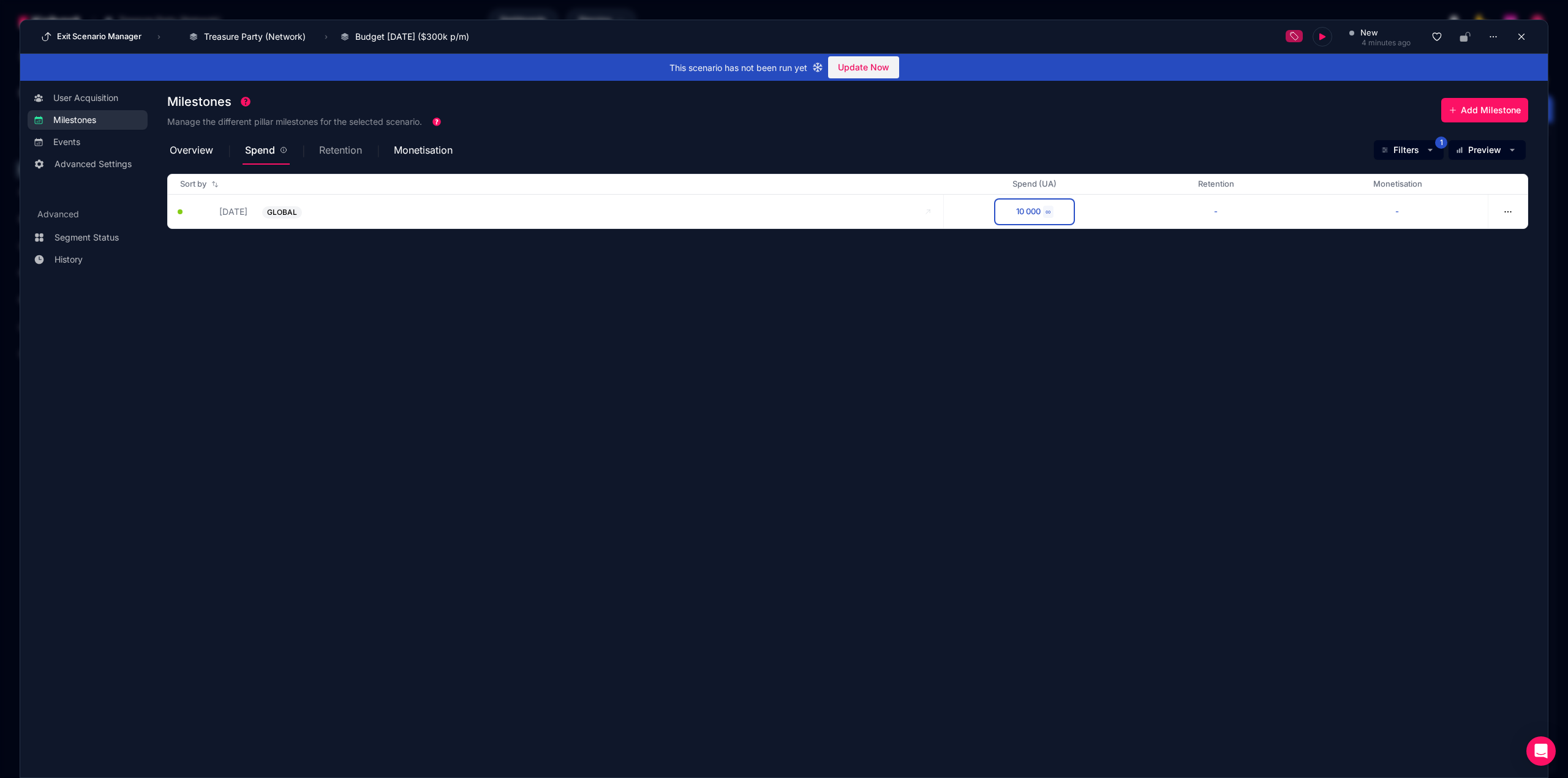
click at [331, 149] on span "Retention" at bounding box center [340, 149] width 43 height 9
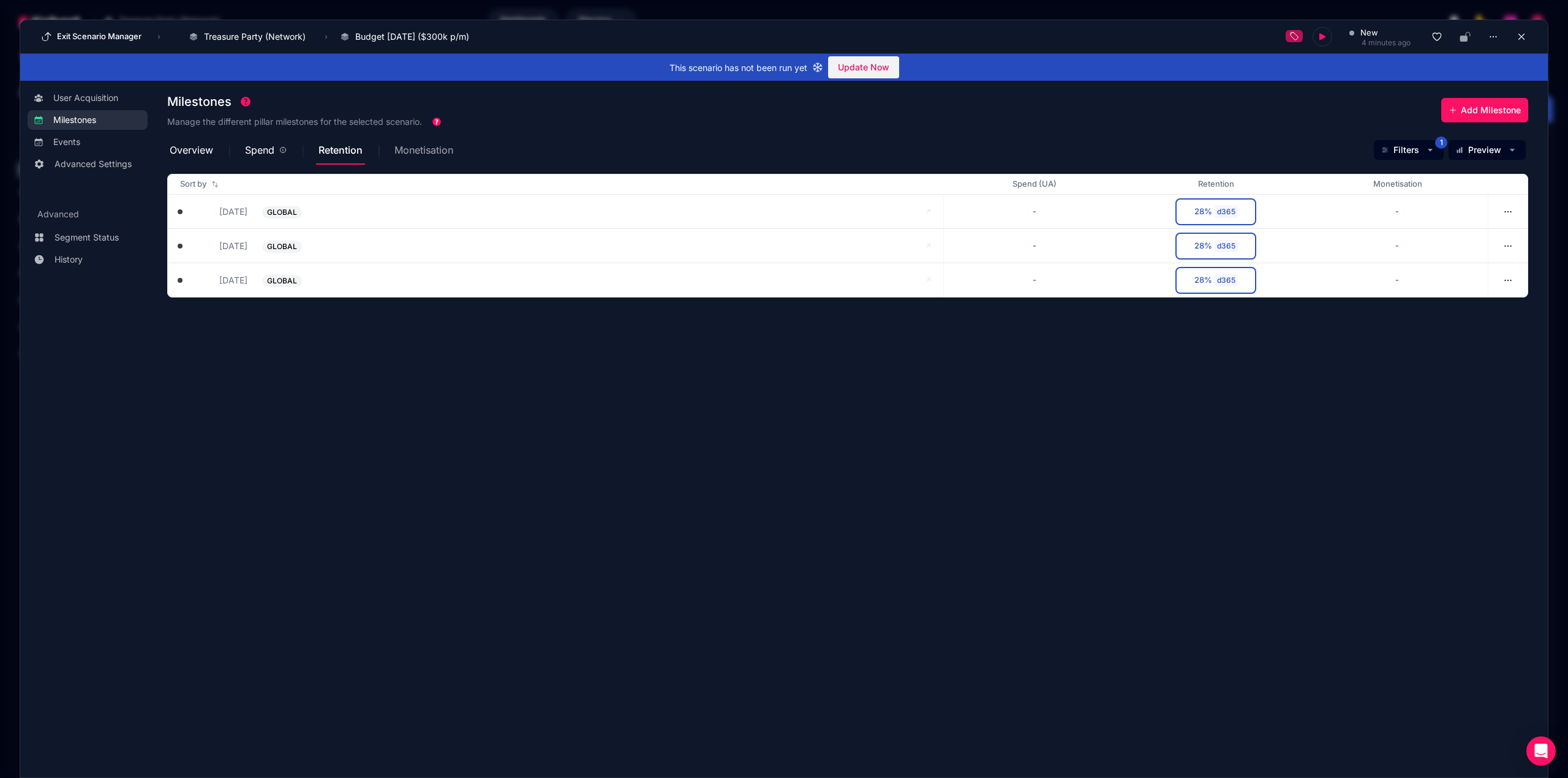
click at [418, 150] on span "Monetisation" at bounding box center [424, 149] width 59 height 9
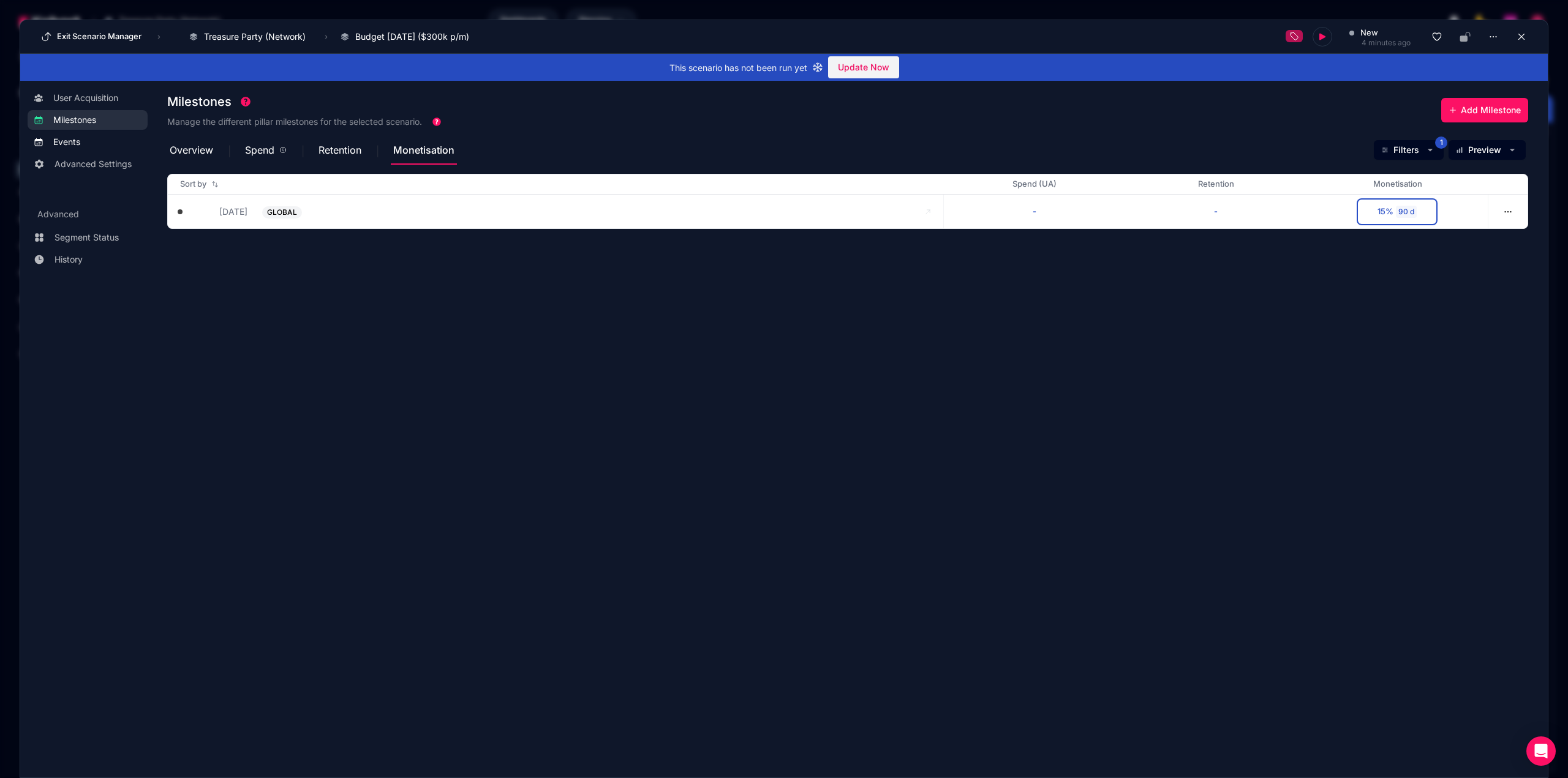
click at [93, 145] on span "Events" at bounding box center [97, 142] width 88 height 12
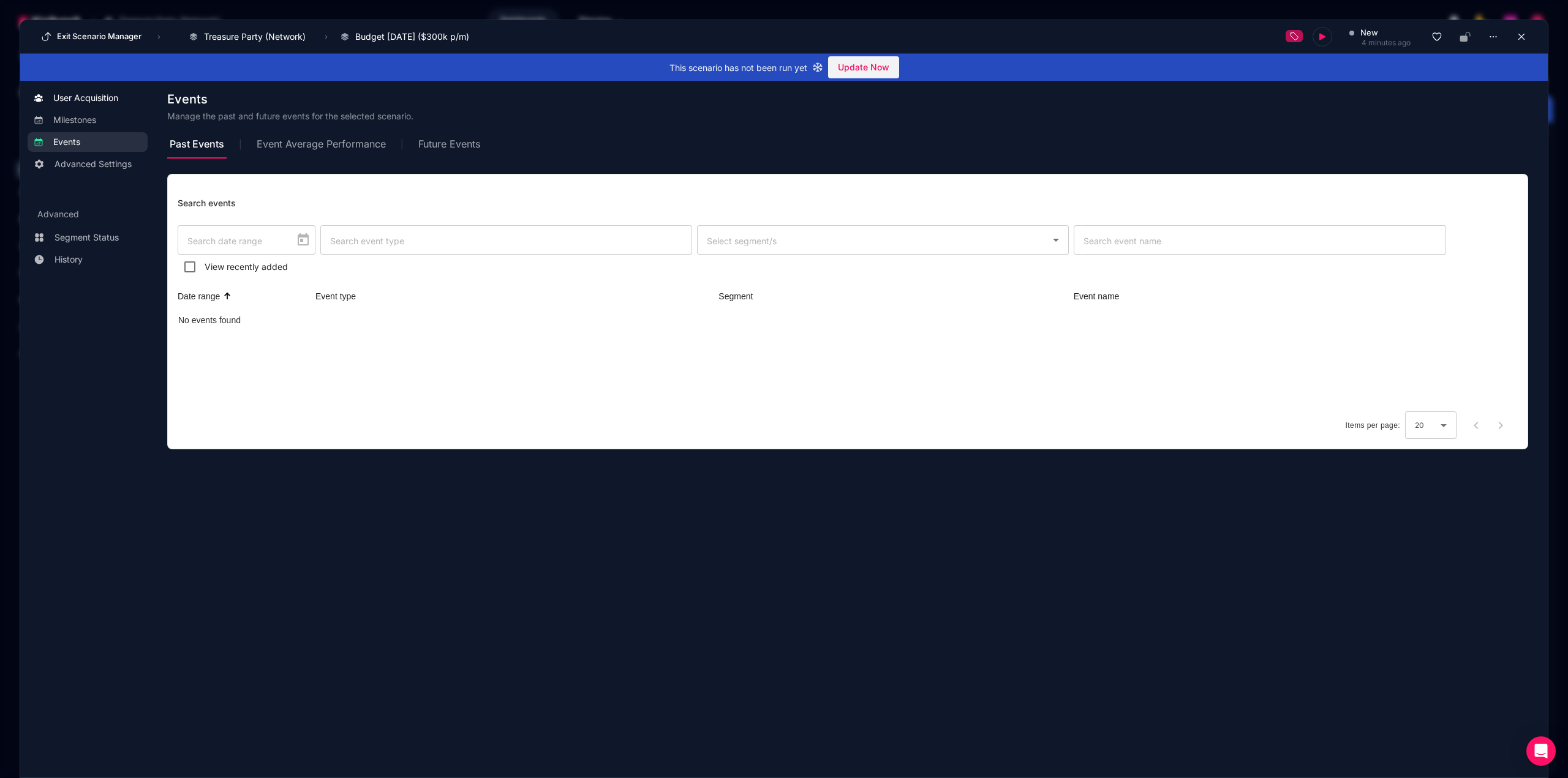
click at [116, 95] on span "User Acquisition" at bounding box center [85, 97] width 65 height 12
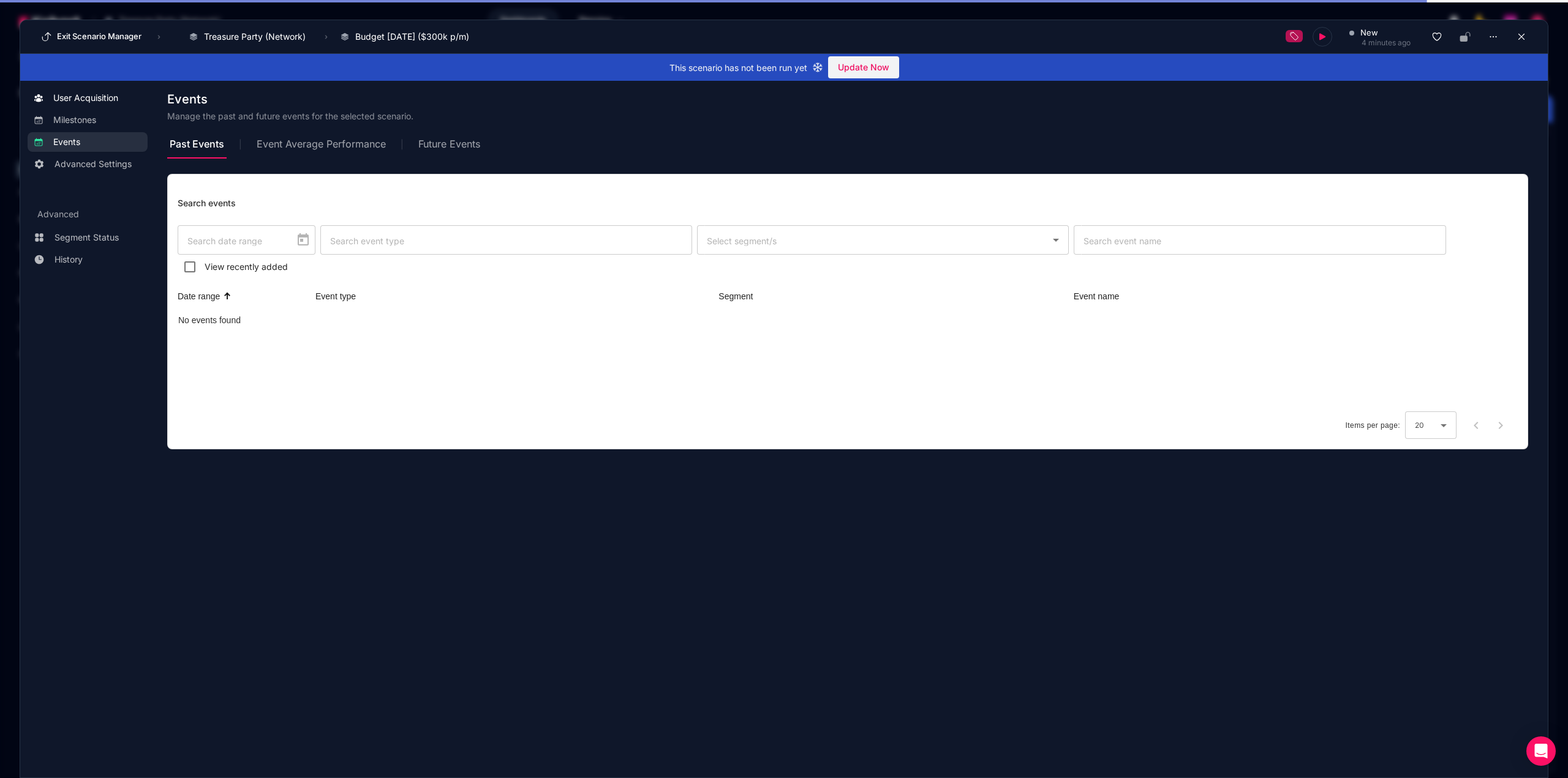
click at [106, 101] on span "User Acquisition" at bounding box center [85, 97] width 65 height 12
click at [85, 102] on span "User Acquisition" at bounding box center [85, 97] width 65 height 12
click at [88, 164] on span "Advanced Settings" at bounding box center [93, 164] width 78 height 12
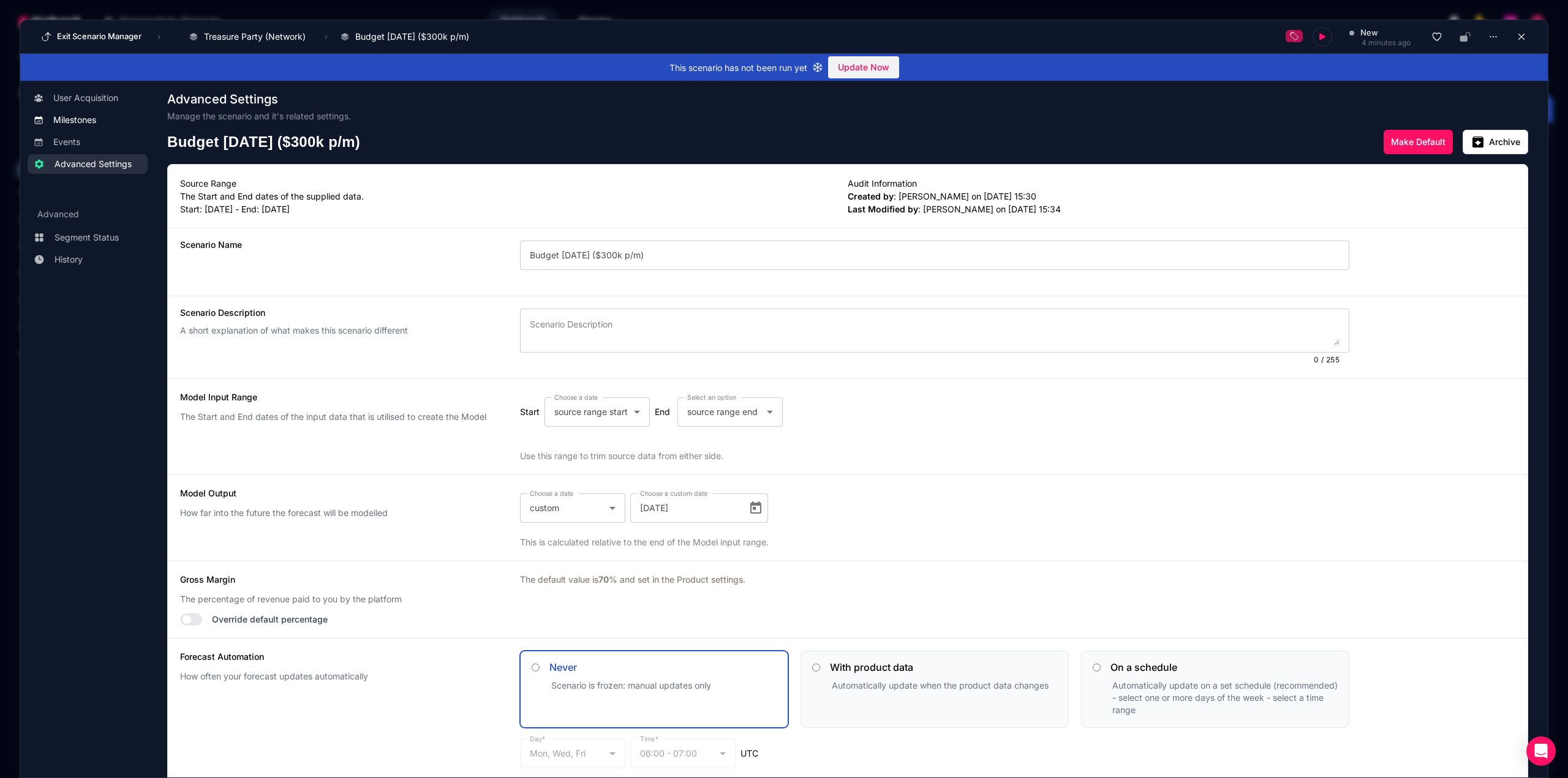
click at [90, 116] on span "Milestones" at bounding box center [74, 119] width 43 height 12
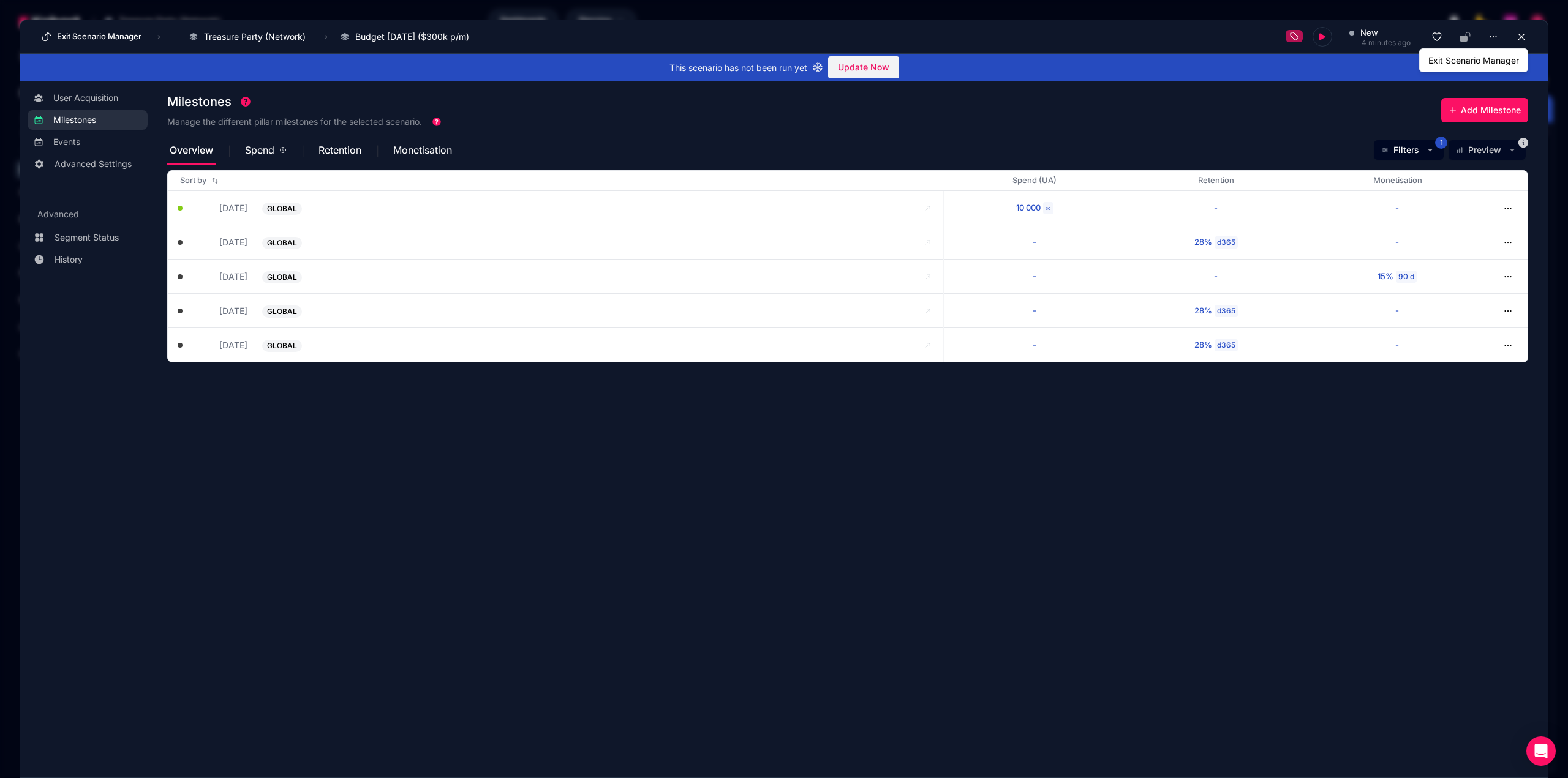
click at [1510, 27] on div "new 4 minutes ago" at bounding box center [1408, 36] width 245 height 20
click at [1514, 34] on button at bounding box center [1521, 36] width 18 height 18
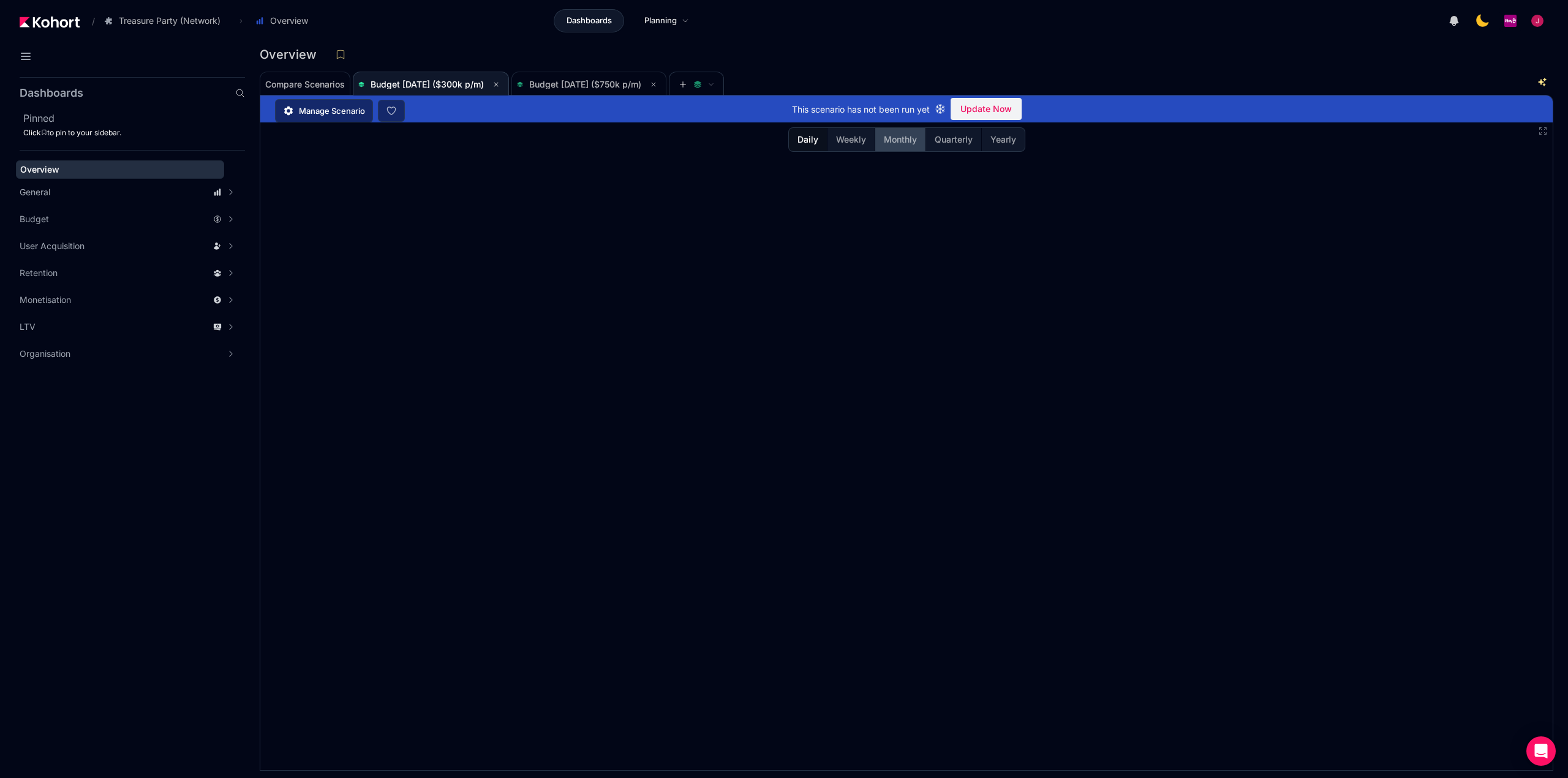
click at [906, 147] on button "Monthly" at bounding box center [900, 139] width 51 height 23
click at [593, 89] on span "Budget [DATE] ($750k p/m)" at bounding box center [589, 85] width 144 height 15
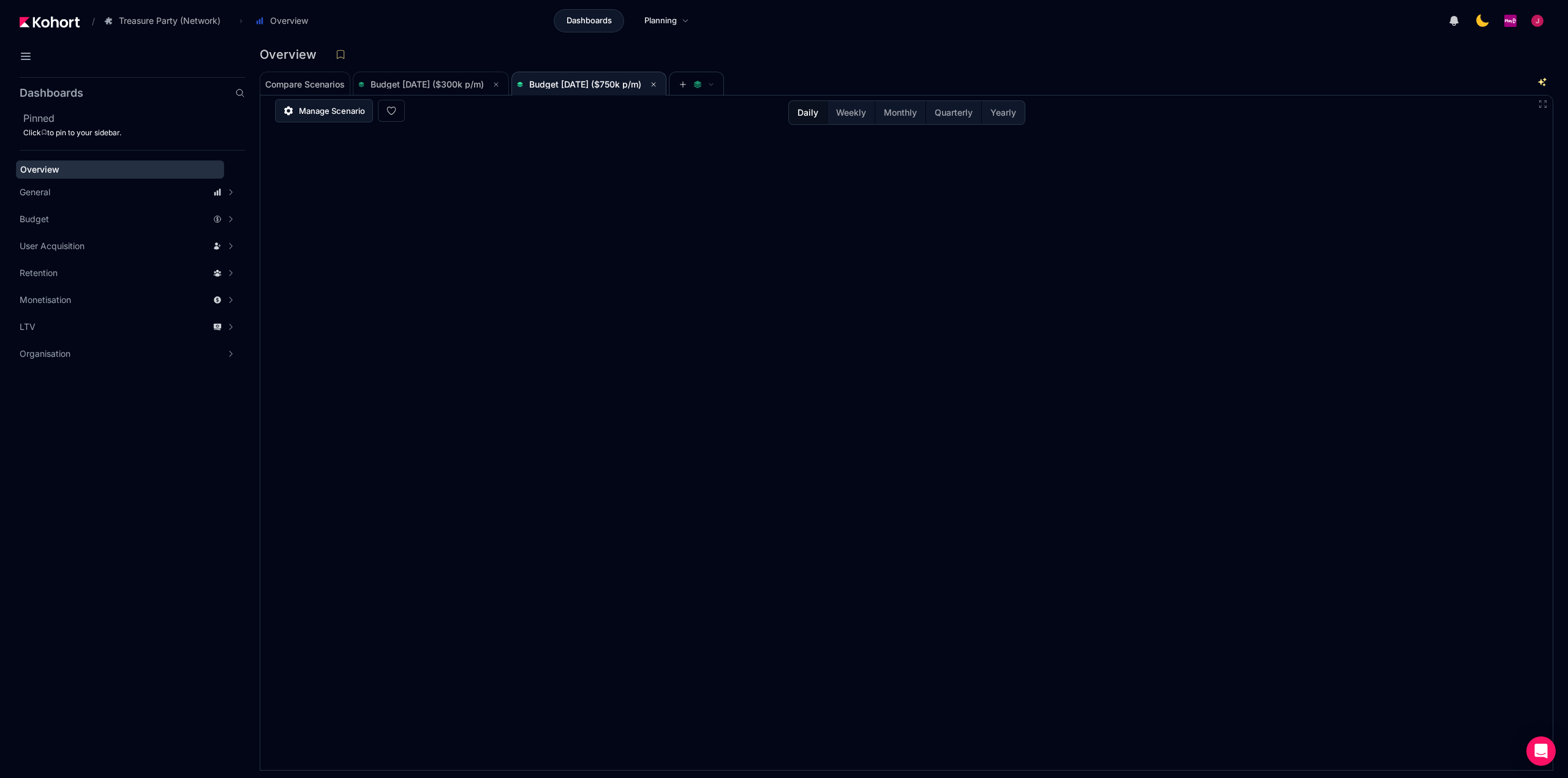
click at [328, 115] on span "Manage Scenario" at bounding box center [332, 110] width 66 height 12
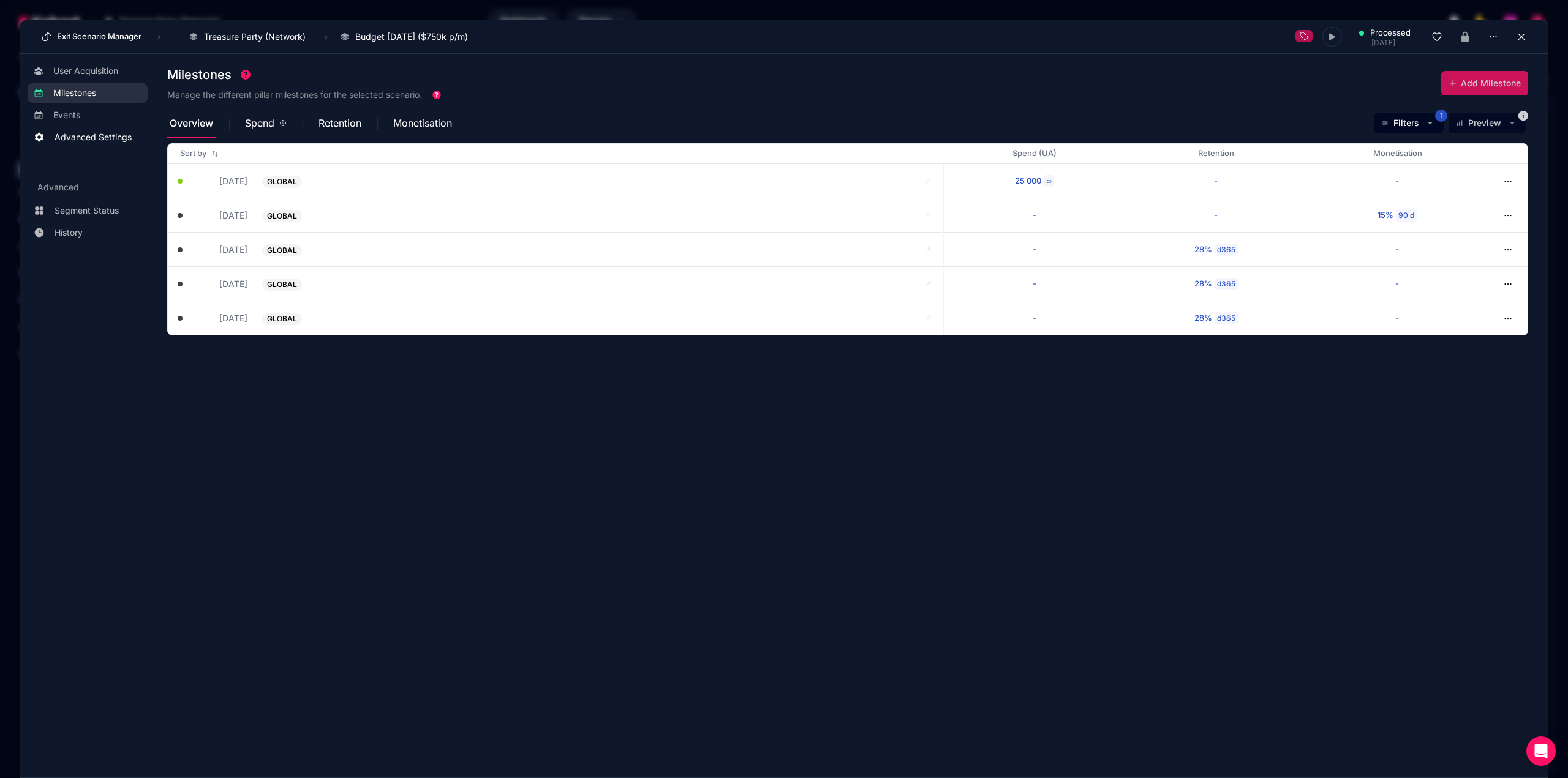
click at [86, 131] on span "Advanced Settings" at bounding box center [93, 137] width 78 height 12
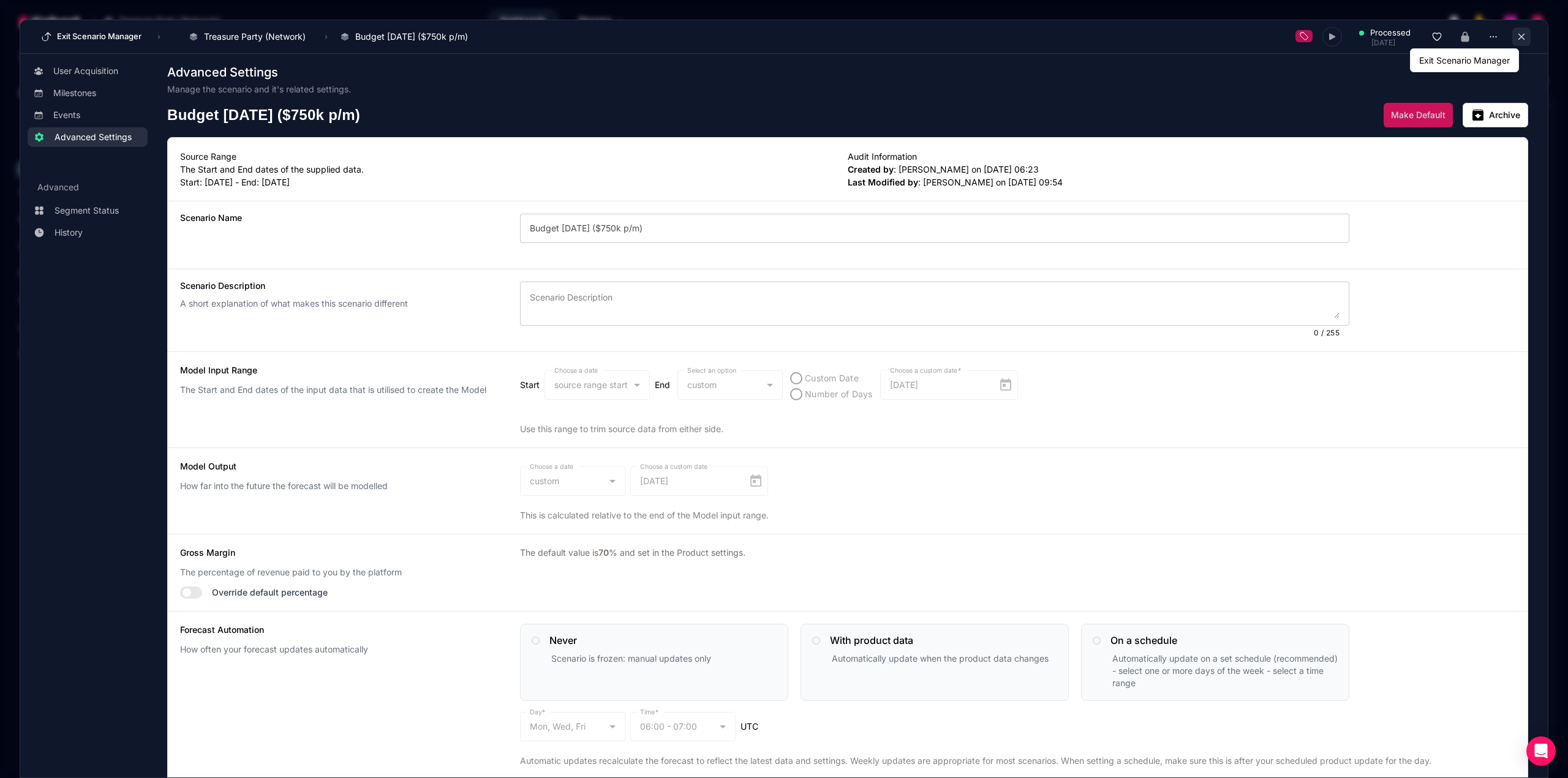
click at [1515, 42] on button at bounding box center [1521, 36] width 18 height 18
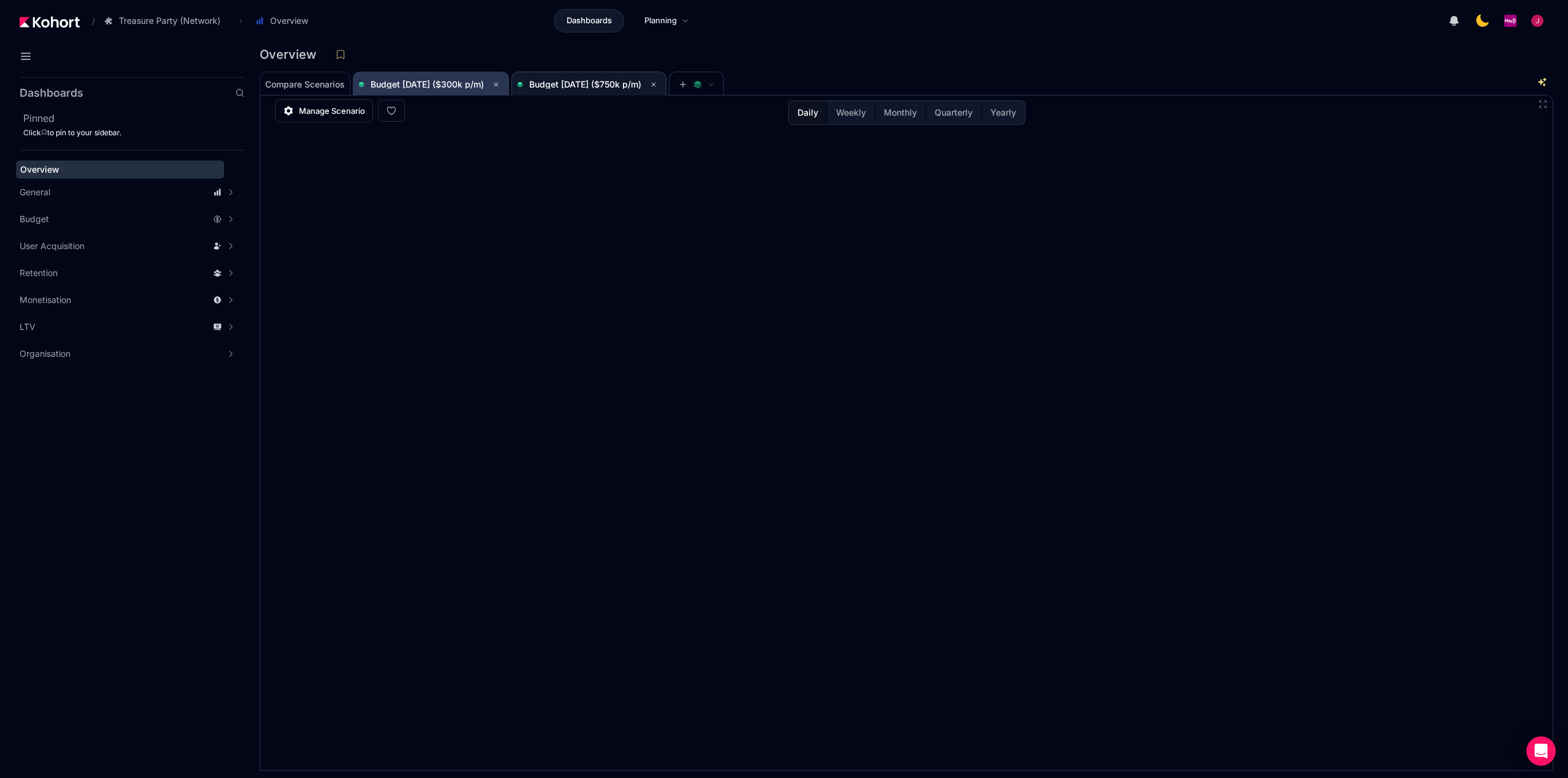
click at [462, 85] on span "Budget [DATE] ($300k p/m)" at bounding box center [426, 84] width 113 height 10
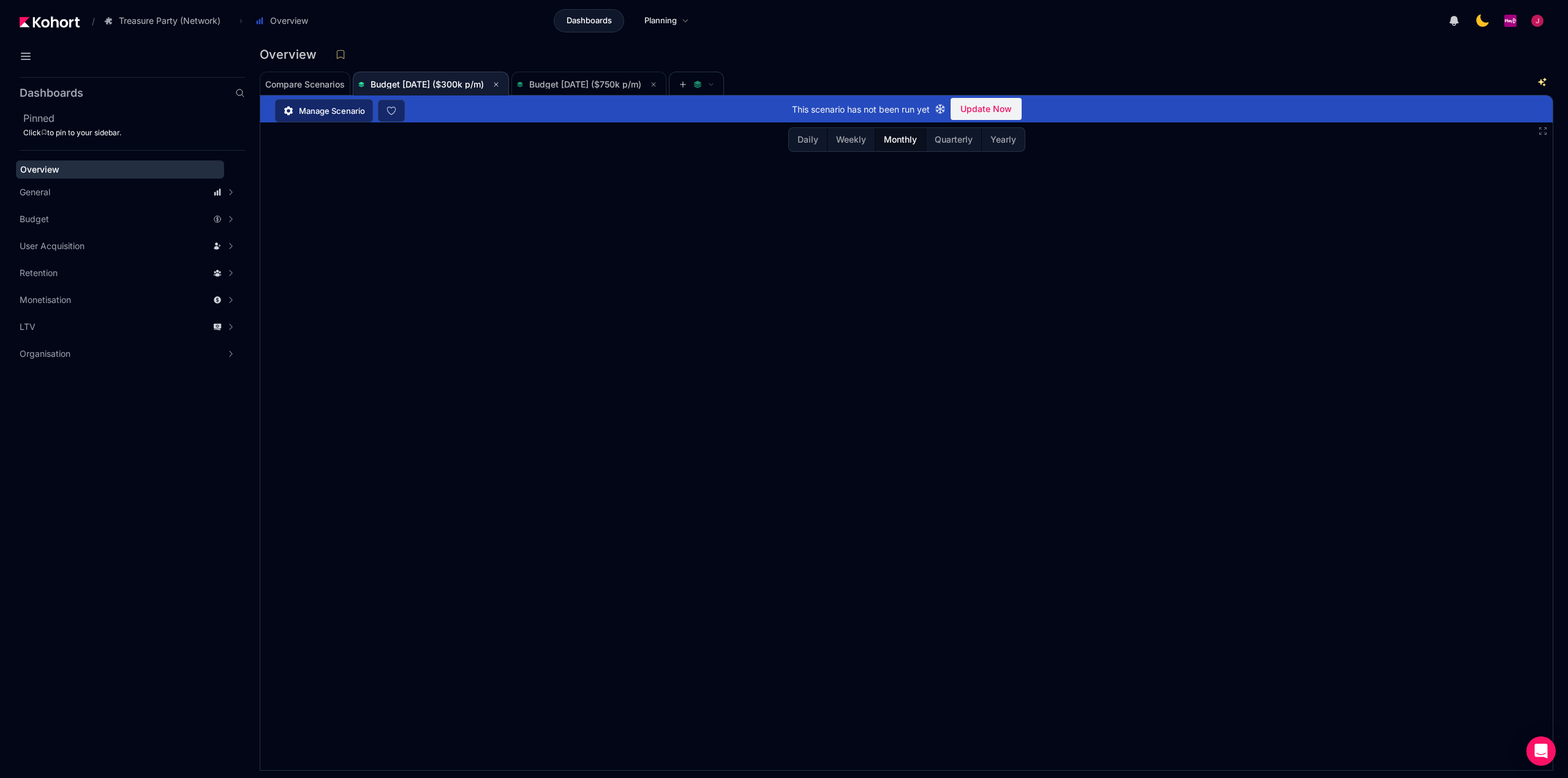
click at [426, 84] on span "Budget [DATE] ($300k p/m)" at bounding box center [426, 84] width 113 height 10
click at [566, 84] on span "Budget [DATE] ($750k p/m)" at bounding box center [585, 84] width 112 height 10
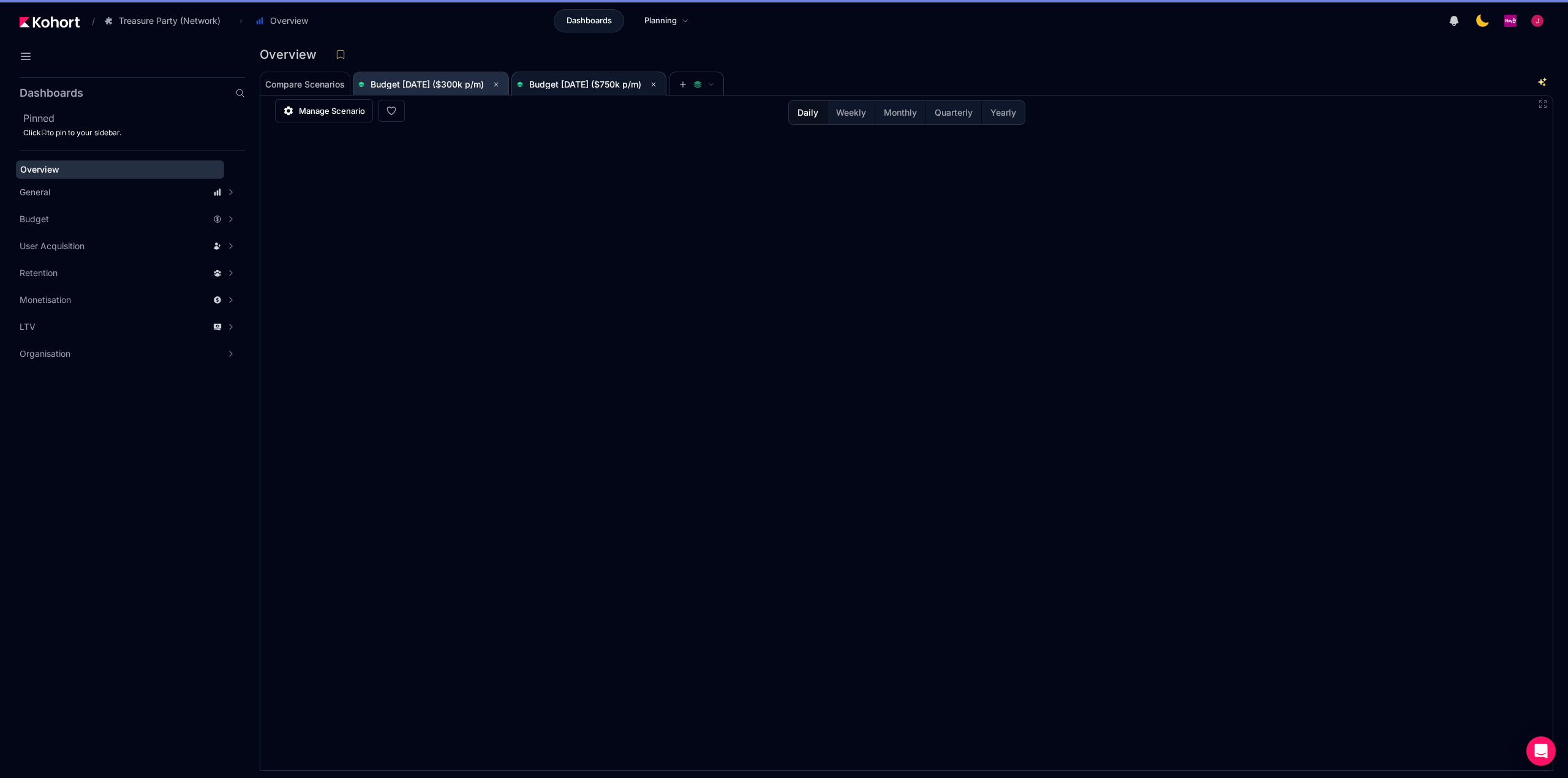
click at [451, 85] on span "Budget [DATE] ($300k p/m)" at bounding box center [426, 84] width 113 height 10
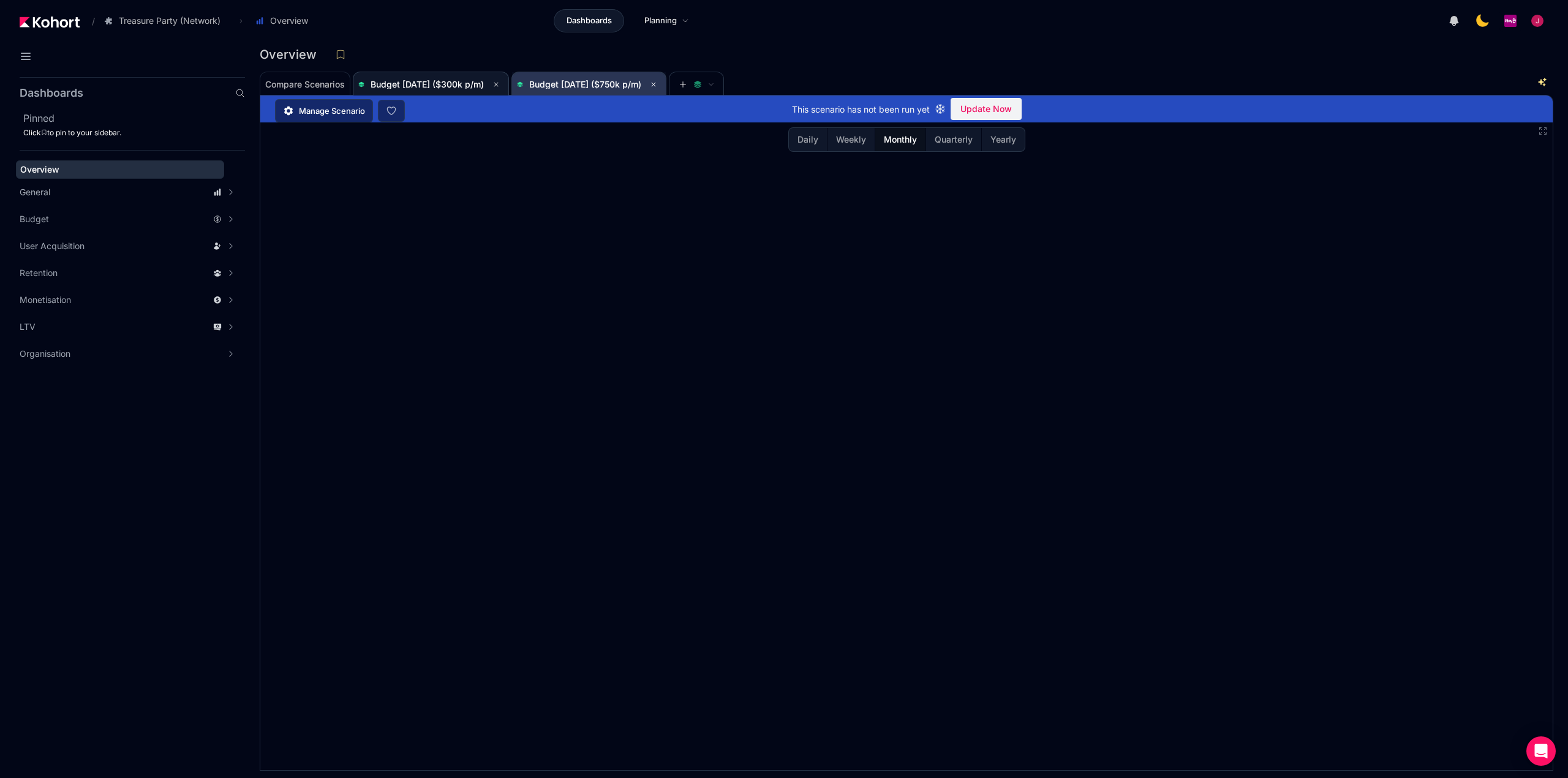
click at [574, 84] on span "Budget [DATE] ($750k p/m)" at bounding box center [585, 84] width 112 height 10
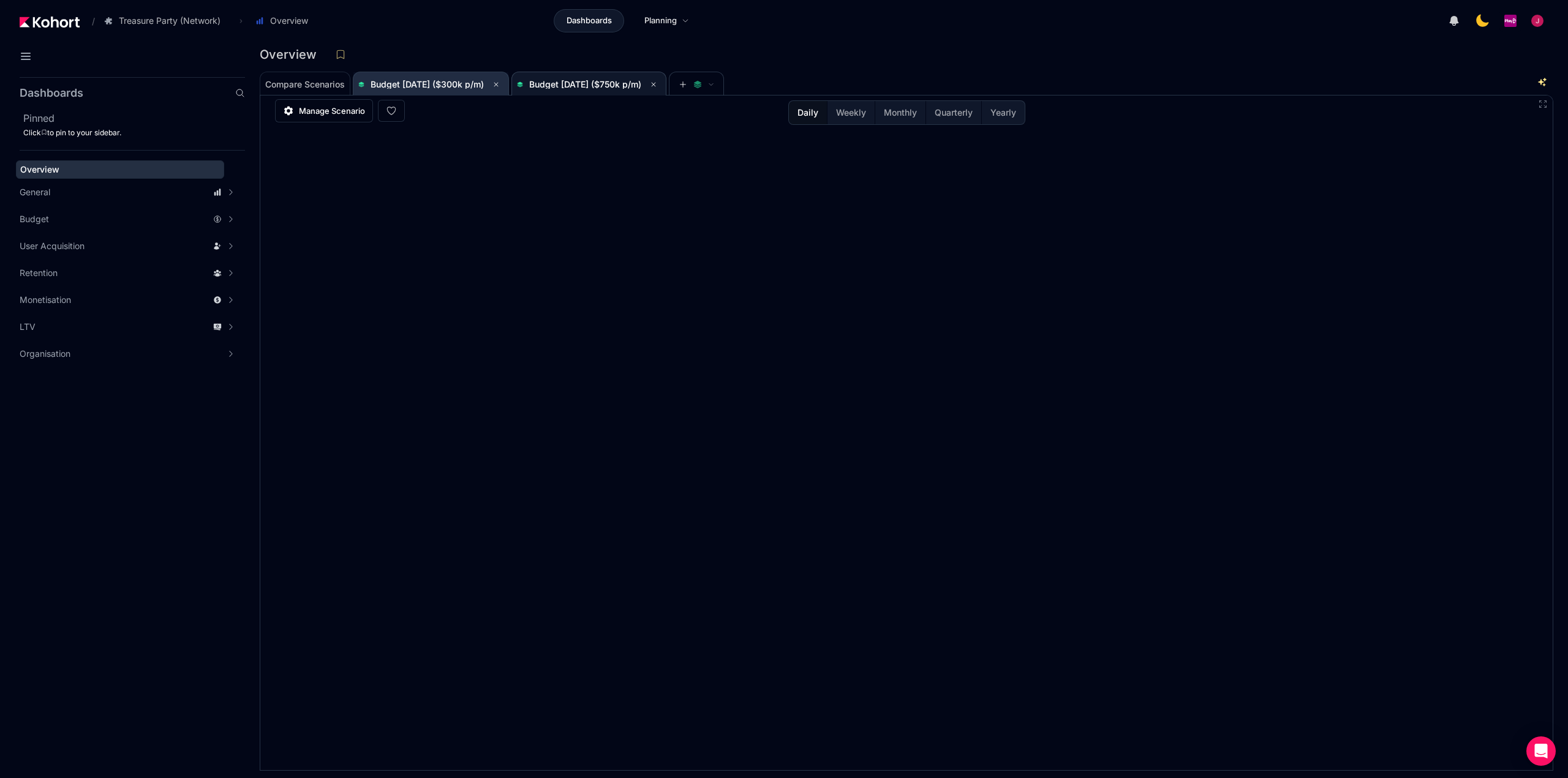
click at [430, 85] on span "Budget [DATE] ($300k p/m)" at bounding box center [426, 84] width 113 height 10
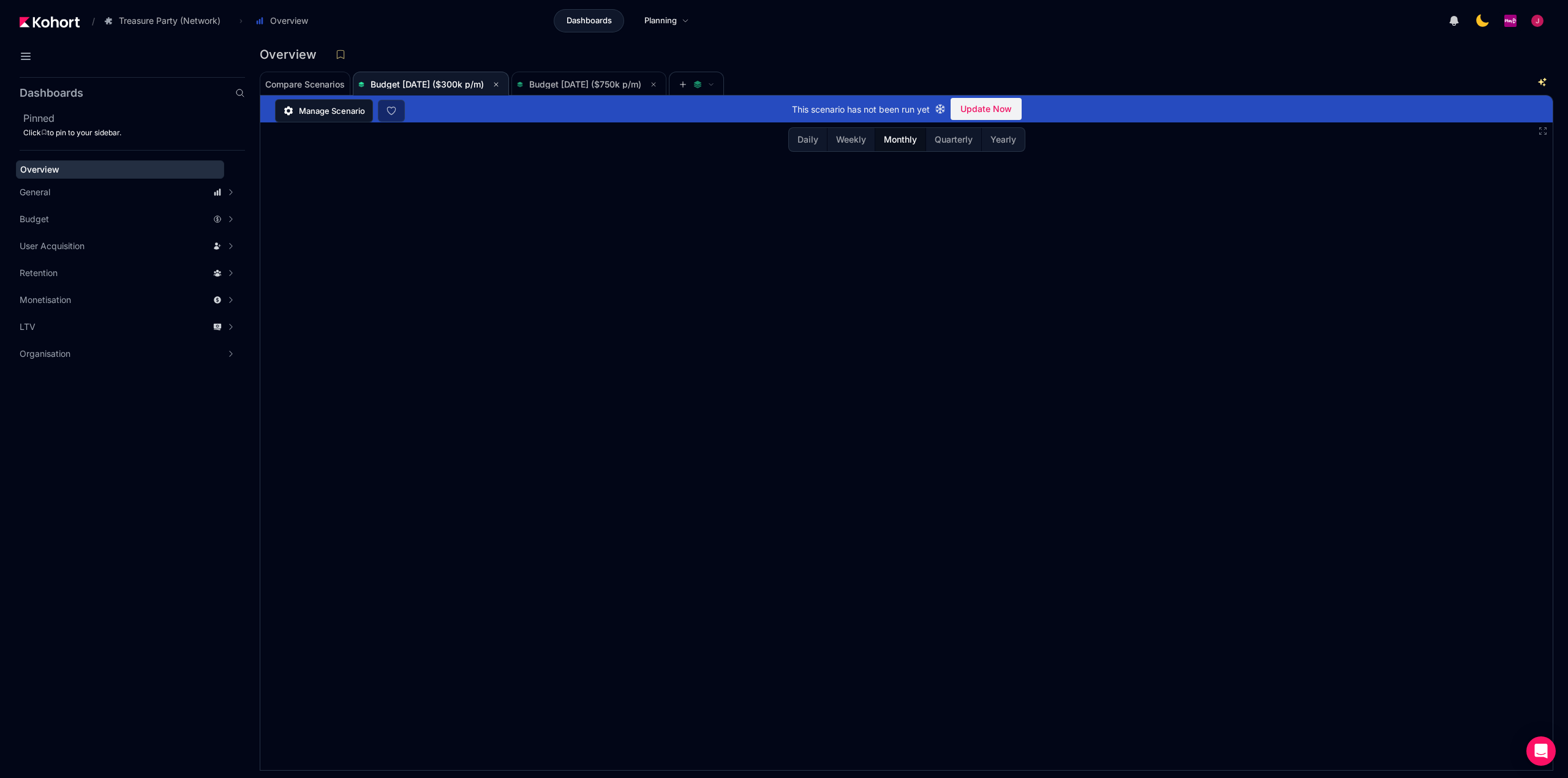
click at [335, 112] on span "Manage Scenario" at bounding box center [332, 110] width 66 height 12
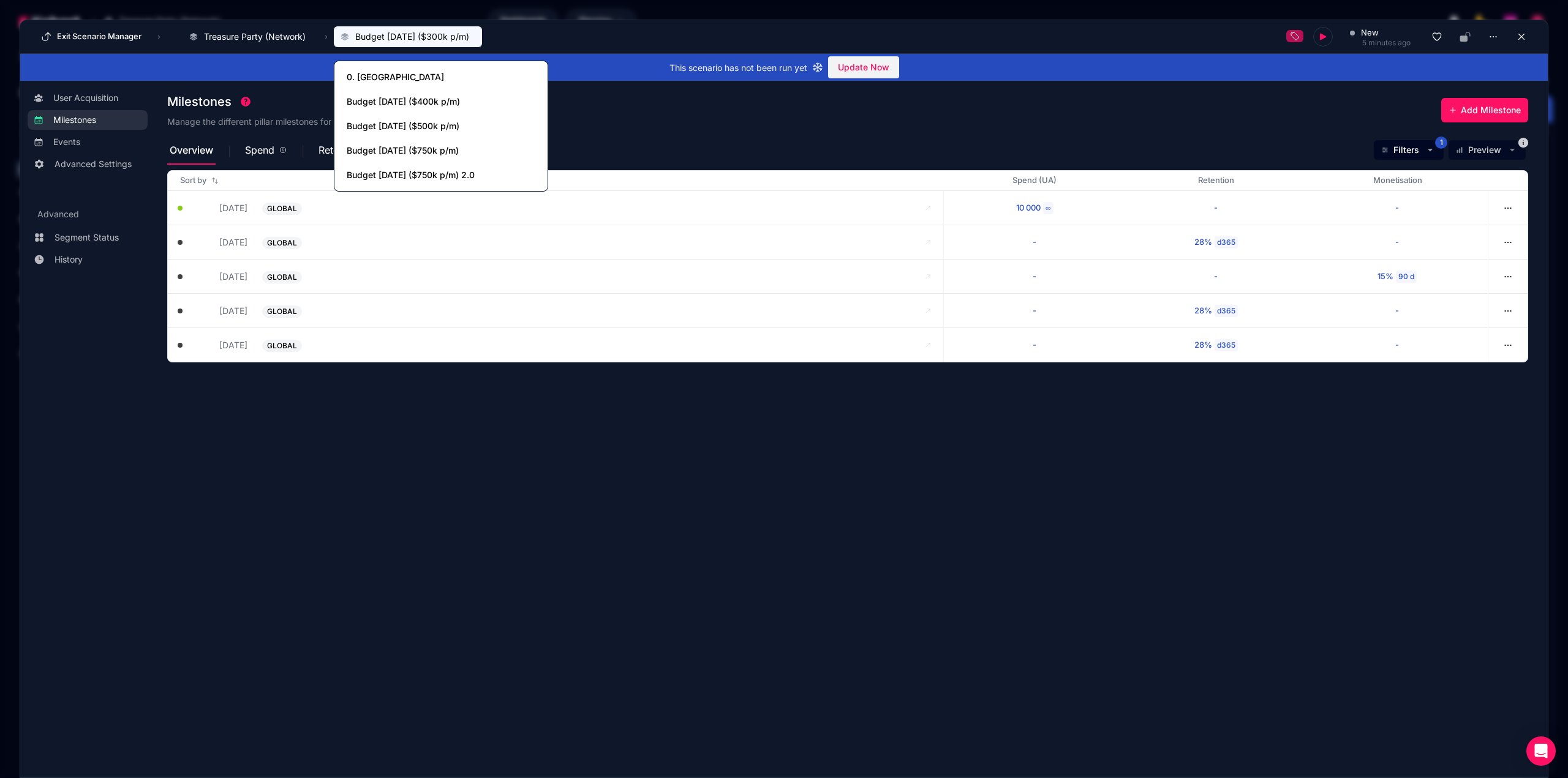
click at [392, 45] on button "Budget [DATE] ($300k p/m)" at bounding box center [407, 36] width 148 height 21
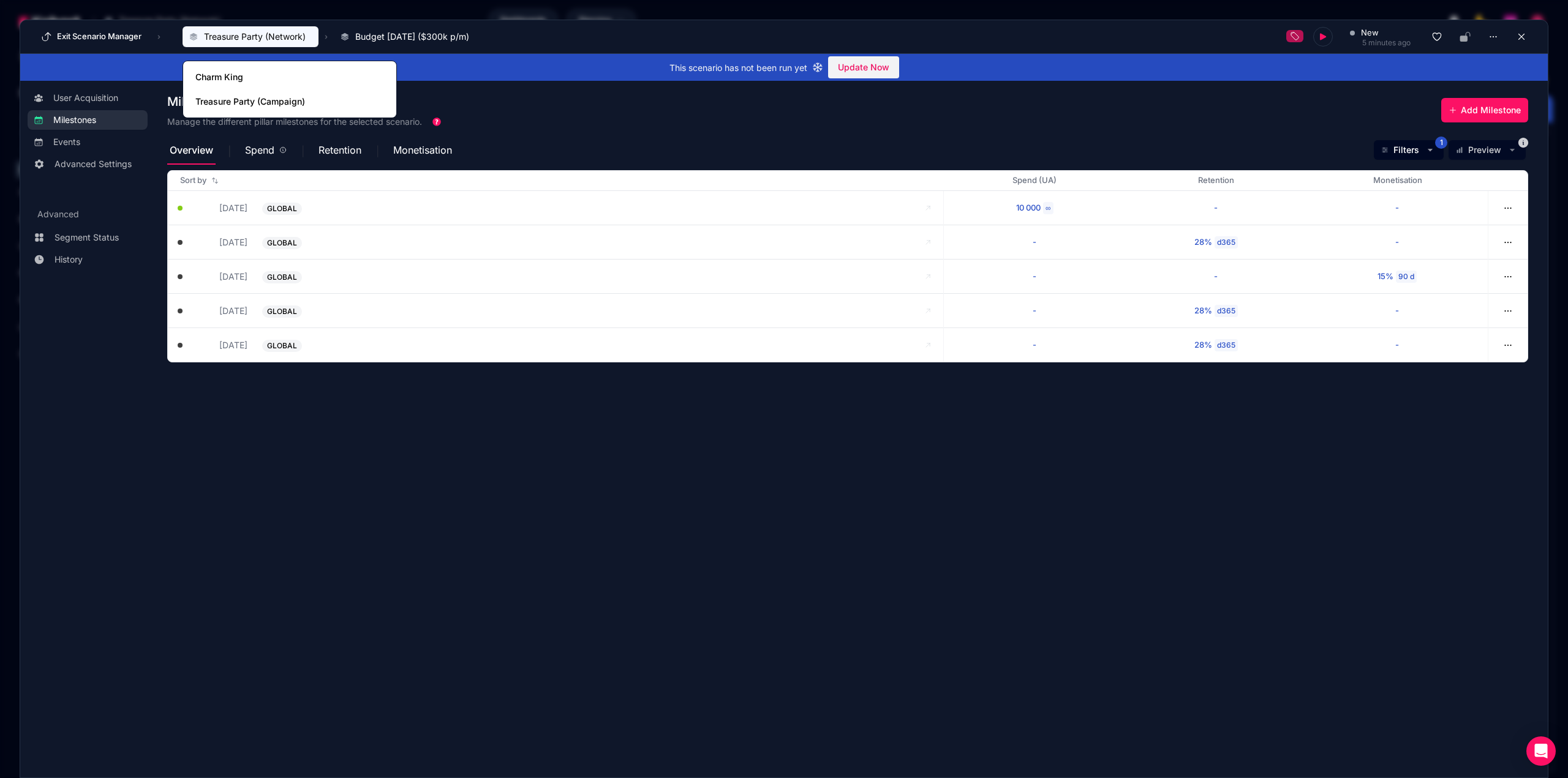
click at [233, 41] on span "Treasure Party (Network)" at bounding box center [255, 36] width 101 height 12
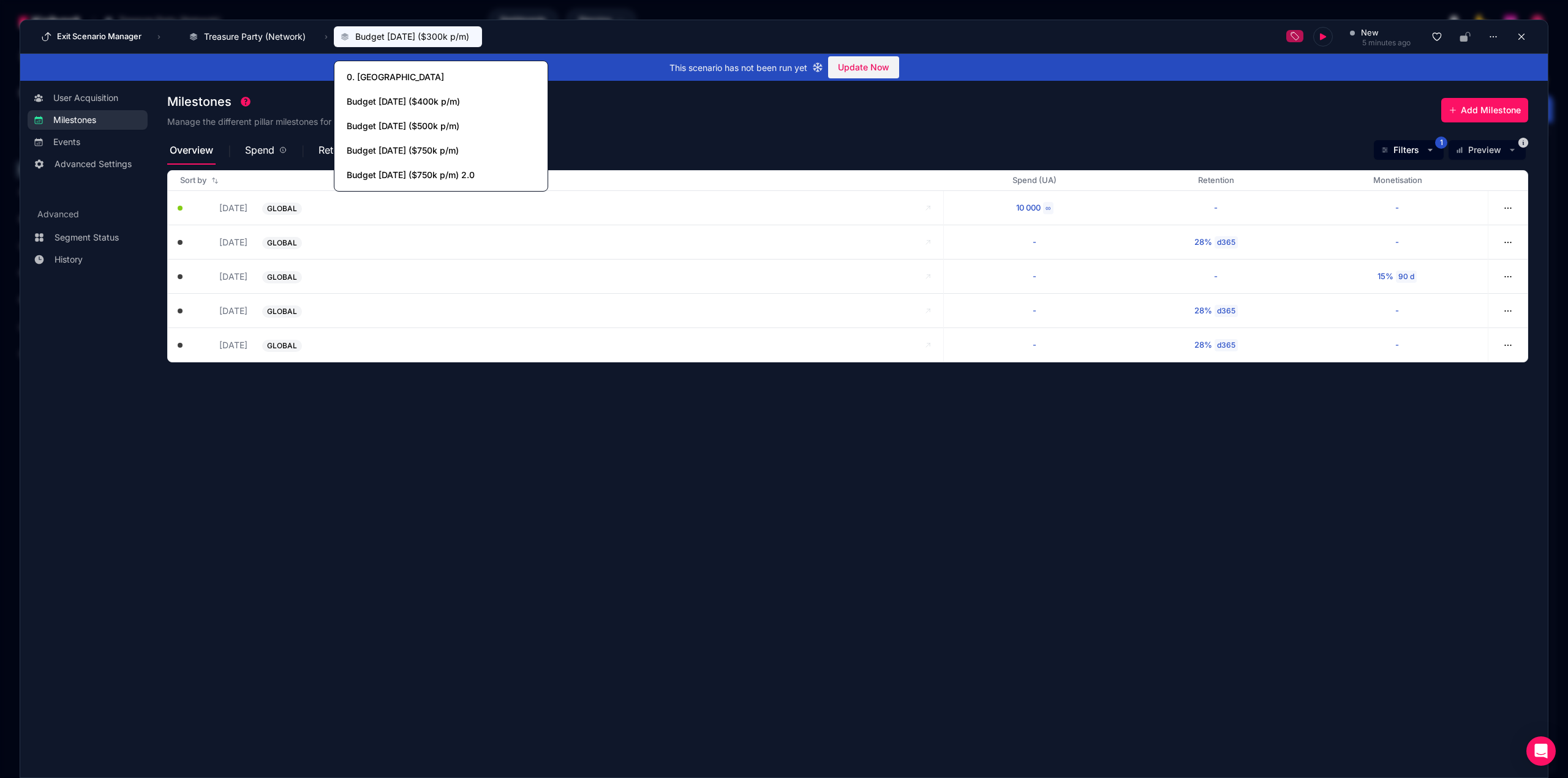
click at [419, 39] on span "Budget [DATE] ($300k p/m)" at bounding box center [412, 36] width 114 height 12
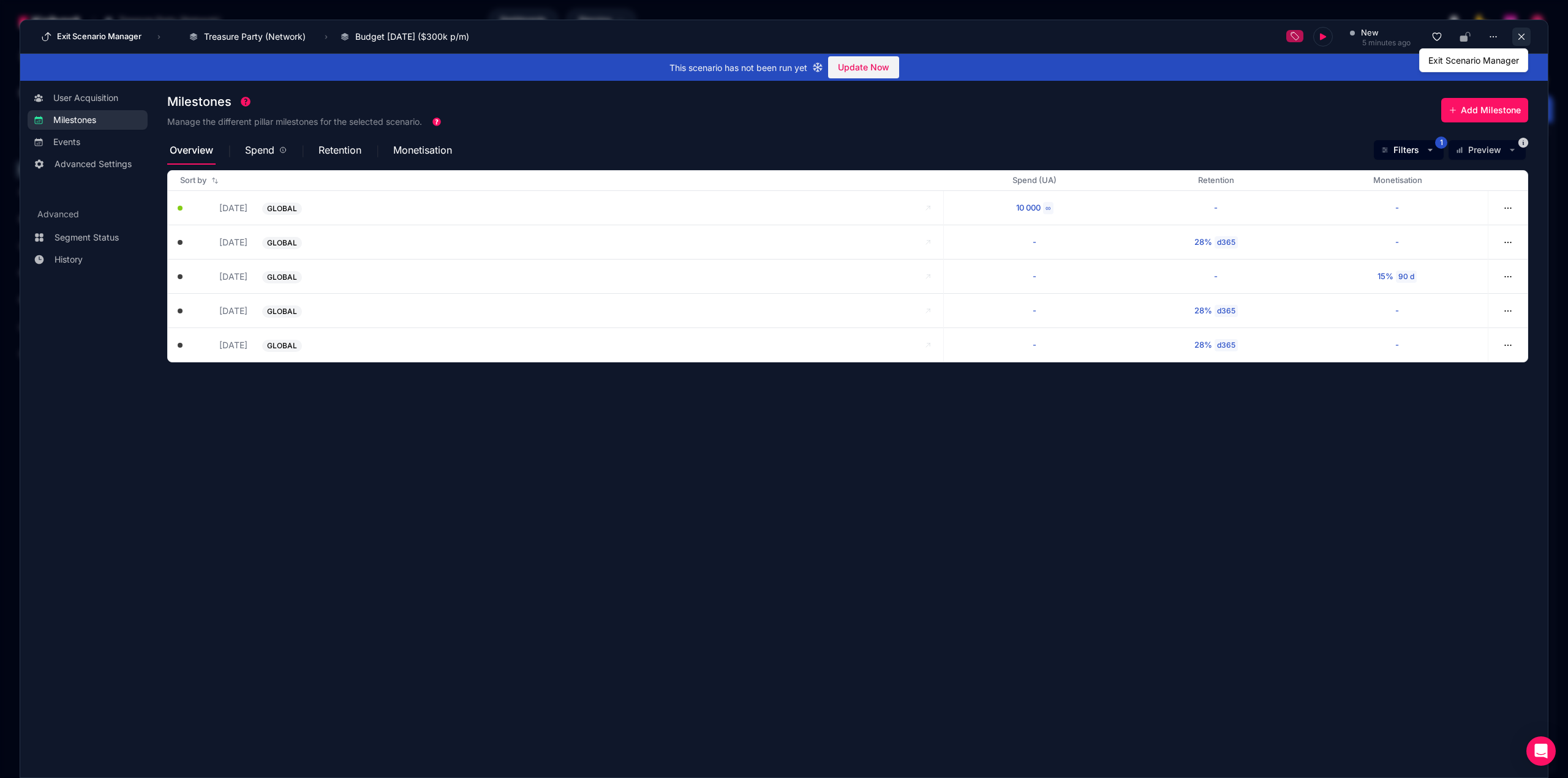
click at [1522, 37] on icon at bounding box center [1521, 37] width 6 height 6
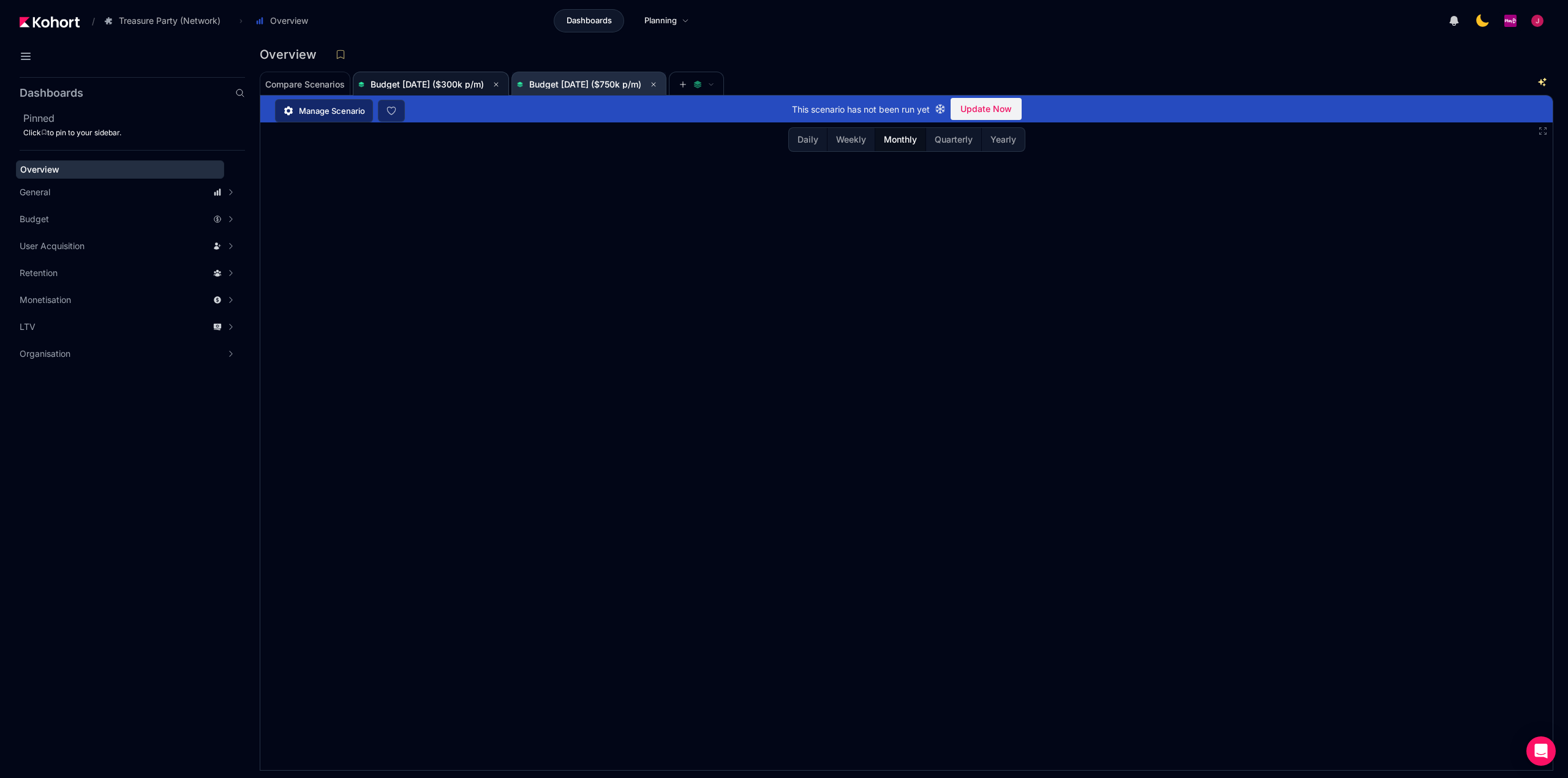
click at [599, 84] on span "Budget [DATE] ($750k p/m)" at bounding box center [585, 84] width 112 height 10
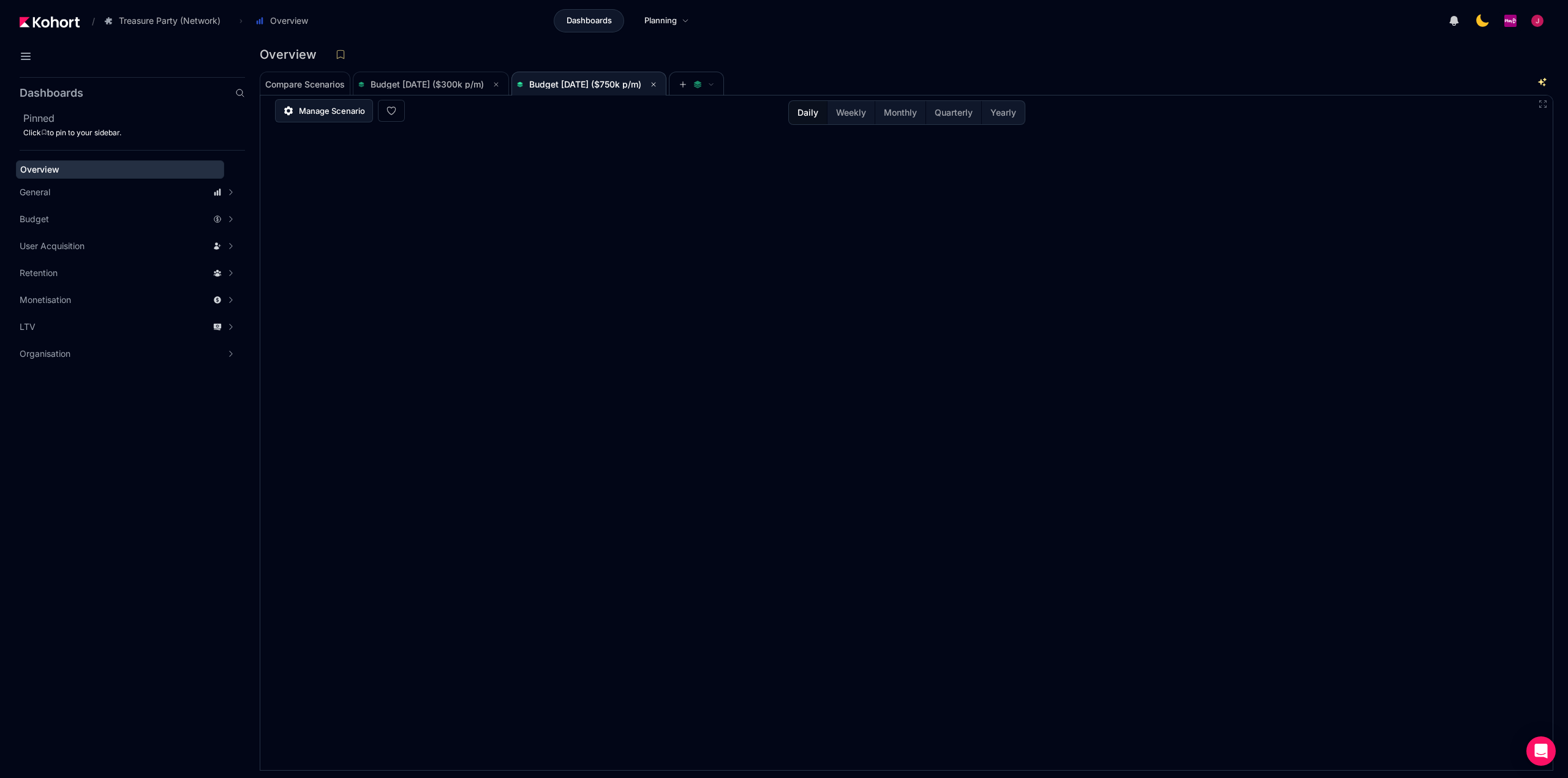
click at [331, 109] on span "Manage Scenario" at bounding box center [332, 110] width 66 height 12
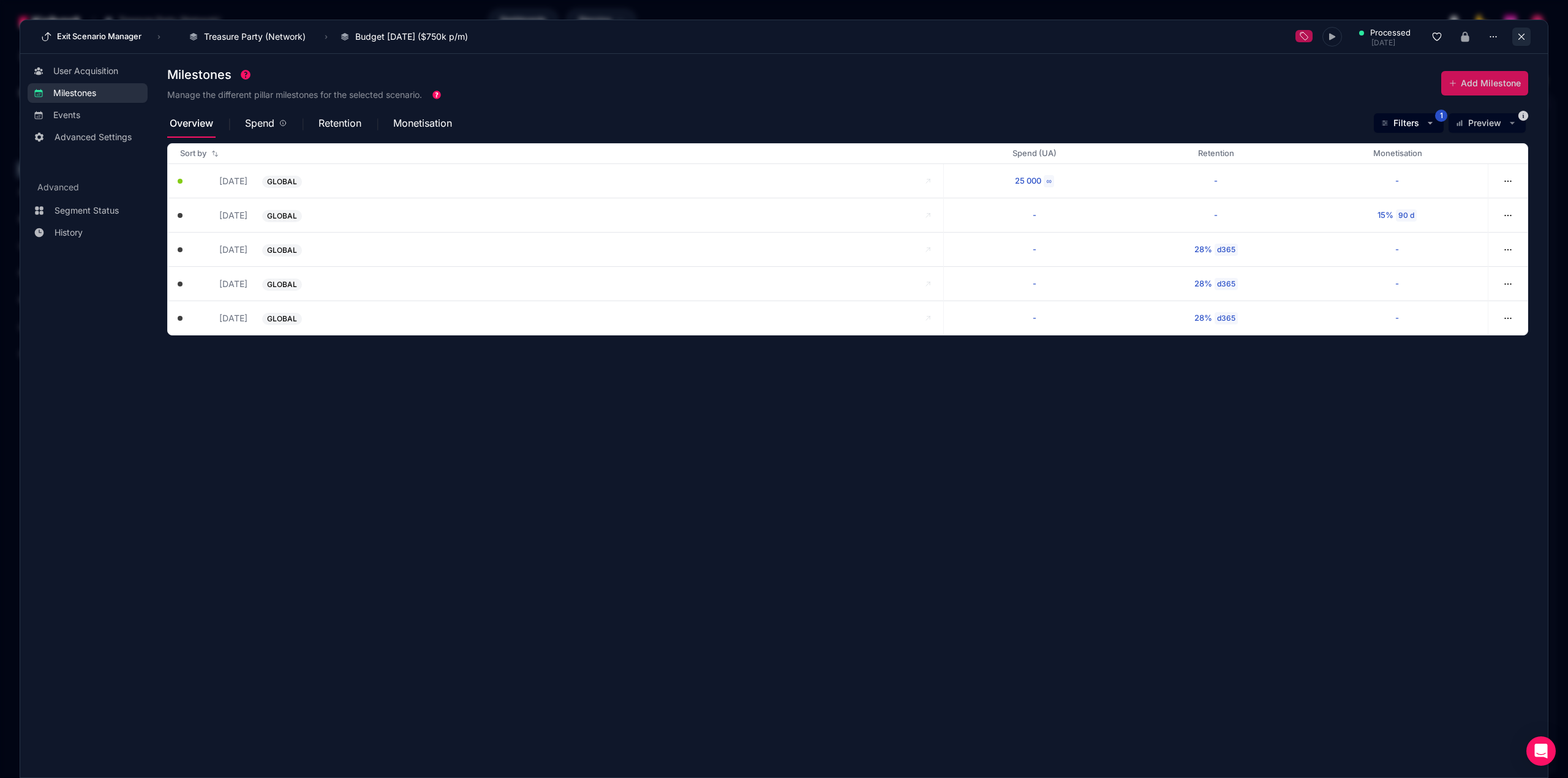
click at [1524, 28] on div "processed [DATE]" at bounding box center [1412, 36] width 235 height 20
click at [1525, 41] on icon at bounding box center [1521, 36] width 11 height 11
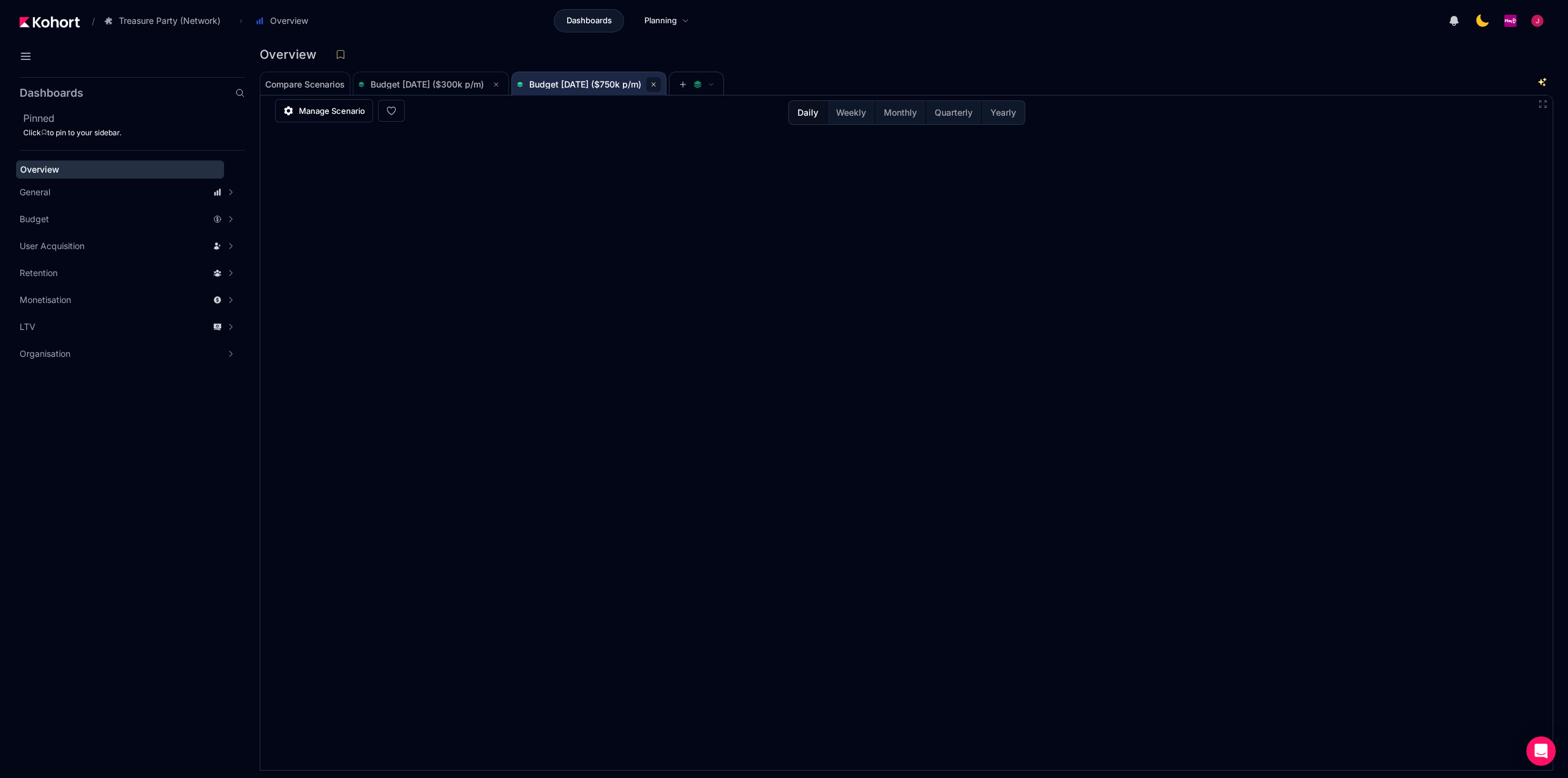
click at [657, 84] on icon at bounding box center [653, 84] width 7 height 7
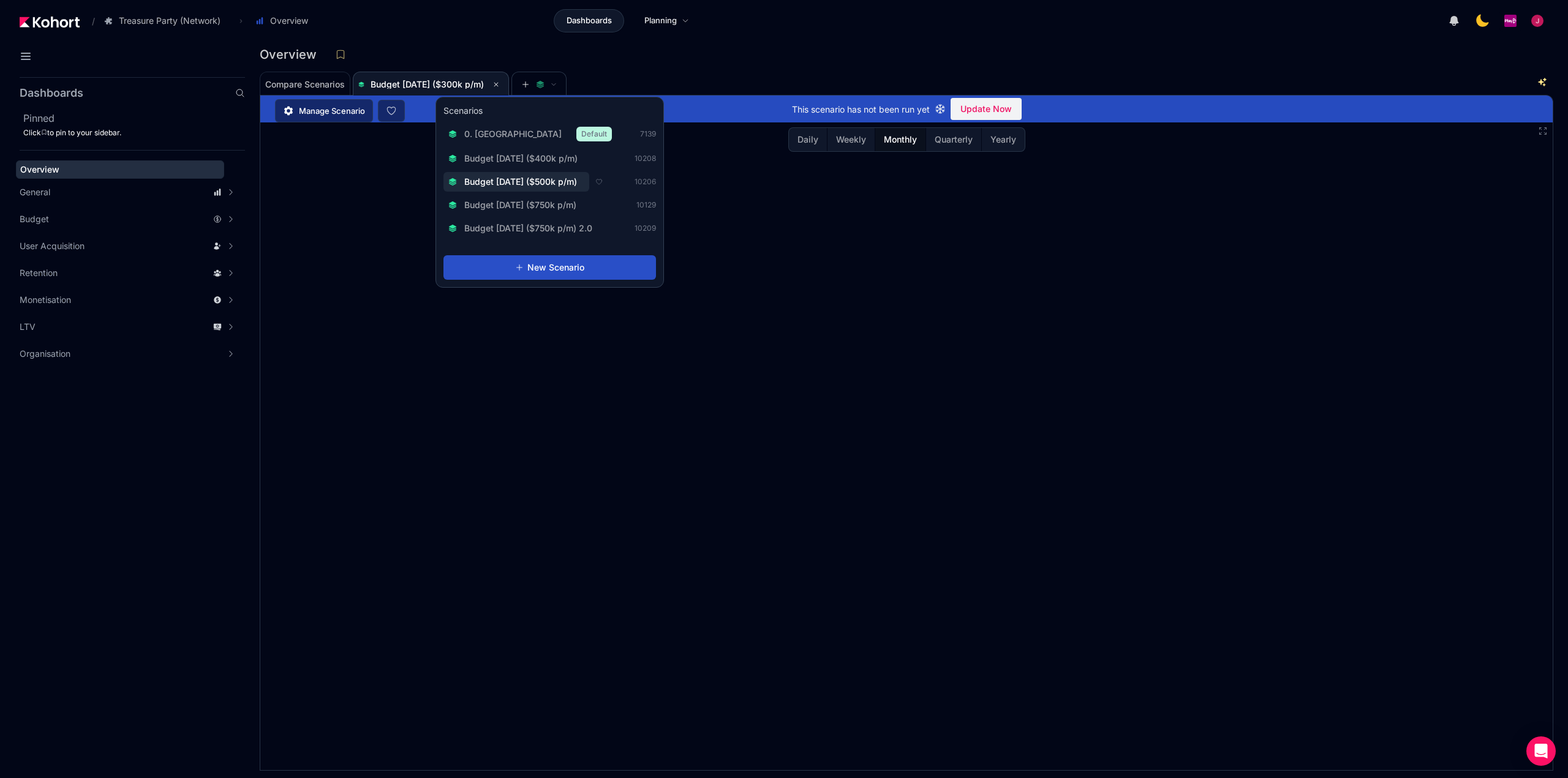
click at [562, 180] on span "Budget [DATE] ($500k p/m)" at bounding box center [521, 181] width 112 height 12
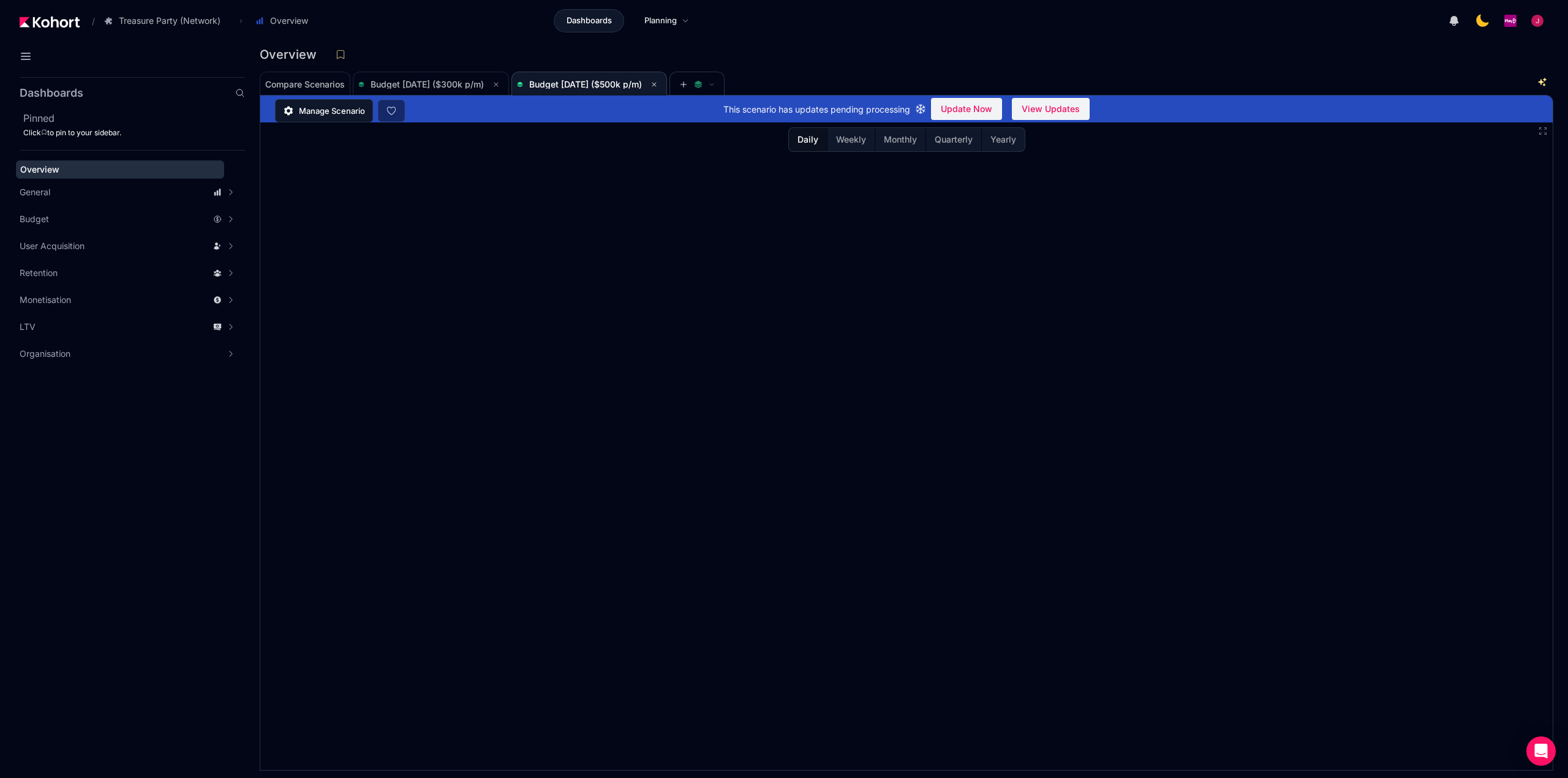
click at [321, 112] on span "Manage Scenario" at bounding box center [332, 110] width 66 height 12
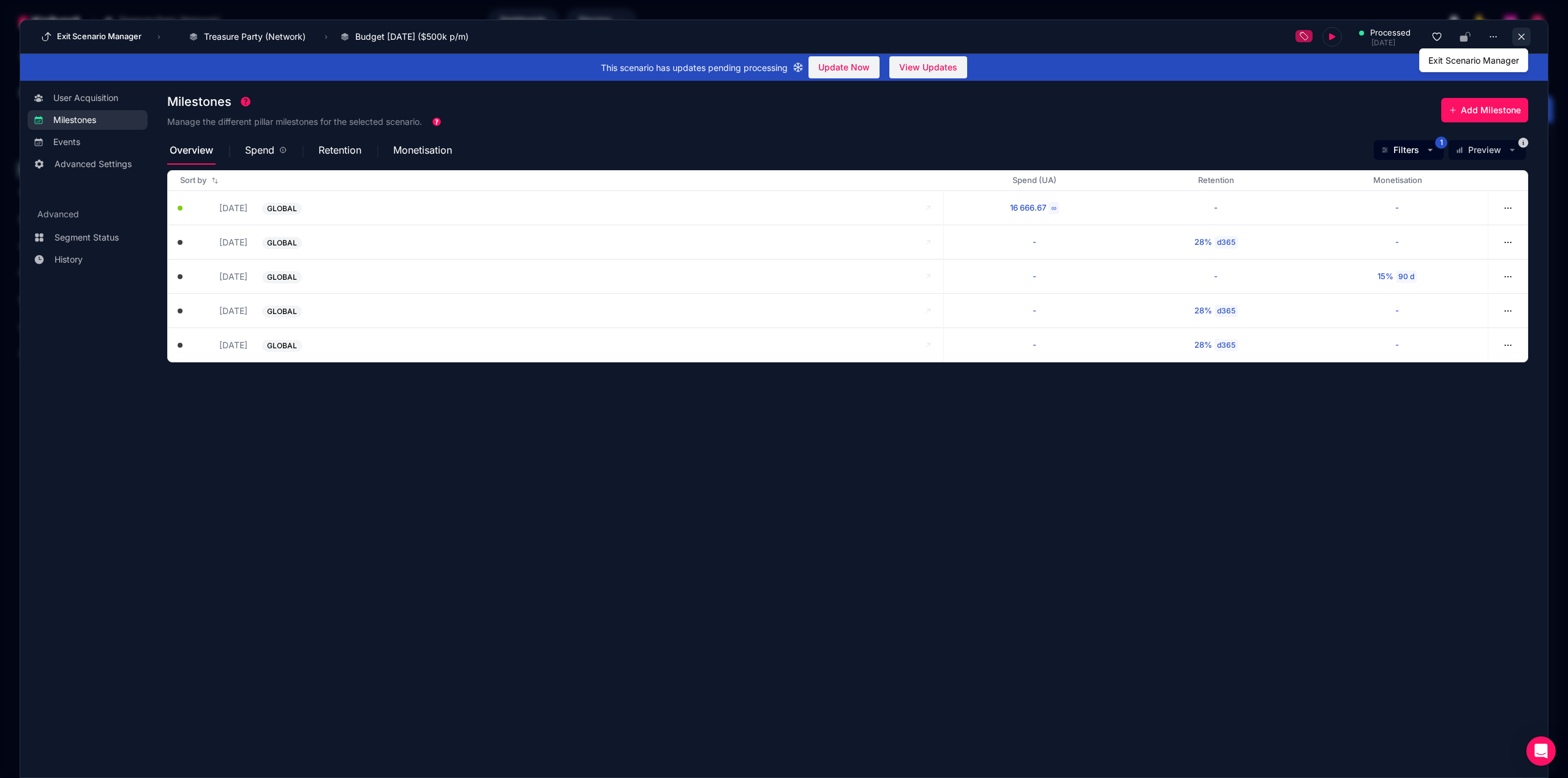
click at [1515, 35] on button at bounding box center [1521, 36] width 18 height 18
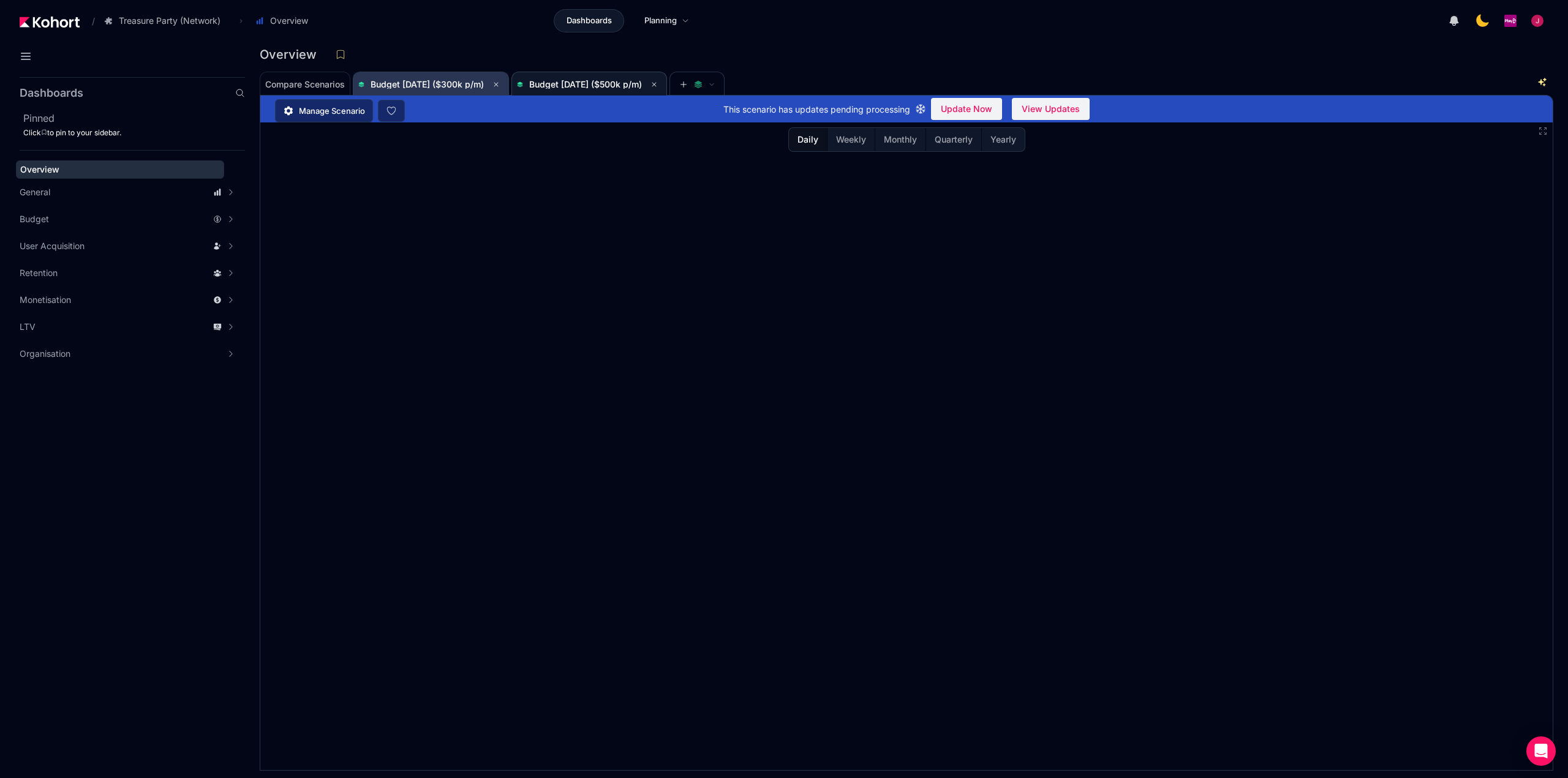
click at [416, 76] on span "Budget [DATE] ($300k p/m)" at bounding box center [430, 84] width 145 height 25
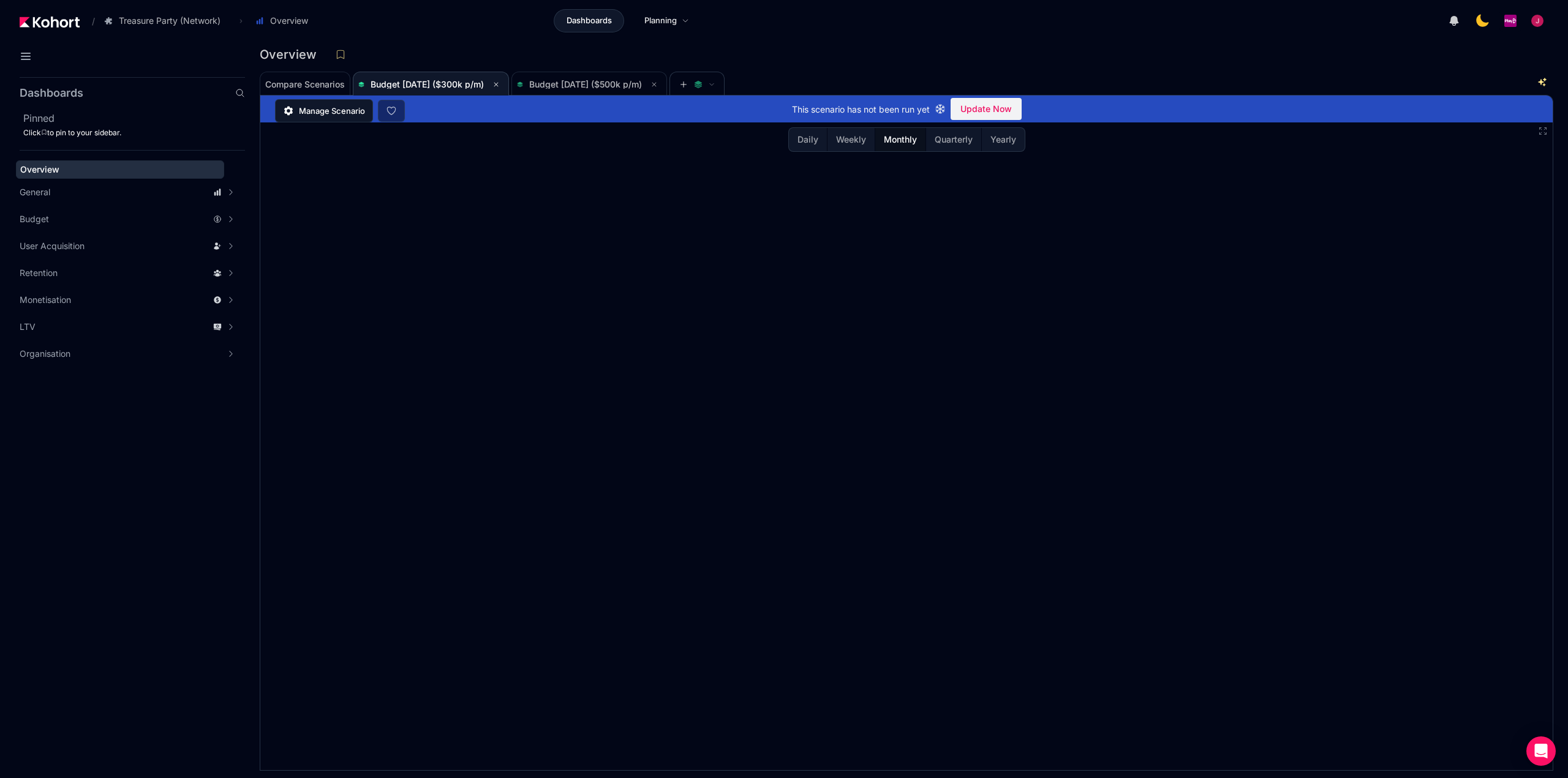
click at [332, 110] on span "Manage Scenario" at bounding box center [332, 110] width 66 height 12
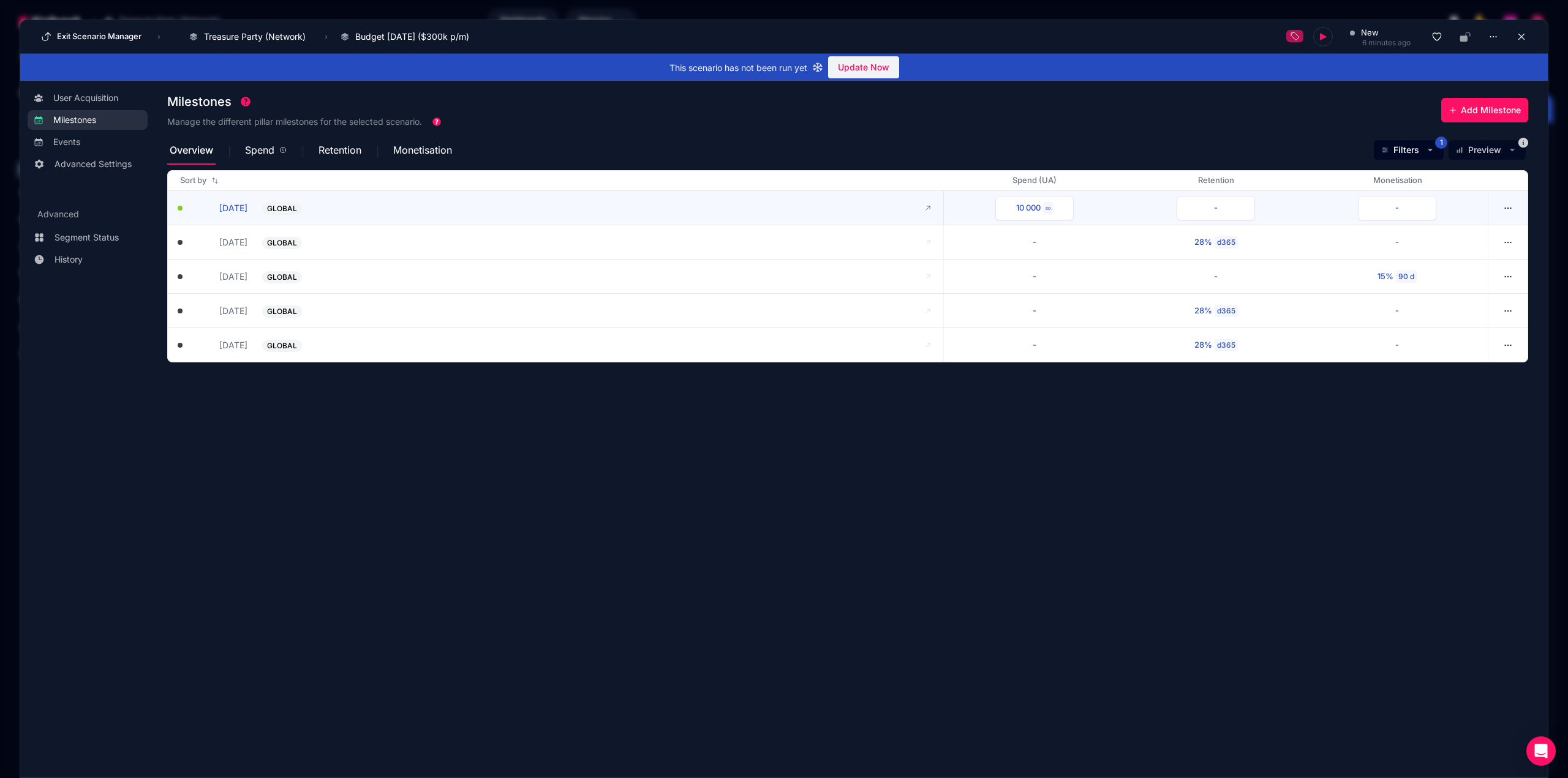
click at [222, 205] on button "[DATE]" at bounding box center [220, 208] width 55 height 13
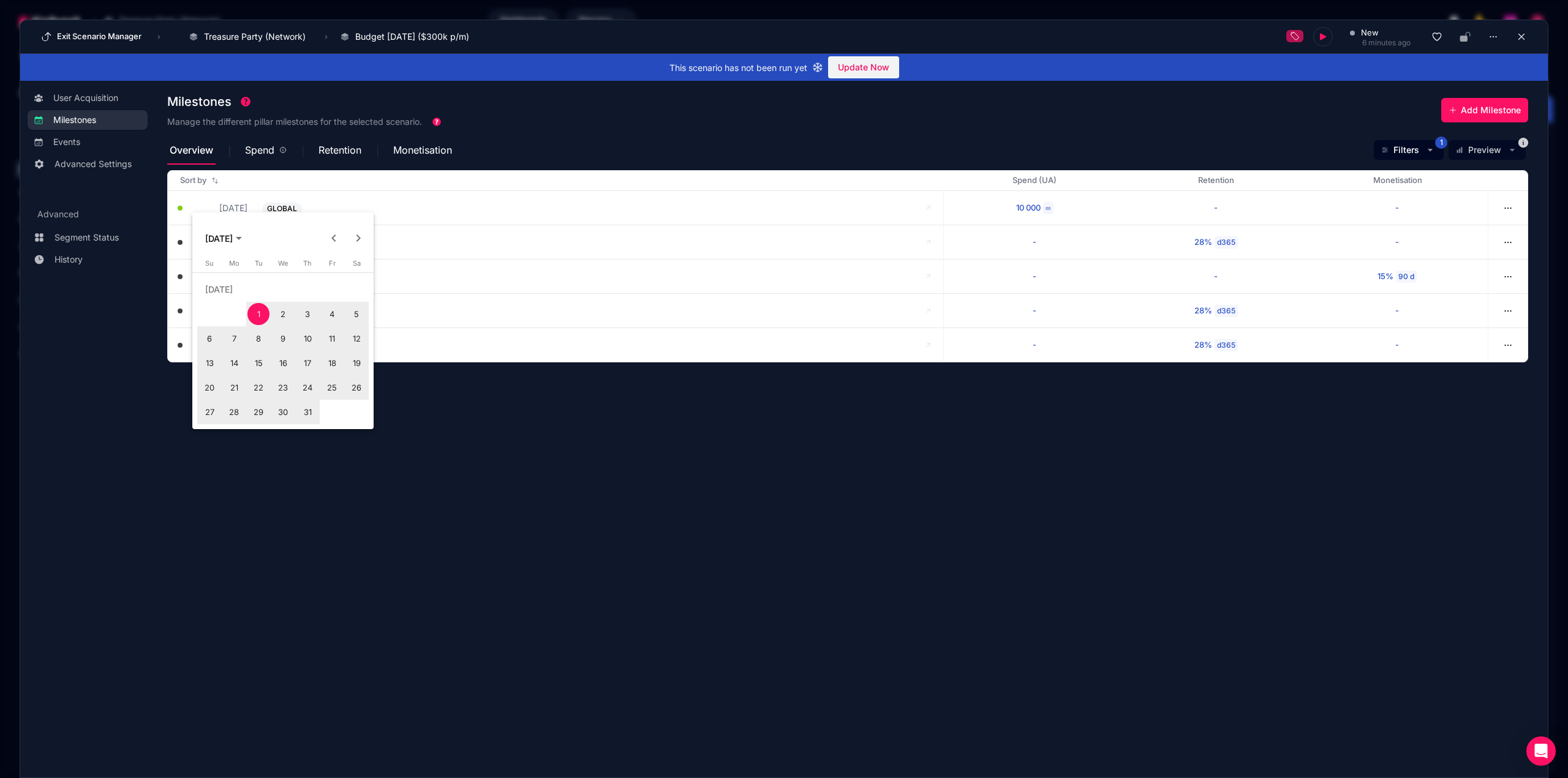
click at [358, 241] on span "Next month" at bounding box center [358, 238] width 25 height 25
click at [263, 416] on span "30" at bounding box center [259, 412] width 22 height 22
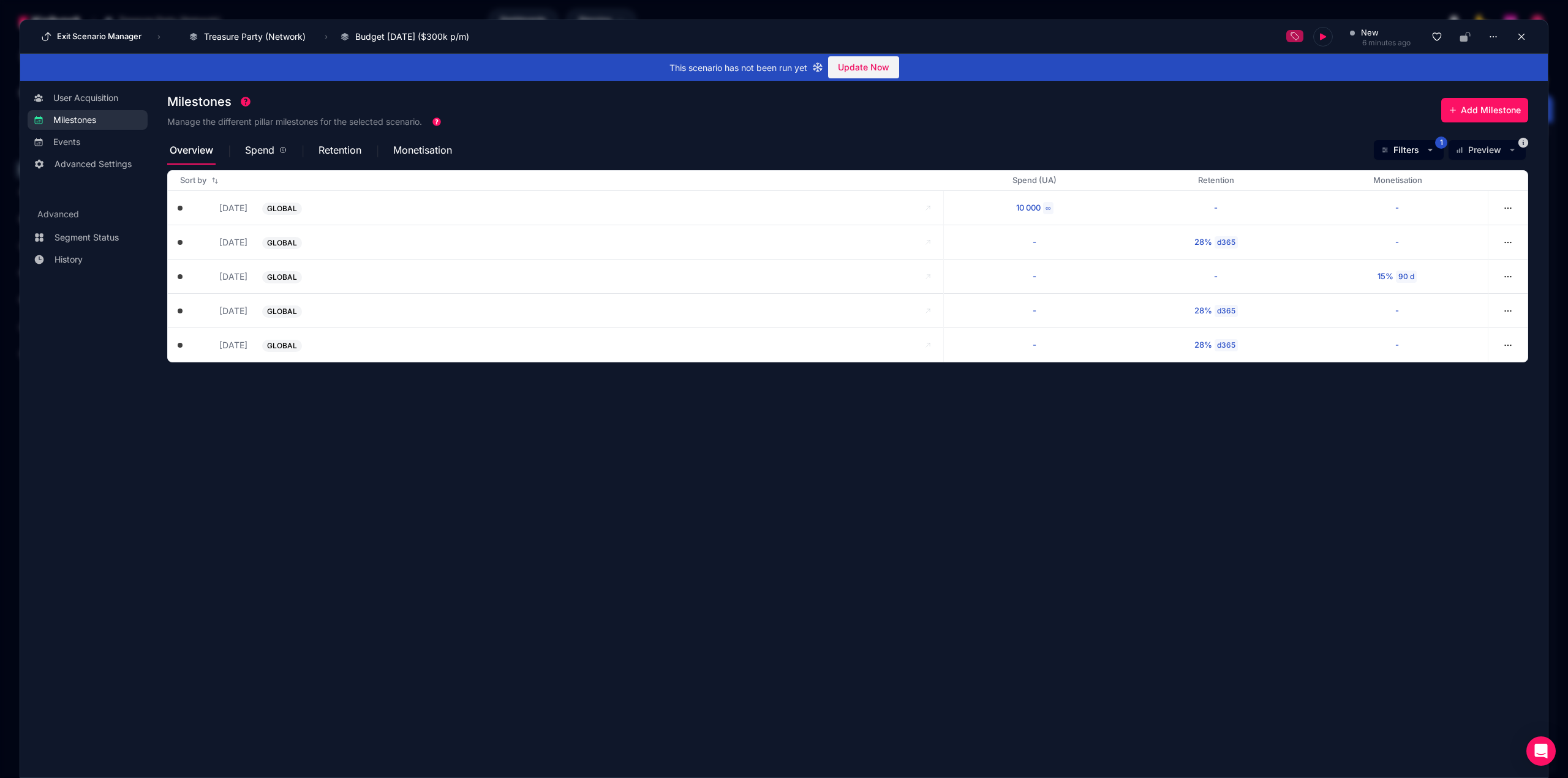
click at [1355, 116] on div "Milestones Manage the different pillar milestones for the selected scenario. Ad…" at bounding box center [847, 111] width 1361 height 47
click at [1376, 112] on div "Milestones Manage the different pillar milestones for the selected scenario. Ad…" at bounding box center [847, 111] width 1361 height 47
click at [1520, 37] on icon at bounding box center [1521, 36] width 11 height 11
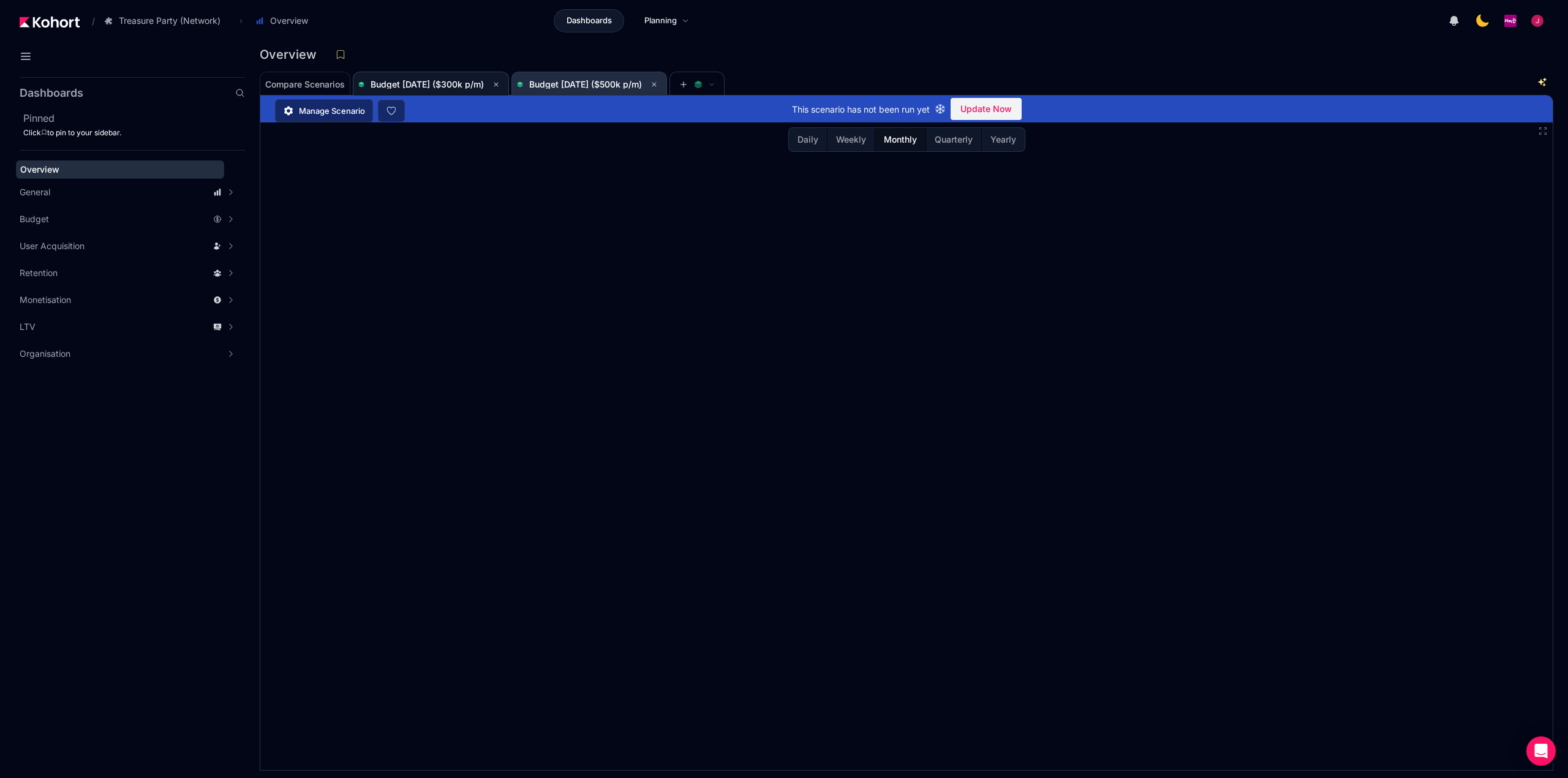
click at [571, 81] on span "Budget [DATE] ($500k p/m)" at bounding box center [585, 84] width 112 height 10
click at [441, 88] on span "Budget [DATE] ($300k p/m)" at bounding box center [426, 84] width 113 height 10
click at [627, 88] on span "Budget [DATE] ($500k p/m)" at bounding box center [585, 84] width 112 height 10
click at [440, 91] on span "Budget [DATE] ($300k p/m)" at bounding box center [430, 85] width 145 height 15
click at [609, 93] on span "Budget [DATE] ($500k p/m)" at bounding box center [589, 84] width 145 height 25
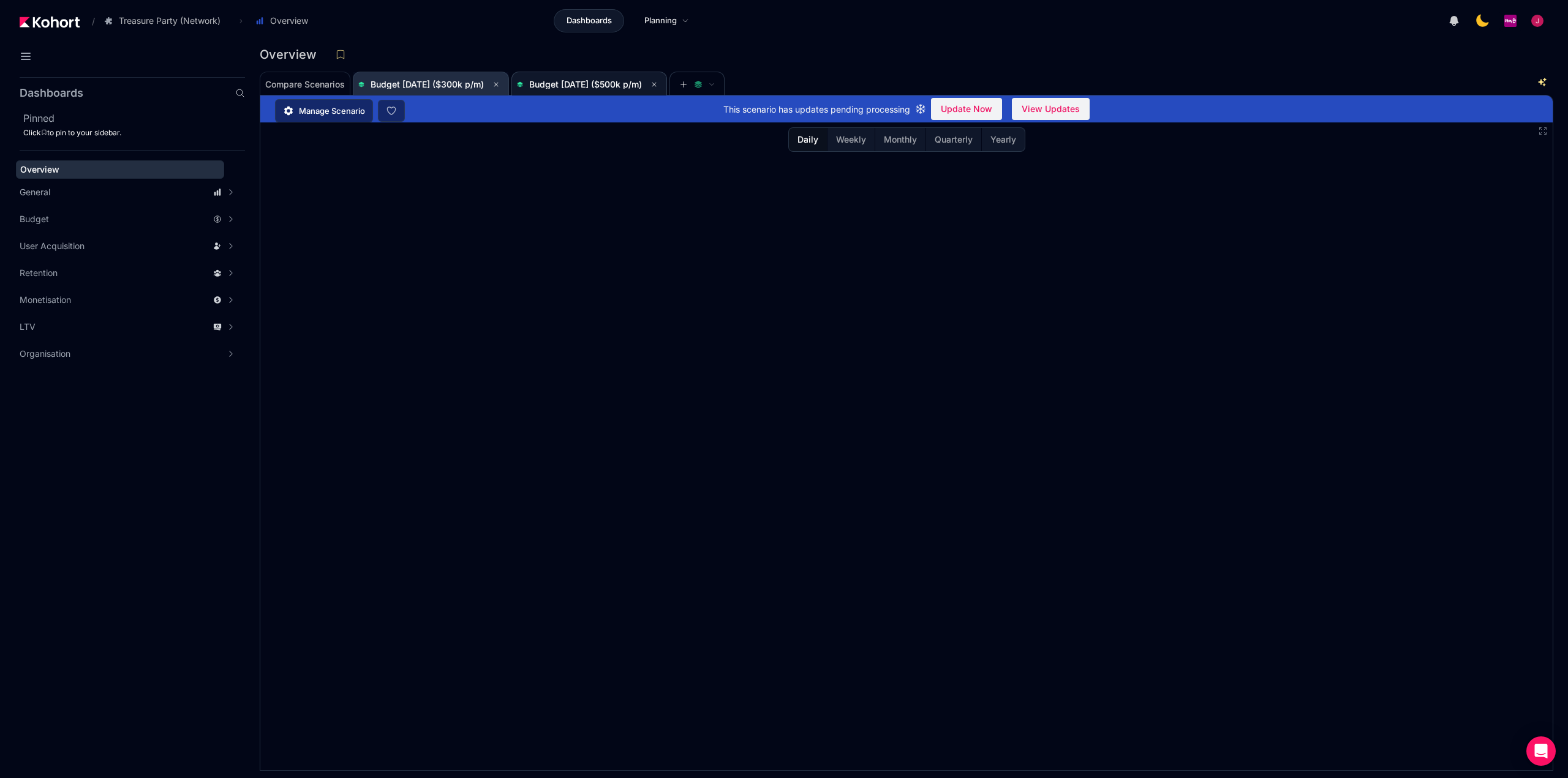
click at [463, 93] on span "Budget [DATE] ($300k p/m)" at bounding box center [430, 84] width 145 height 25
click at [612, 86] on span "Budget [DATE] ($500k p/m)" at bounding box center [585, 84] width 112 height 10
click at [463, 93] on span "Budget [DATE] ($300k p/m)" at bounding box center [430, 84] width 145 height 25
click at [578, 85] on span "Budget [DATE] ($500k p/m)" at bounding box center [585, 84] width 112 height 10
click at [472, 84] on span "Budget [DATE] ($300k p/m)" at bounding box center [426, 84] width 113 height 10
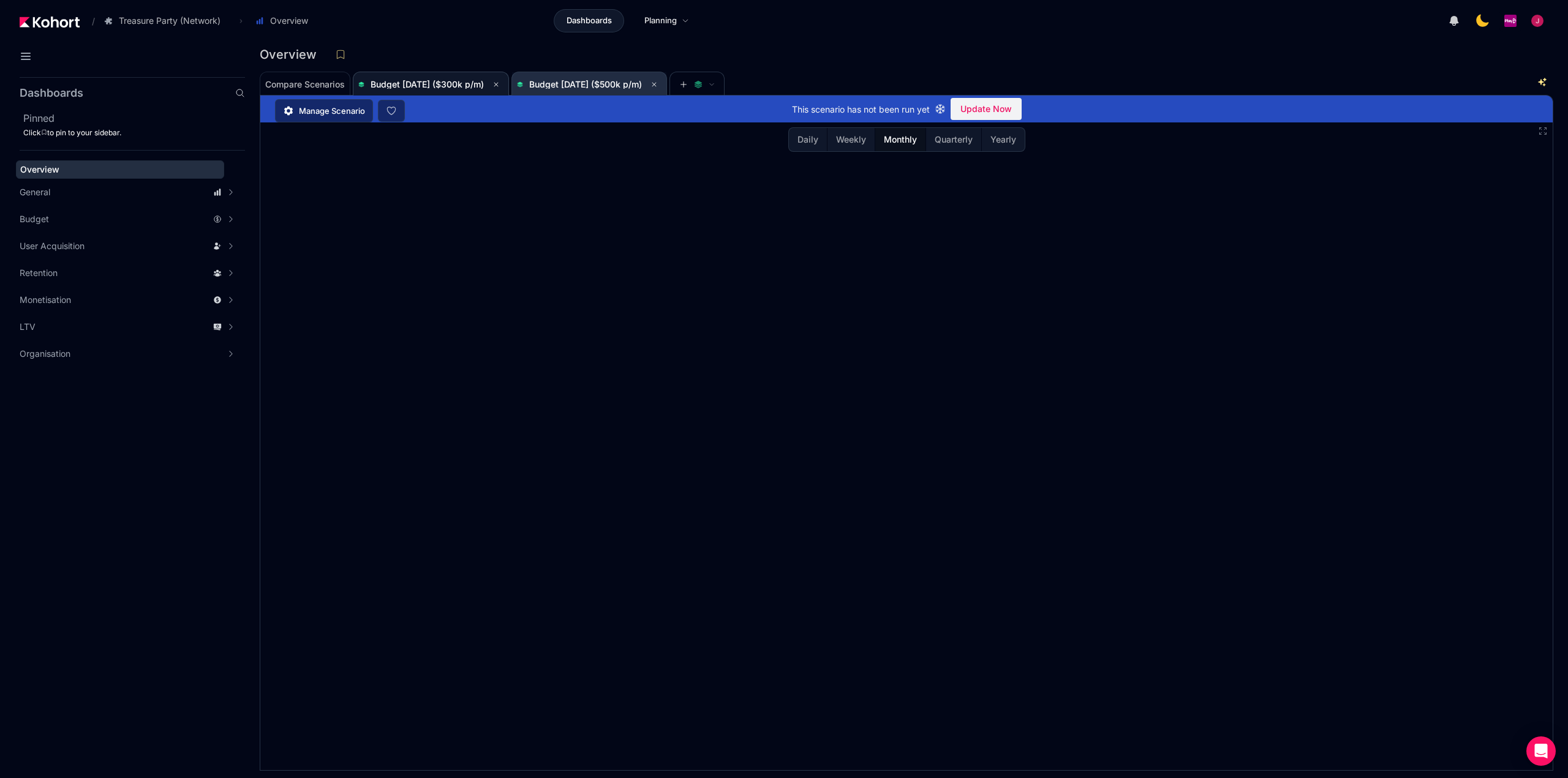
click at [589, 80] on span "Budget [DATE] ($500k p/m)" at bounding box center [585, 84] width 112 height 10
click at [454, 84] on span "Budget [DATE] ($300k p/m)" at bounding box center [426, 84] width 113 height 10
click at [604, 85] on span "Budget [DATE] ($500k p/m)" at bounding box center [585, 84] width 112 height 10
click at [423, 82] on span "Budget [DATE] ($300k p/m)" at bounding box center [426, 84] width 113 height 10
click at [600, 85] on span "Budget [DATE] ($500k p/m)" at bounding box center [585, 84] width 112 height 10
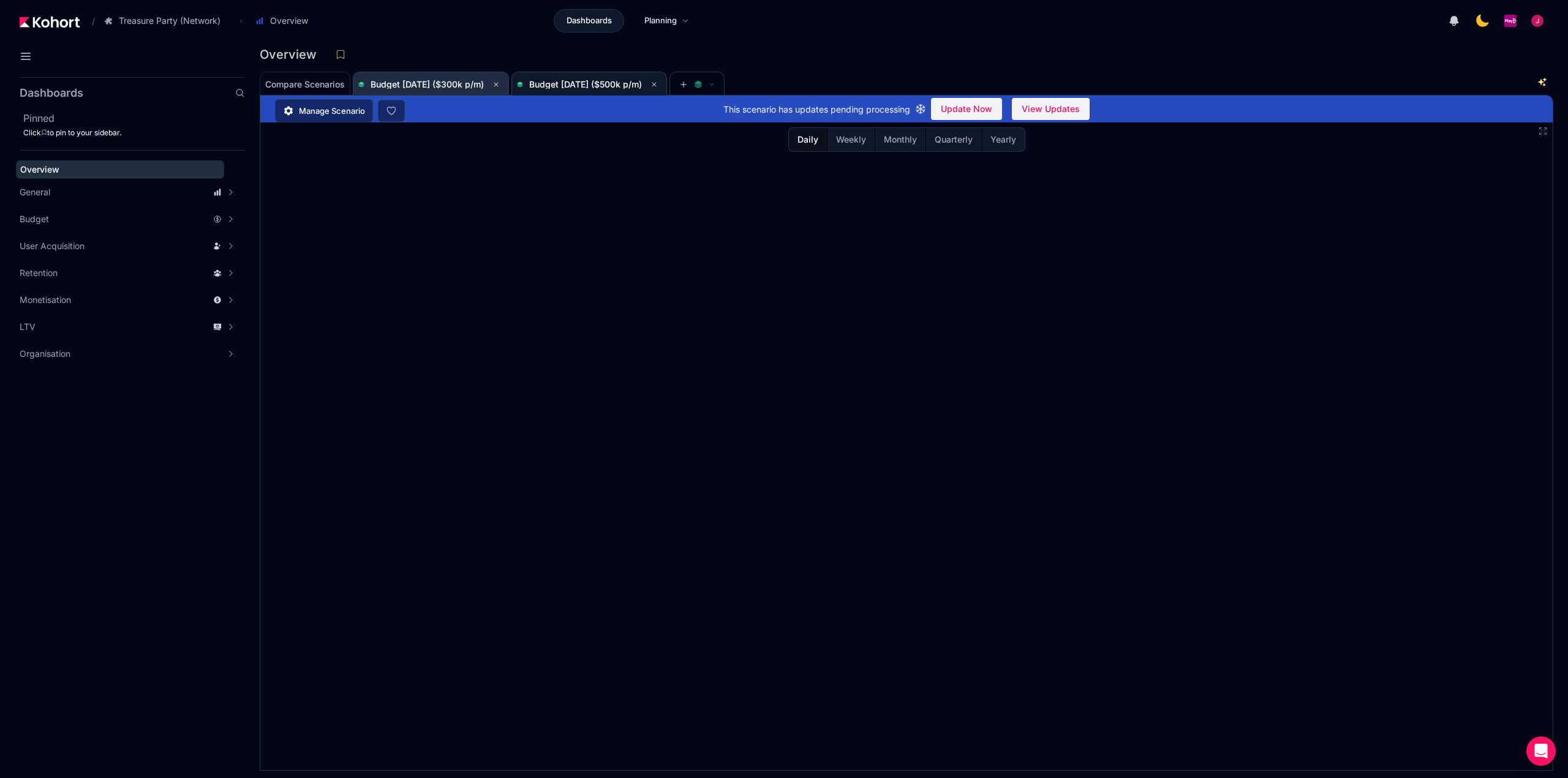
click at [443, 86] on span "Budget [DATE] ($300k p/m)" at bounding box center [426, 84] width 113 height 10
